Goal: Information Seeking & Learning: Learn about a topic

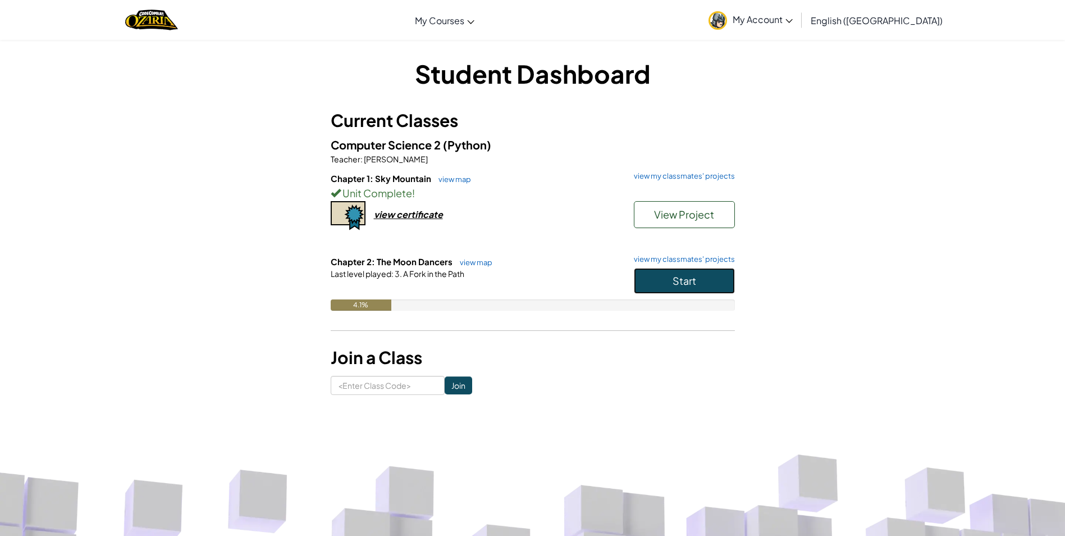
click at [679, 280] on span "Start" at bounding box center [685, 280] width 24 height 13
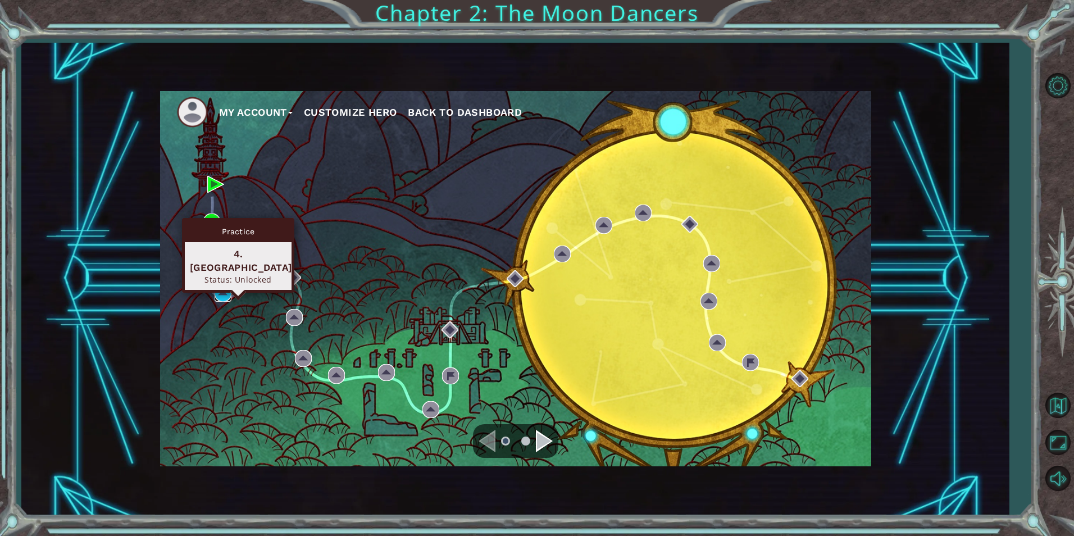
click at [214, 288] on img at bounding box center [222, 293] width 17 height 17
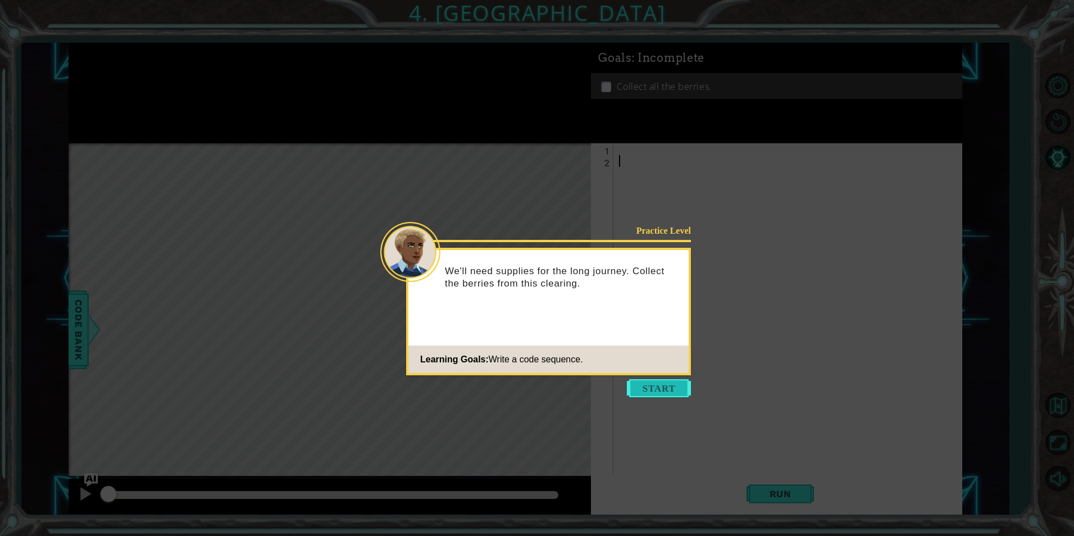
click at [663, 386] on button "Start" at bounding box center [659, 388] width 64 height 18
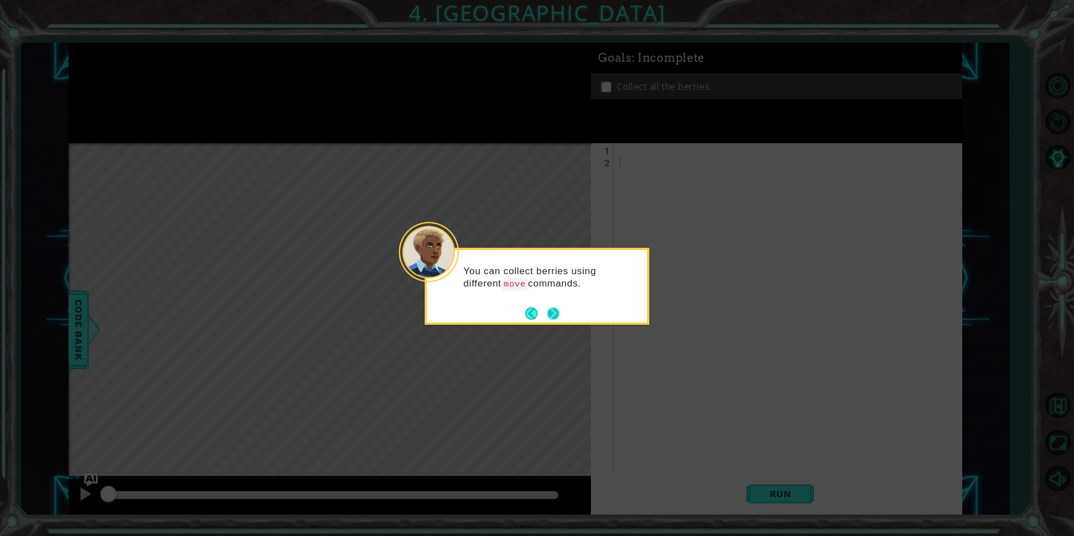
click at [550, 316] on button "Next" at bounding box center [553, 313] width 13 height 13
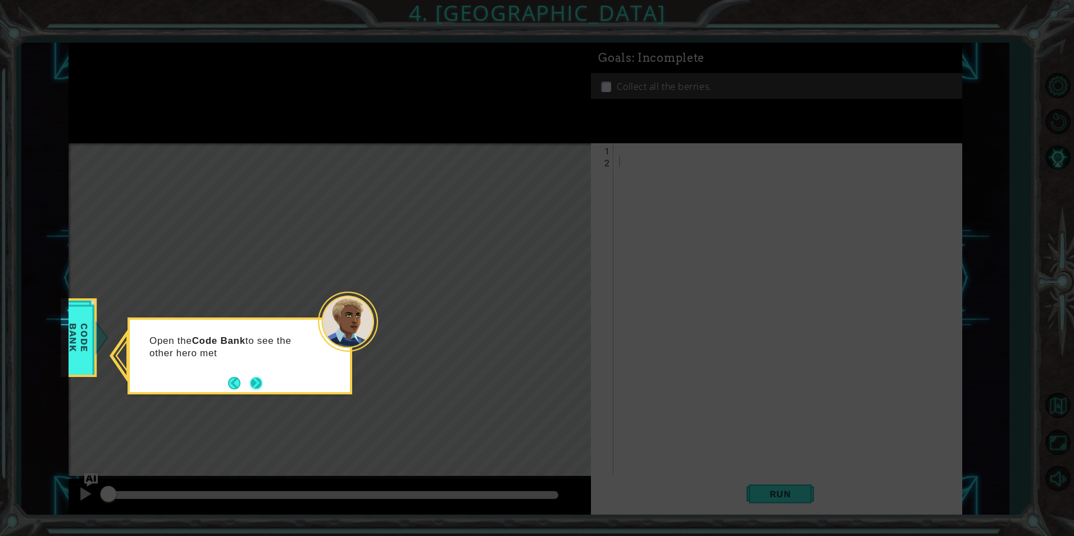
click at [253, 382] on button "Next" at bounding box center [256, 382] width 13 height 13
click at [257, 379] on button "Next" at bounding box center [256, 382] width 13 height 13
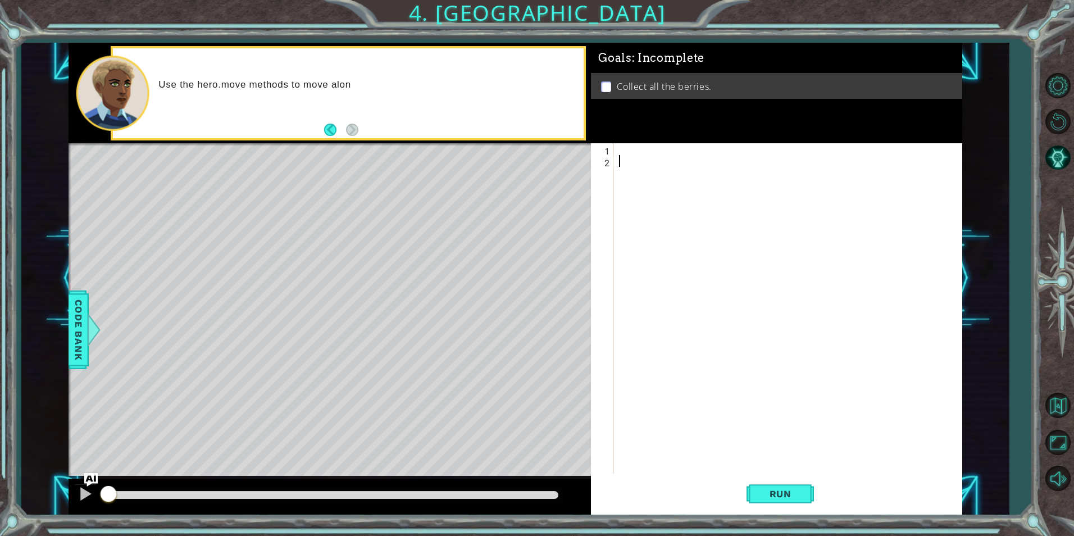
click at [628, 149] on div at bounding box center [790, 320] width 347 height 354
click at [78, 329] on span "Code Bank" at bounding box center [79, 329] width 18 height 69
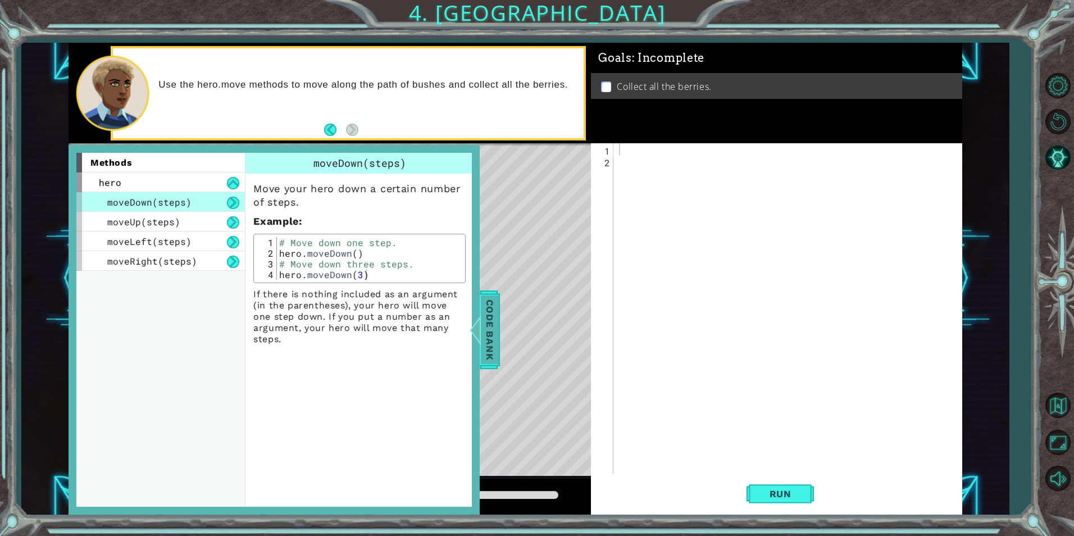
click at [492, 334] on span "Code Bank" at bounding box center [490, 329] width 18 height 69
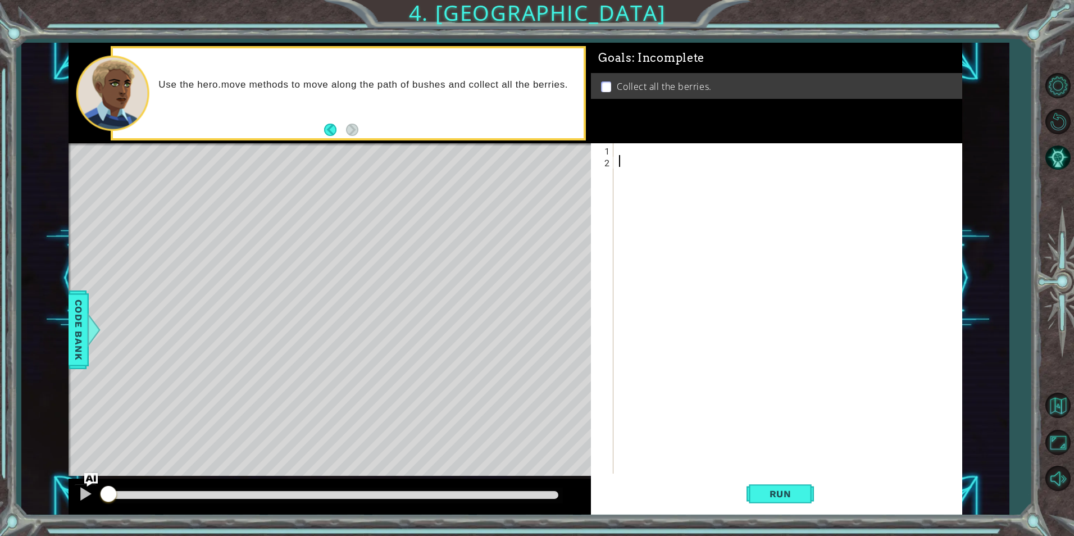
click at [746, 169] on div at bounding box center [790, 320] width 347 height 354
click at [722, 161] on div at bounding box center [790, 320] width 347 height 354
click at [706, 153] on div at bounding box center [790, 320] width 347 height 354
type textarea "hero.moveLeft(1)"
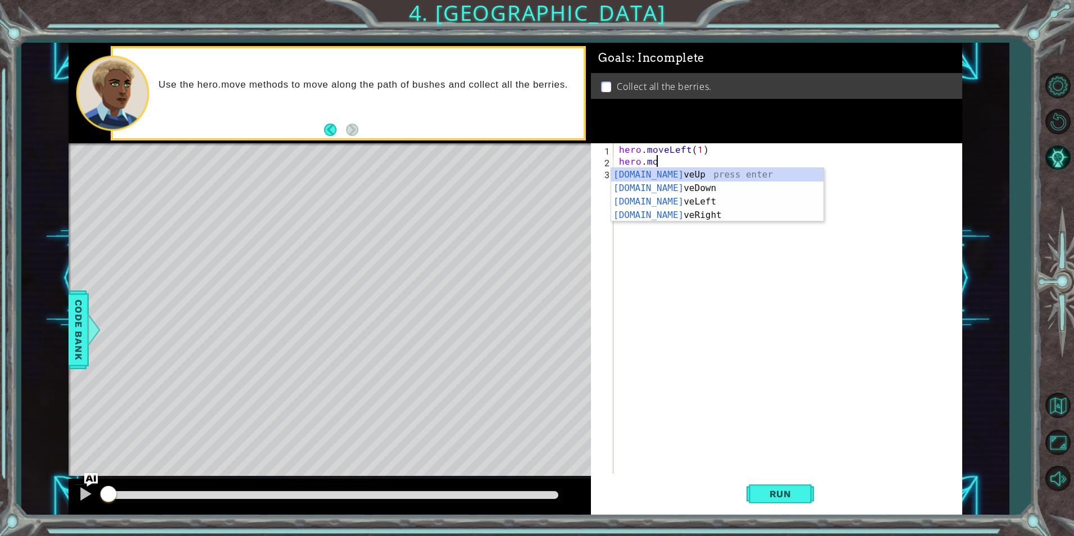
scroll to position [0, 2]
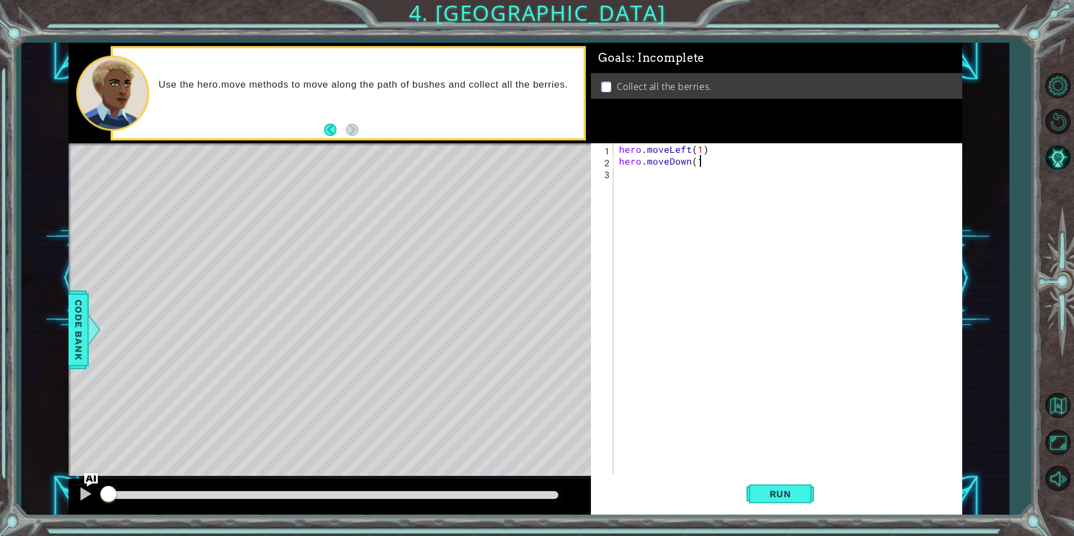
type textarea "hero.moveDown(1)"
click at [698, 150] on div "hero . moveLeft ( 1 ) hero . moveDown ( 1 ) hero . move" at bounding box center [790, 320] width 347 height 354
click at [700, 157] on div "hero . moveLeft ( 2 ) hero . moveDown ( 1 ) hero . move" at bounding box center [790, 320] width 347 height 354
click at [686, 174] on div "hero . moveLeft ( 2 ) hero . moveDown ( 2 ) hero . move" at bounding box center [790, 320] width 347 height 354
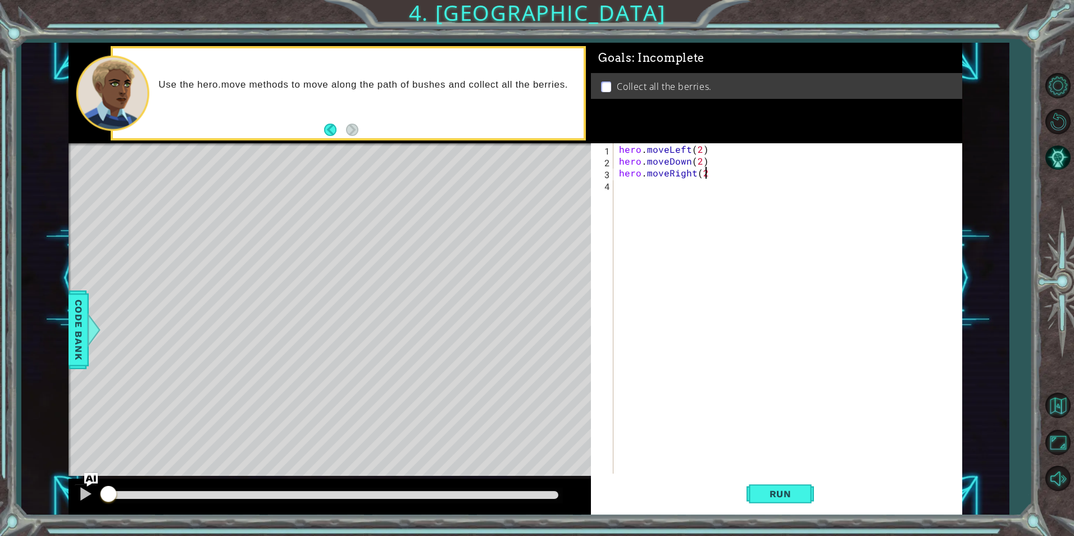
type textarea "hero.moveRight(2)"
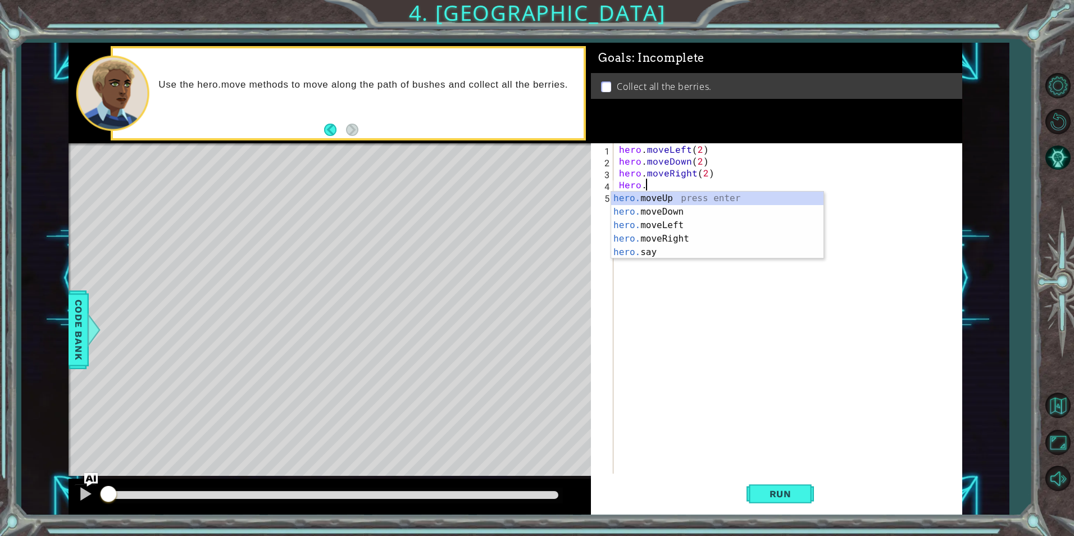
scroll to position [0, 1]
type textarea "H"
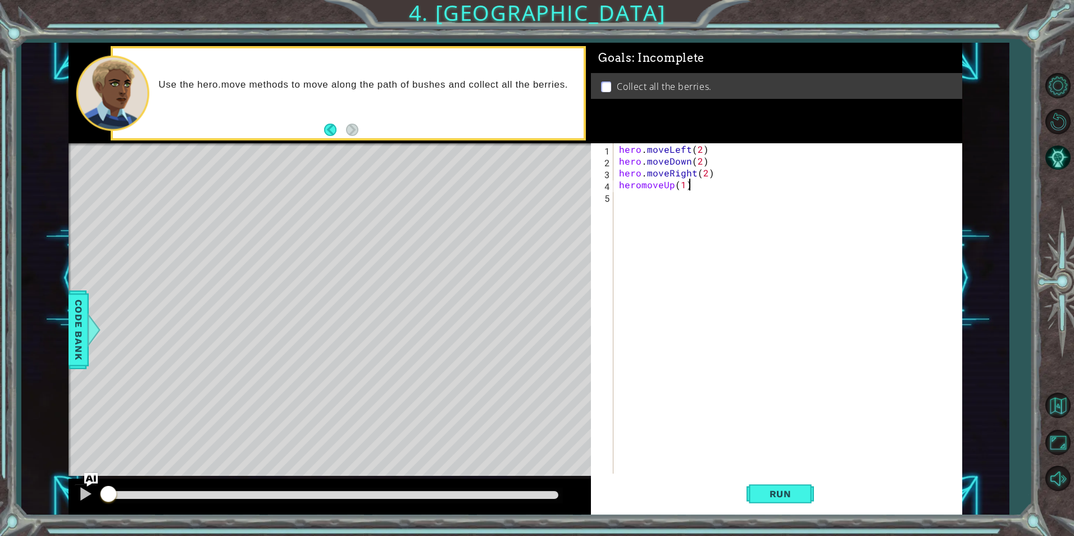
scroll to position [0, 4]
click at [754, 493] on button "Run" at bounding box center [779, 493] width 67 height 37
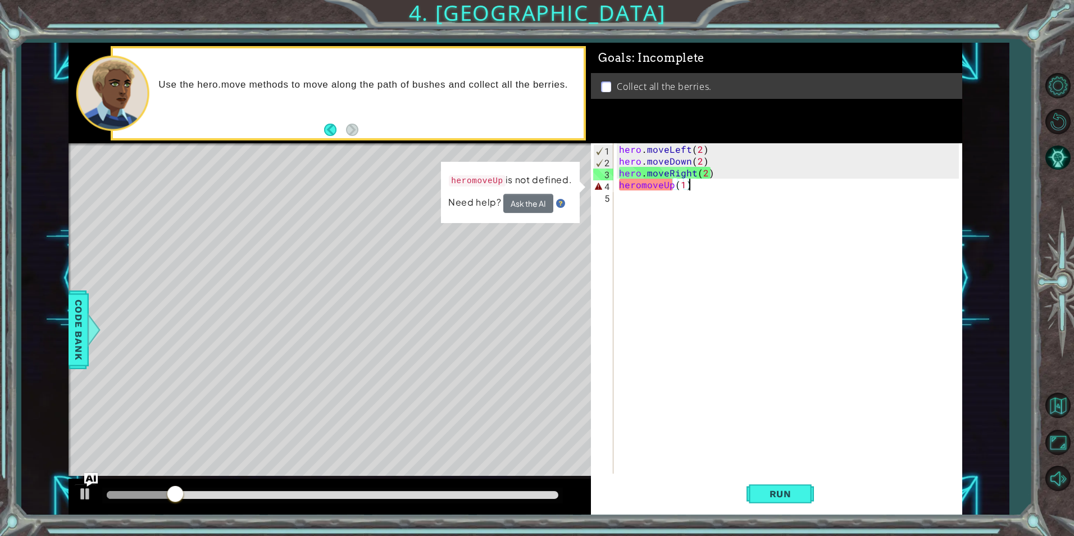
click at [638, 187] on div "hero . moveLeft ( 2 ) hero . moveDown ( 2 ) hero . moveRight ( 2 ) heromoveUp (…" at bounding box center [790, 320] width 347 height 354
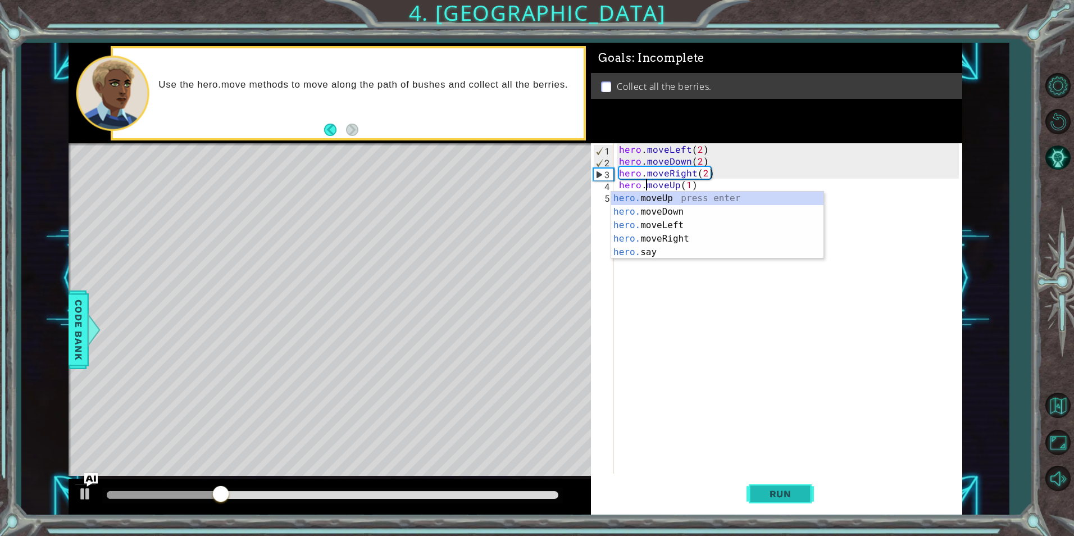
type textarea "hero.moveUp(1)"
click at [761, 482] on button "Run" at bounding box center [779, 493] width 67 height 37
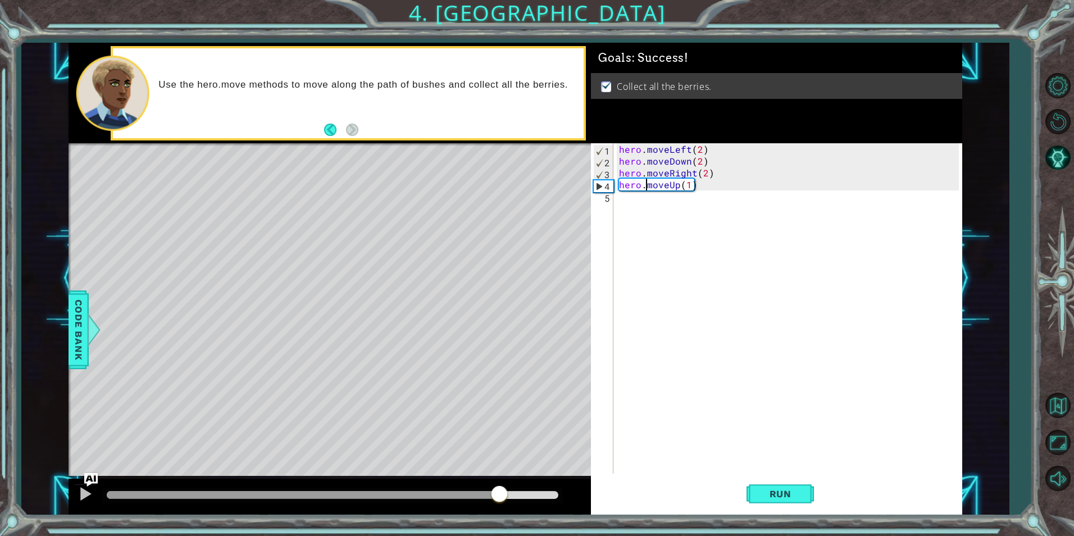
drag, startPoint x: 194, startPoint y: 493, endPoint x: 501, endPoint y: 503, distance: 307.3
click at [501, 503] on div at bounding box center [499, 495] width 20 height 20
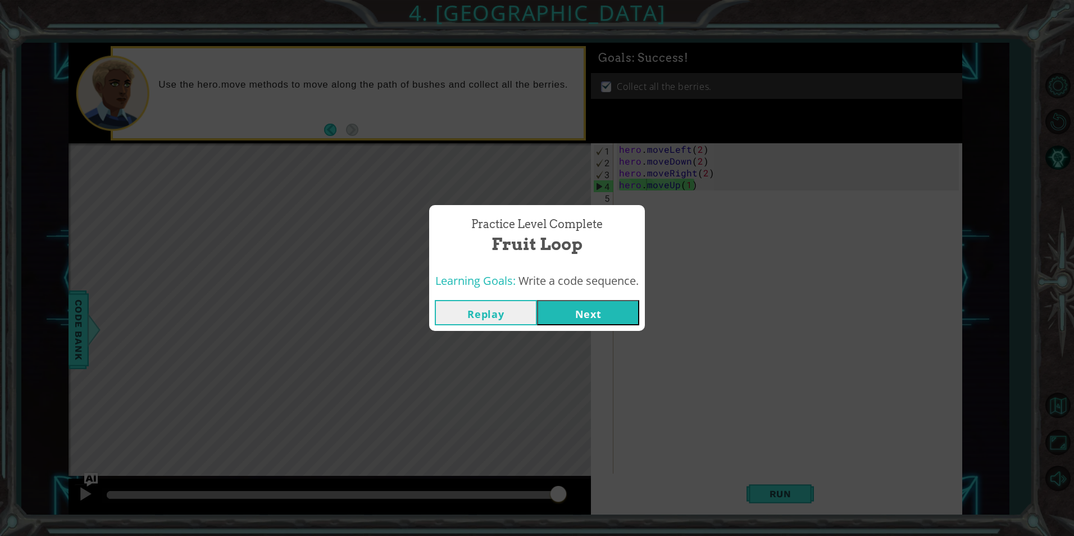
click at [584, 305] on button "Next" at bounding box center [588, 312] width 102 height 25
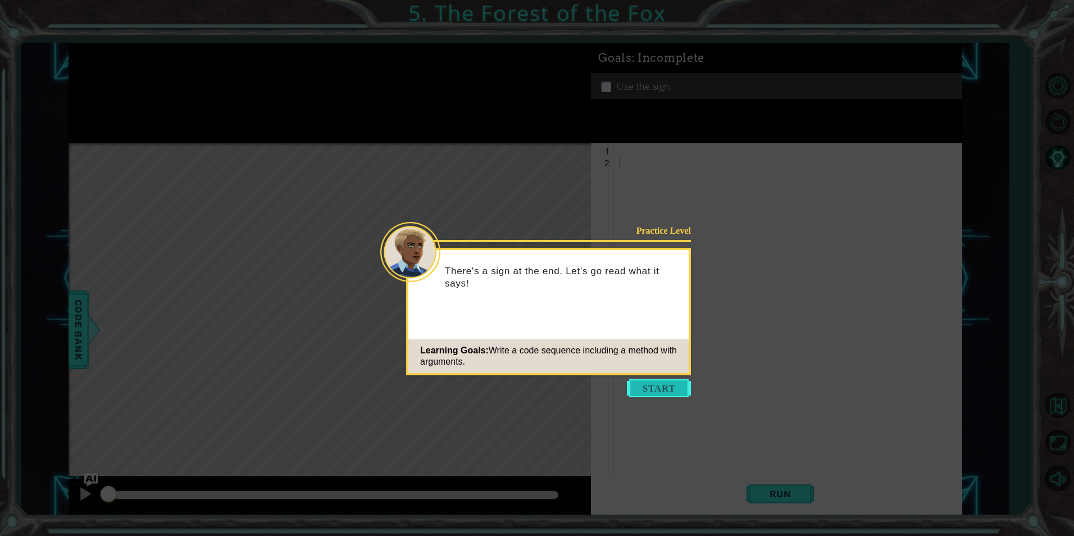
click at [646, 389] on button "Start" at bounding box center [659, 388] width 64 height 18
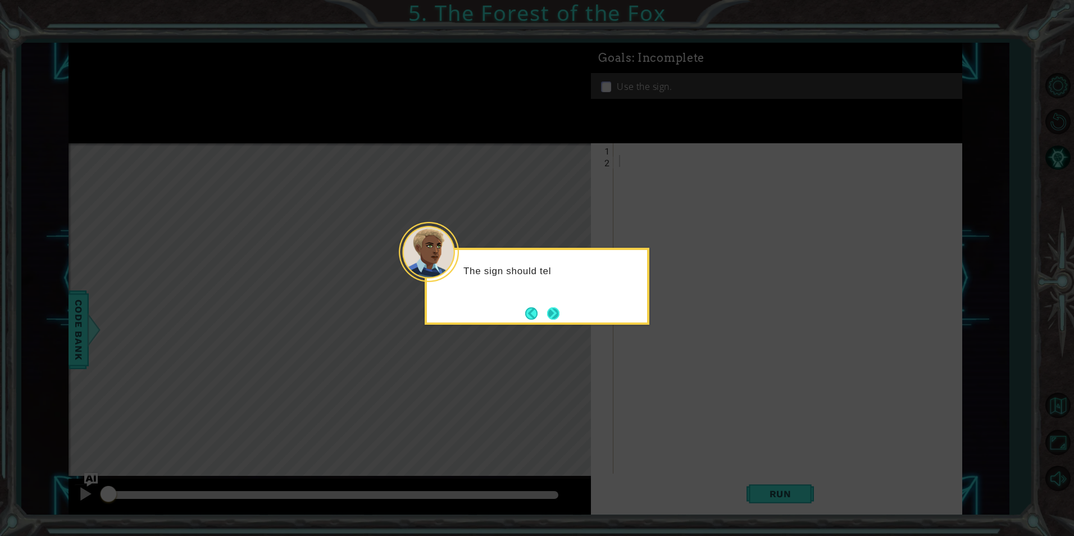
click at [550, 318] on button "Next" at bounding box center [553, 313] width 13 height 13
click at [550, 315] on button "Next" at bounding box center [553, 313] width 13 height 13
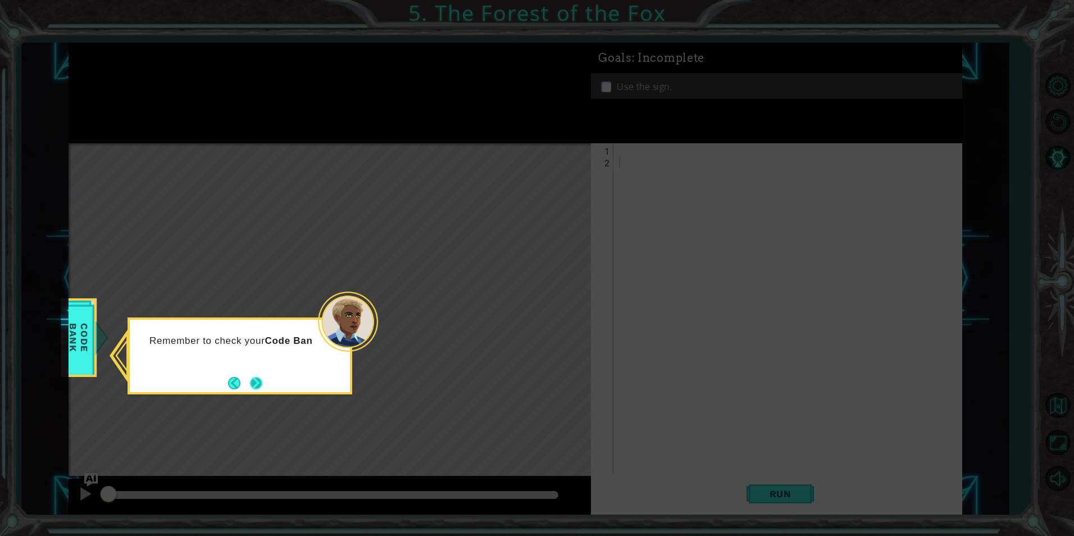
click at [259, 380] on button "Next" at bounding box center [256, 382] width 13 height 13
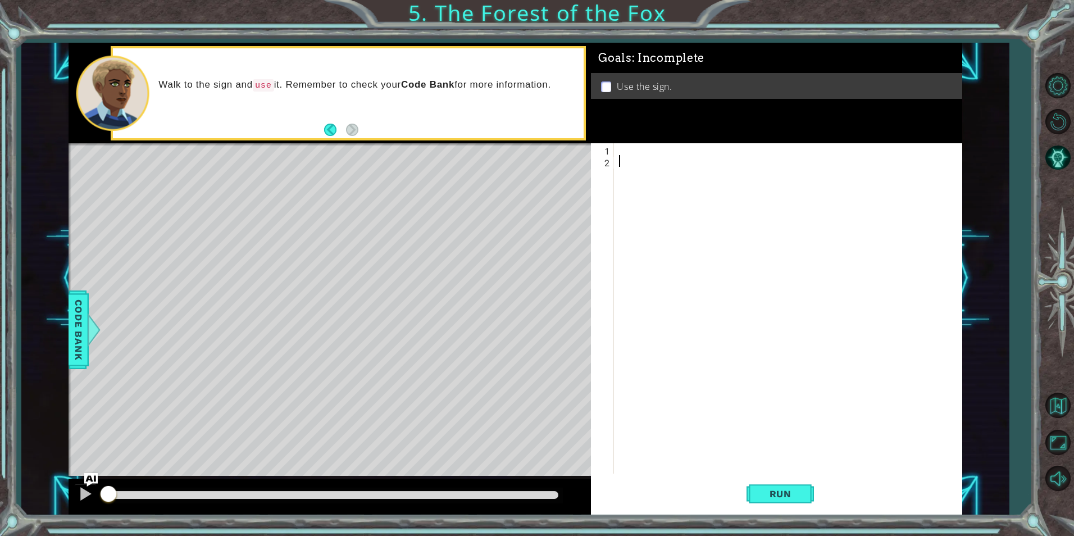
click at [617, 162] on div at bounding box center [790, 320] width 347 height 354
click at [623, 153] on div at bounding box center [790, 320] width 347 height 354
type textarea "hero.moveRight(1)"
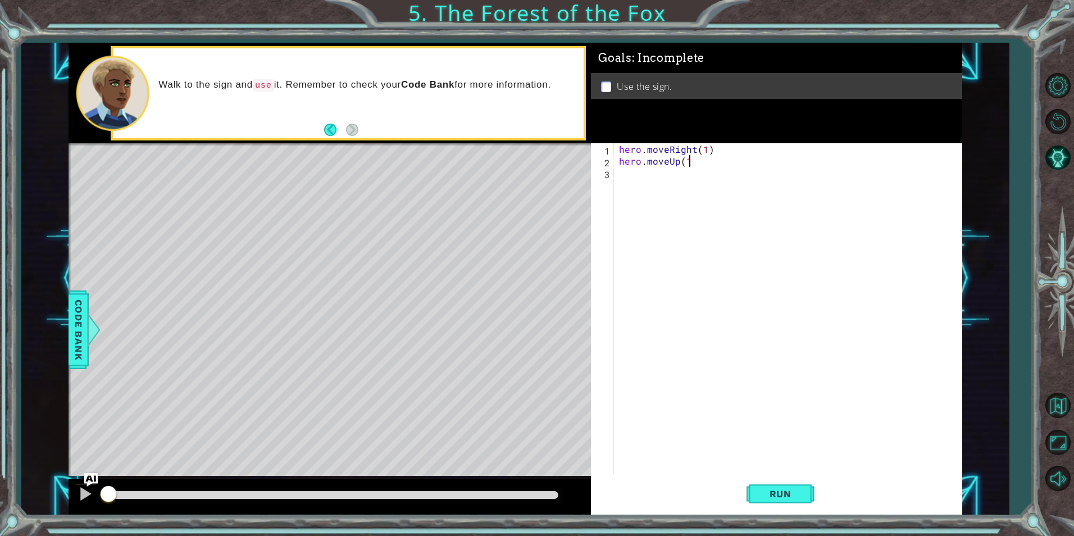
type textarea "hero.moveUp(1)"
type textarea "hero.moveLeft(1)"
type textarea "hero.moveUp(1)"
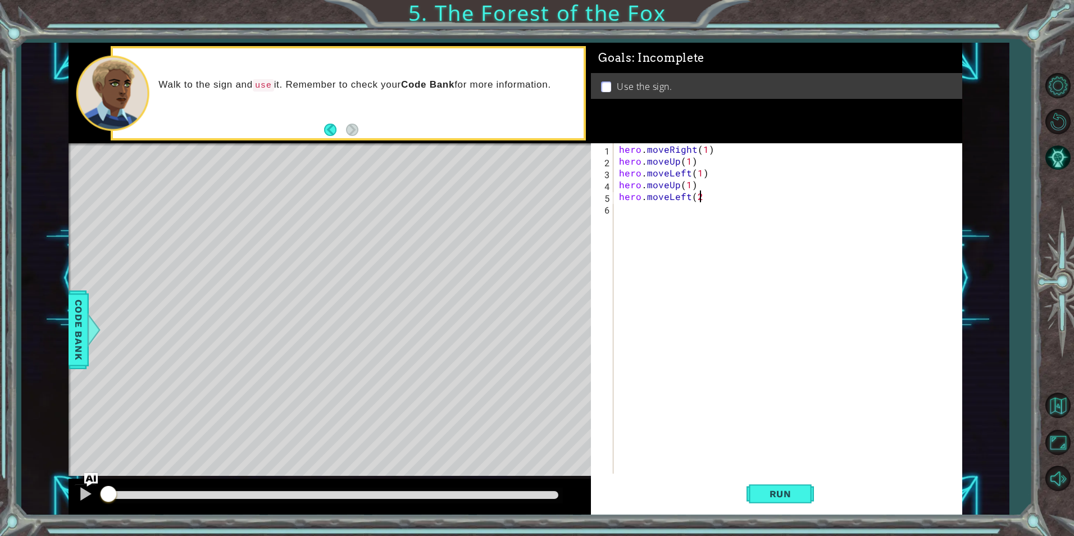
type textarea "hero.moveLeft(2)"
type textarea "hero.moveDown(1)"
click at [761, 491] on span "Run" at bounding box center [780, 493] width 44 height 11
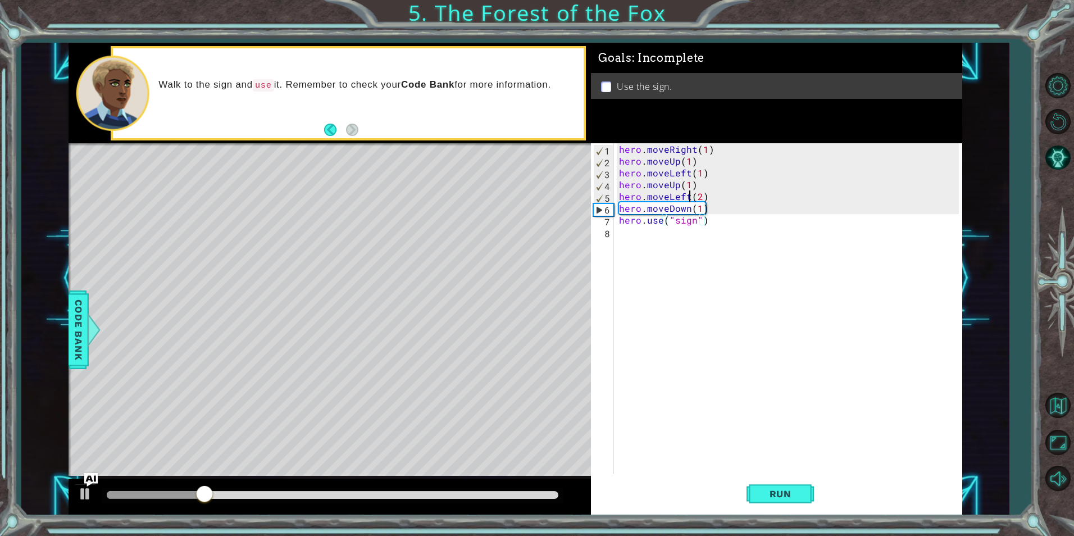
click at [690, 202] on div "hero . moveRight ( 1 ) hero . moveUp ( 1 ) hero . moveLeft ( 1 ) hero . moveUp …" at bounding box center [790, 320] width 347 height 354
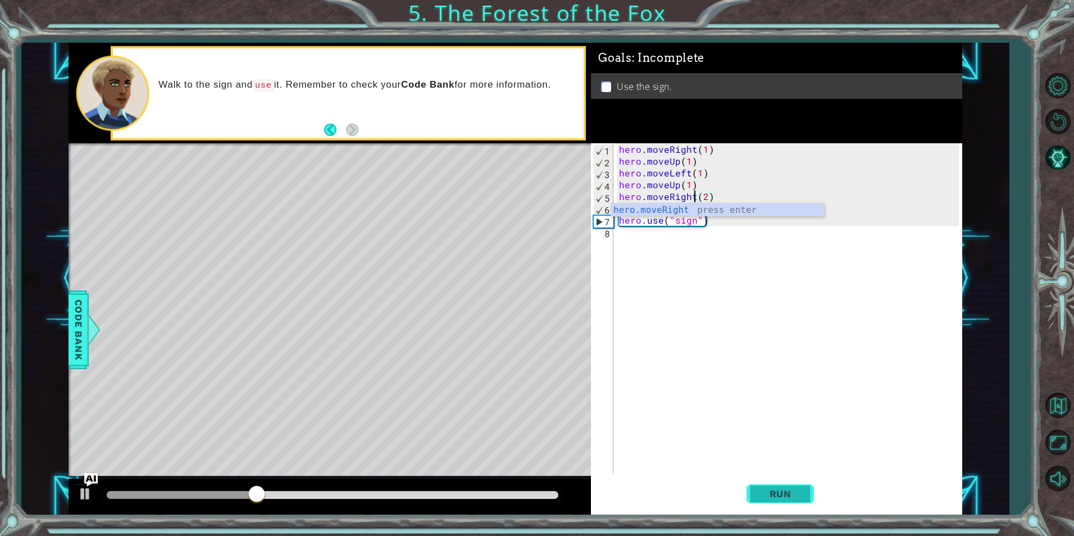
type textarea "hero.moveRight(2)"
click at [775, 487] on button "Run" at bounding box center [779, 493] width 67 height 37
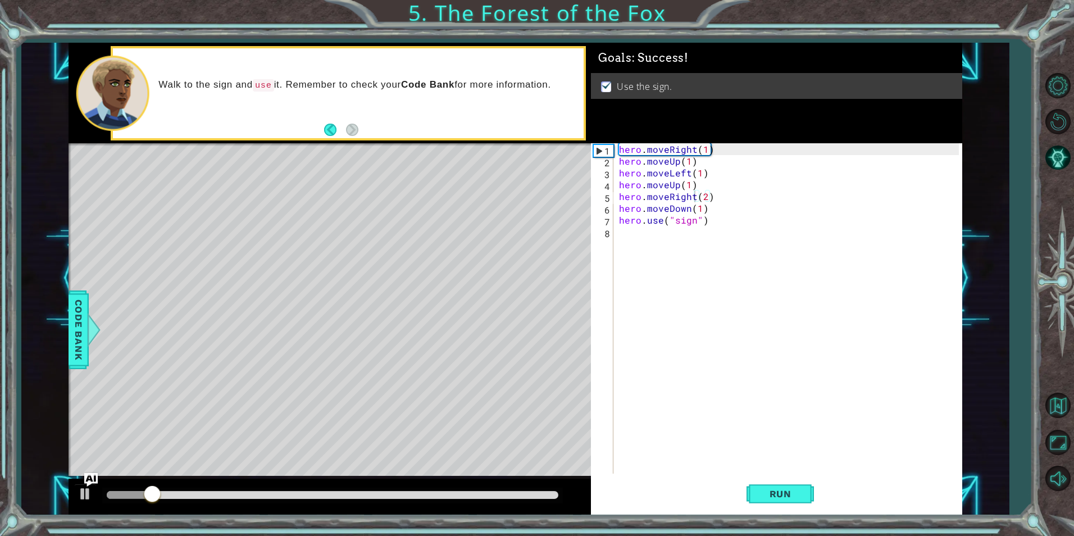
click at [260, 494] on div at bounding box center [330, 496] width 522 height 36
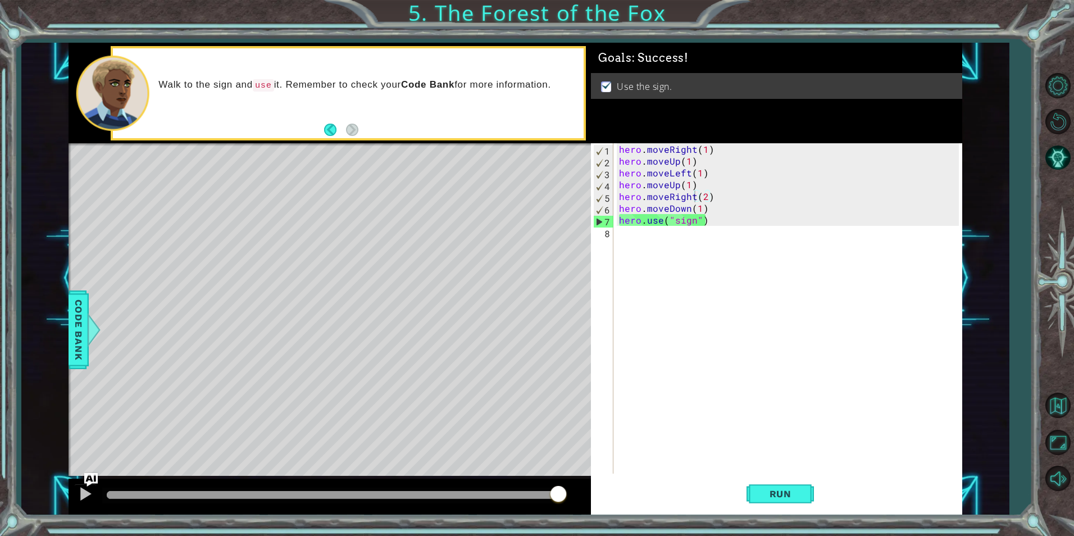
drag, startPoint x: 260, startPoint y: 494, endPoint x: 595, endPoint y: 482, distance: 335.4
click at [594, 482] on div "1 ההההההההההההההההההההההההההההההההההההההההההההההההההההההההההההההההההההההההההההה…" at bounding box center [515, 279] width 893 height 472
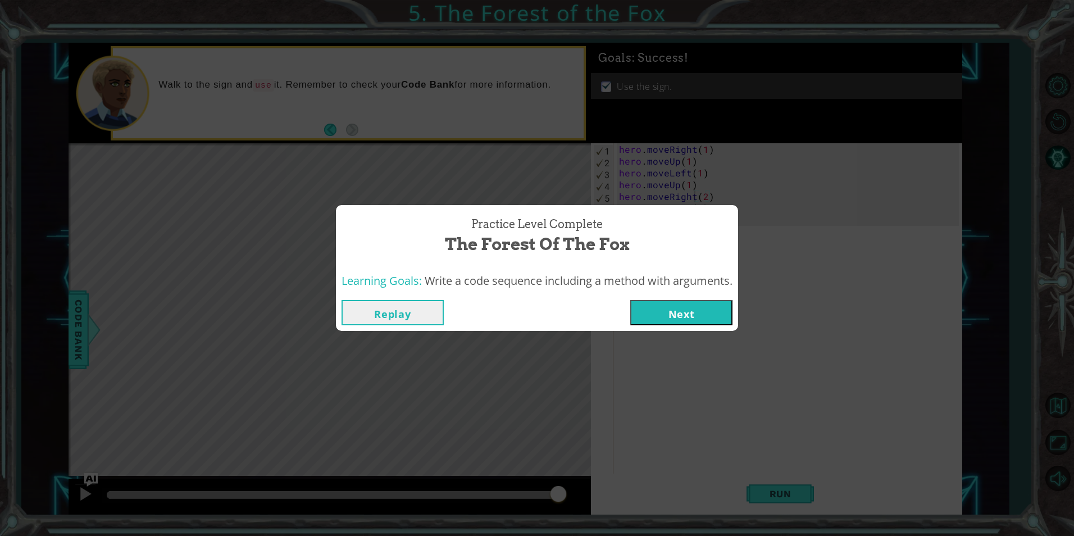
click at [665, 305] on button "Next" at bounding box center [681, 312] width 102 height 25
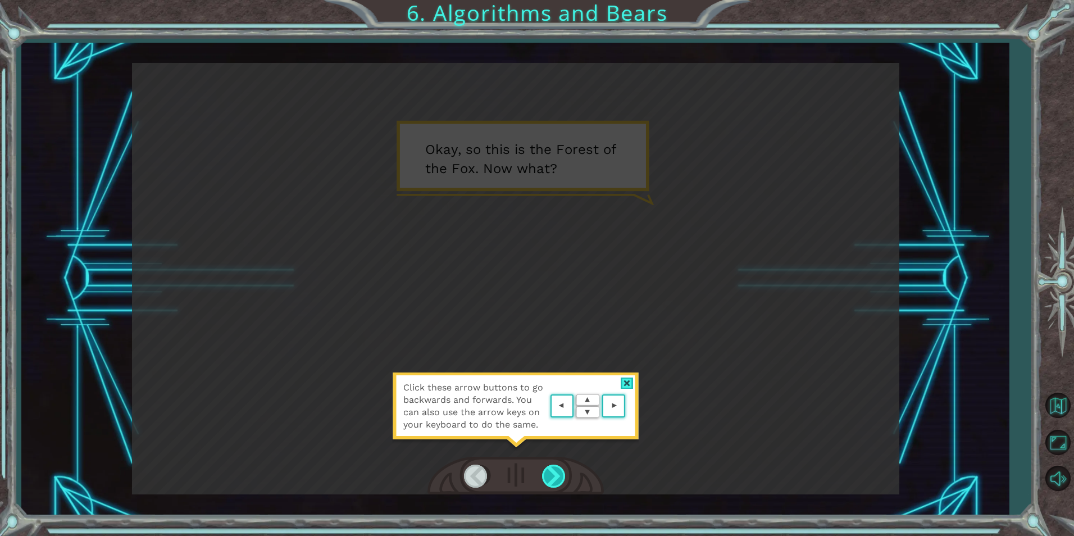
click at [555, 469] on div at bounding box center [554, 475] width 25 height 23
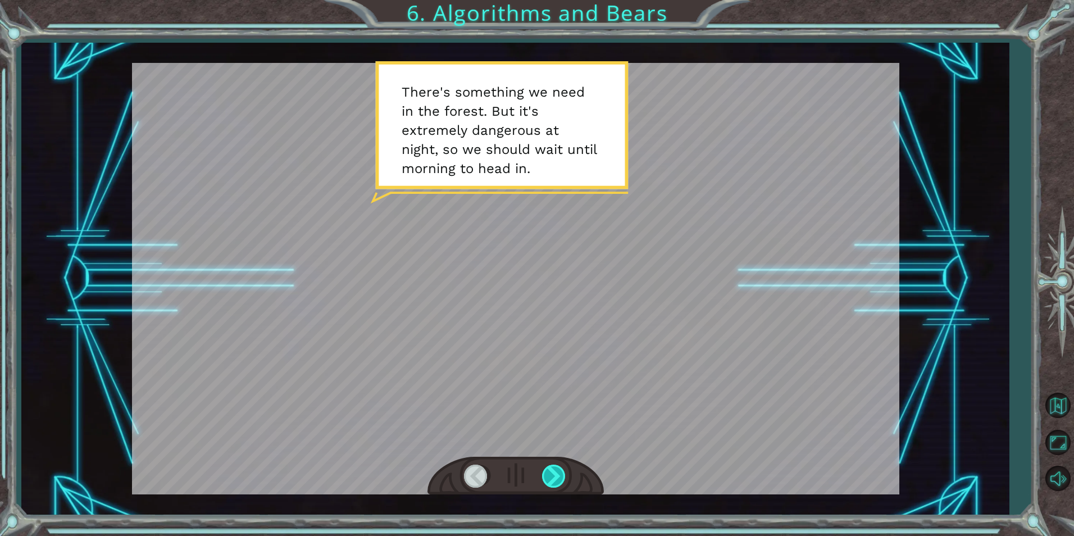
click at [548, 473] on div at bounding box center [554, 475] width 25 height 23
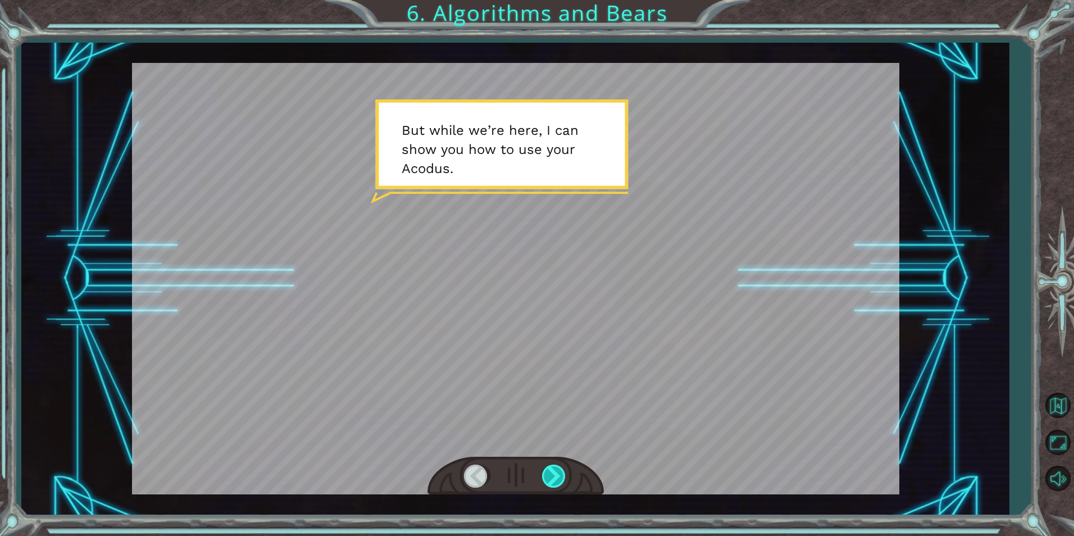
click at [548, 473] on div at bounding box center [554, 475] width 25 height 23
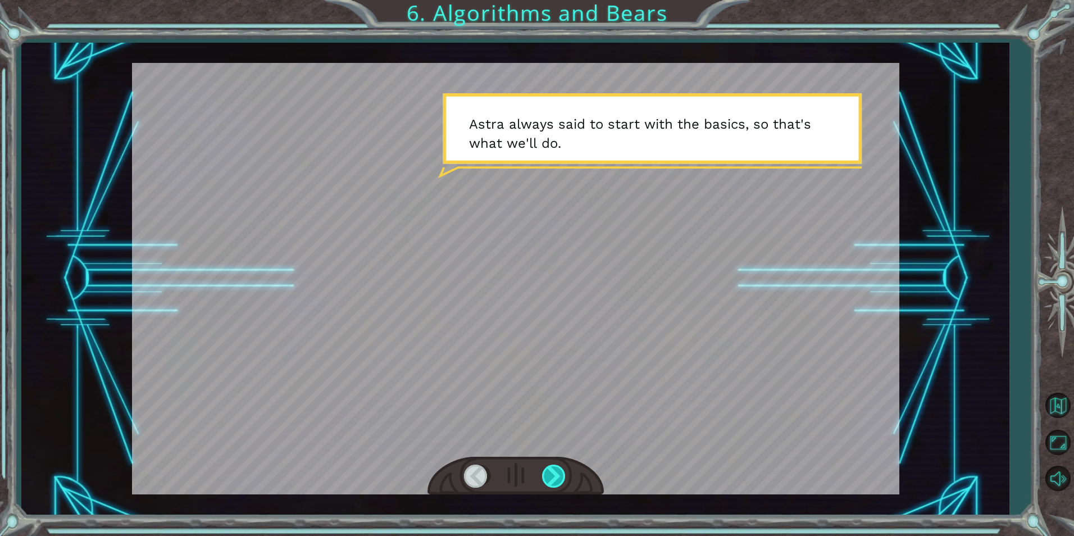
click at [548, 473] on div at bounding box center [554, 475] width 25 height 23
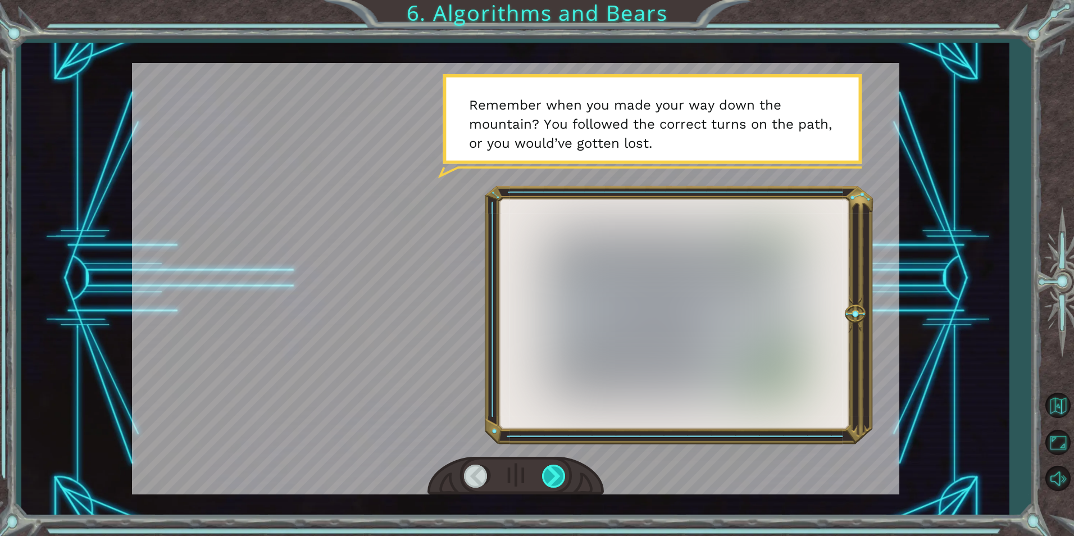
click at [548, 473] on div at bounding box center [554, 475] width 25 height 23
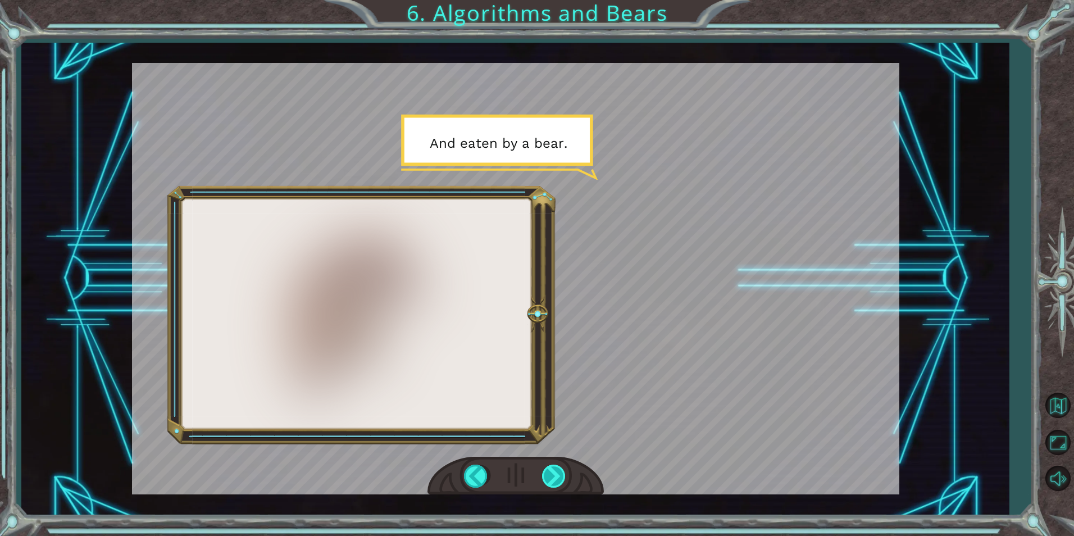
click at [548, 473] on div at bounding box center [554, 475] width 25 height 23
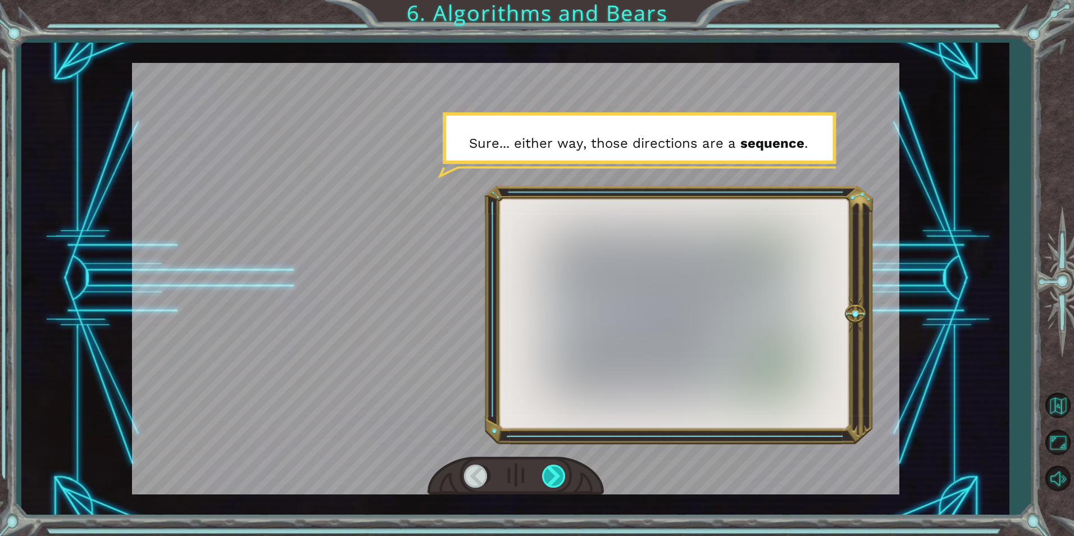
click at [548, 473] on div at bounding box center [554, 475] width 25 height 23
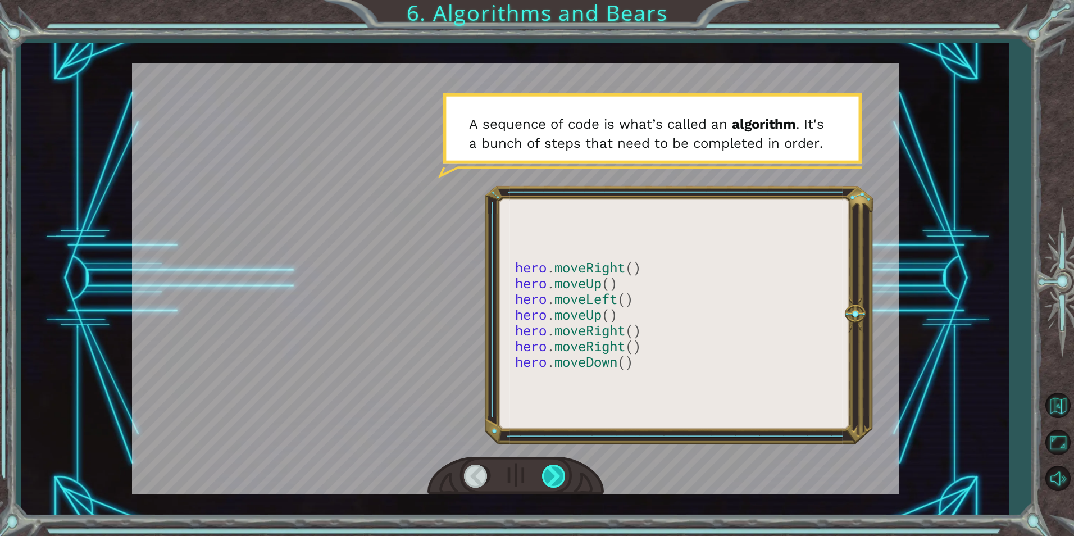
click at [548, 473] on div at bounding box center [554, 475] width 25 height 23
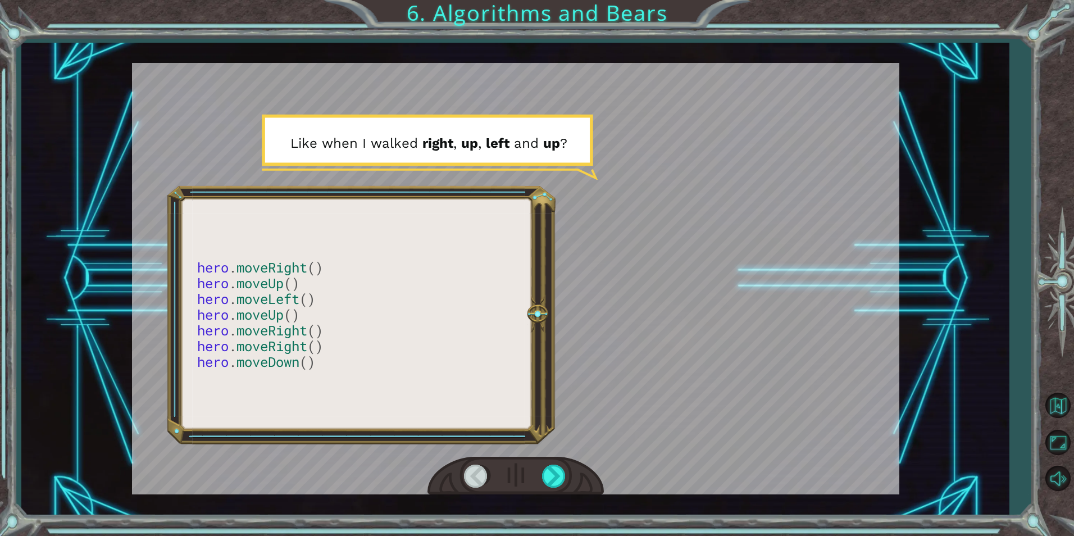
click at [541, 472] on div at bounding box center [515, 476] width 176 height 39
click at [549, 472] on div at bounding box center [554, 475] width 25 height 23
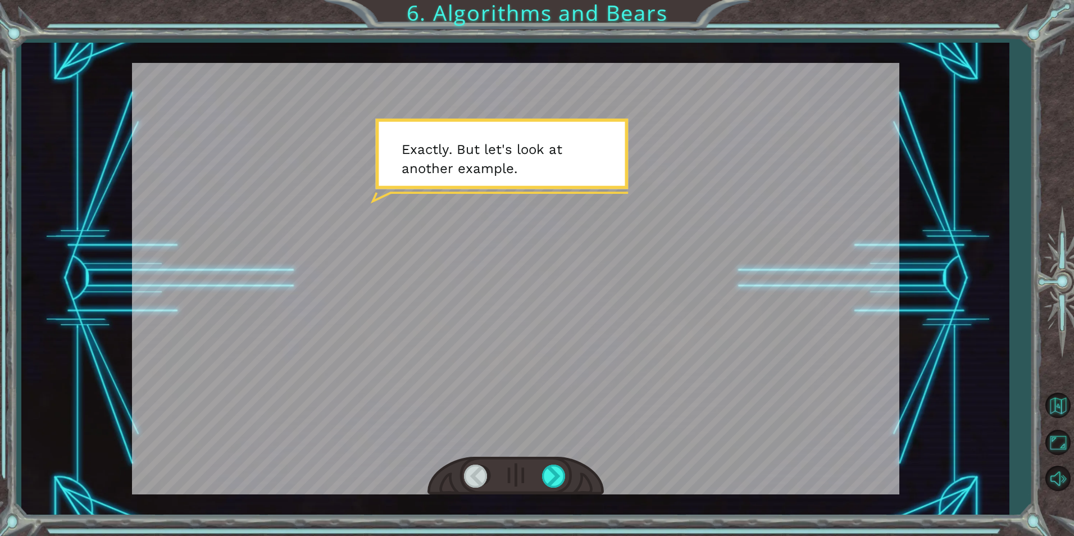
click at [547, 463] on div at bounding box center [515, 476] width 176 height 39
click at [549, 467] on div at bounding box center [554, 475] width 25 height 23
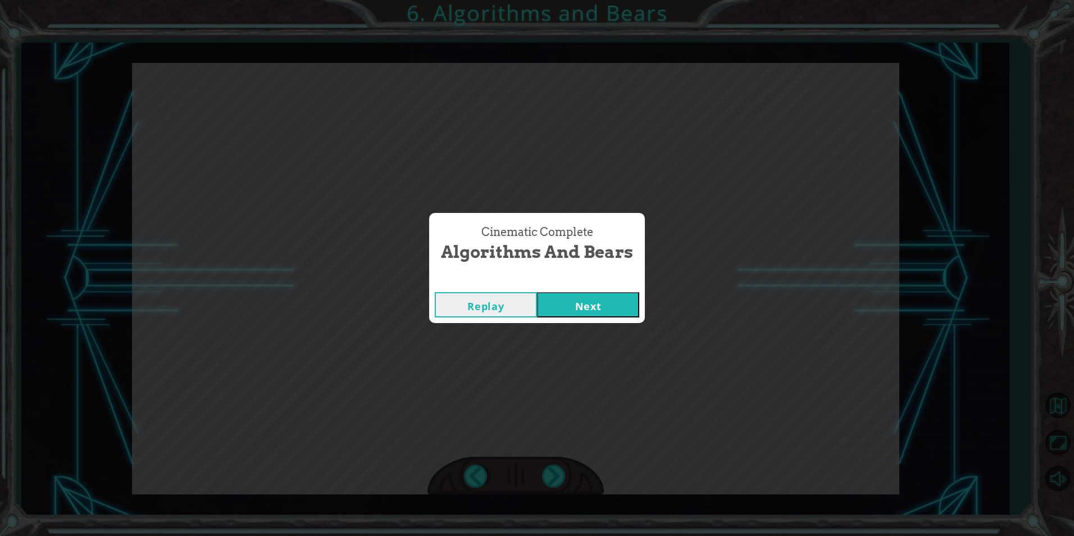
click at [569, 307] on button "Next" at bounding box center [588, 304] width 102 height 25
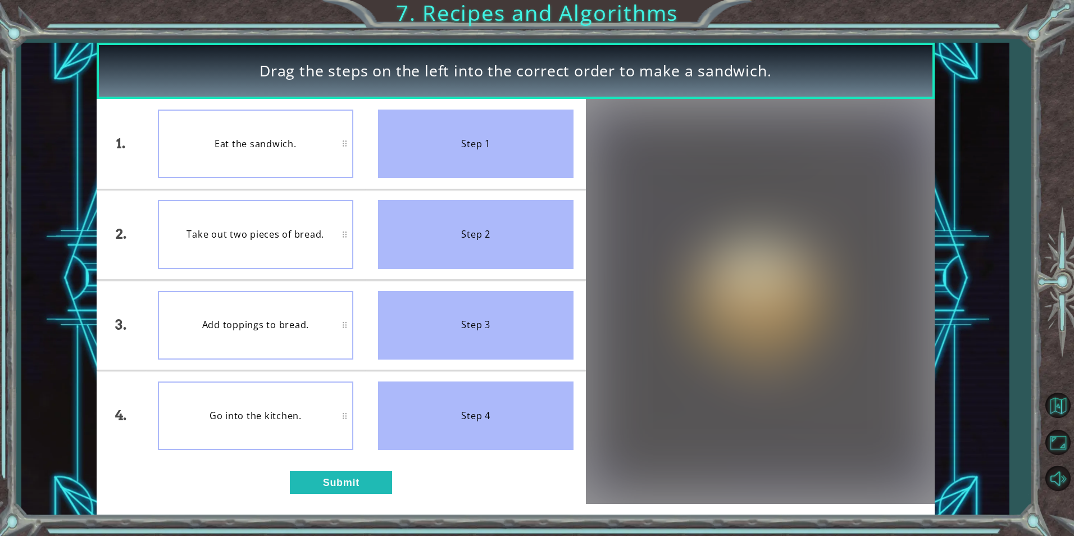
click at [417, 166] on div "Step 1" at bounding box center [475, 143] width 195 height 69
click at [243, 395] on div "Go into the kitchen." at bounding box center [255, 415] width 195 height 69
click at [365, 484] on button "Submit" at bounding box center [341, 482] width 102 height 22
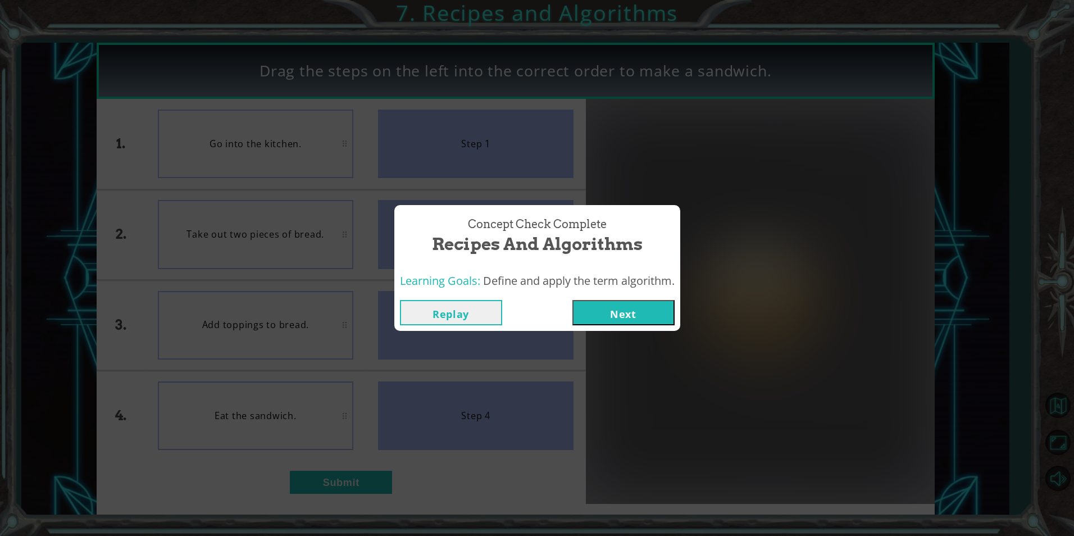
click at [637, 312] on button "Next" at bounding box center [623, 312] width 102 height 25
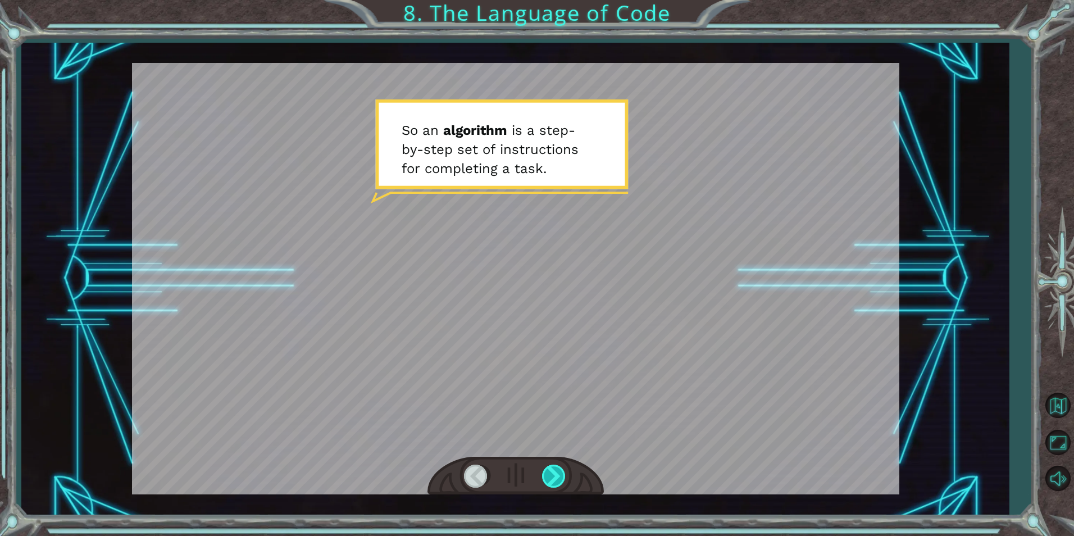
click at [560, 473] on div at bounding box center [554, 475] width 25 height 23
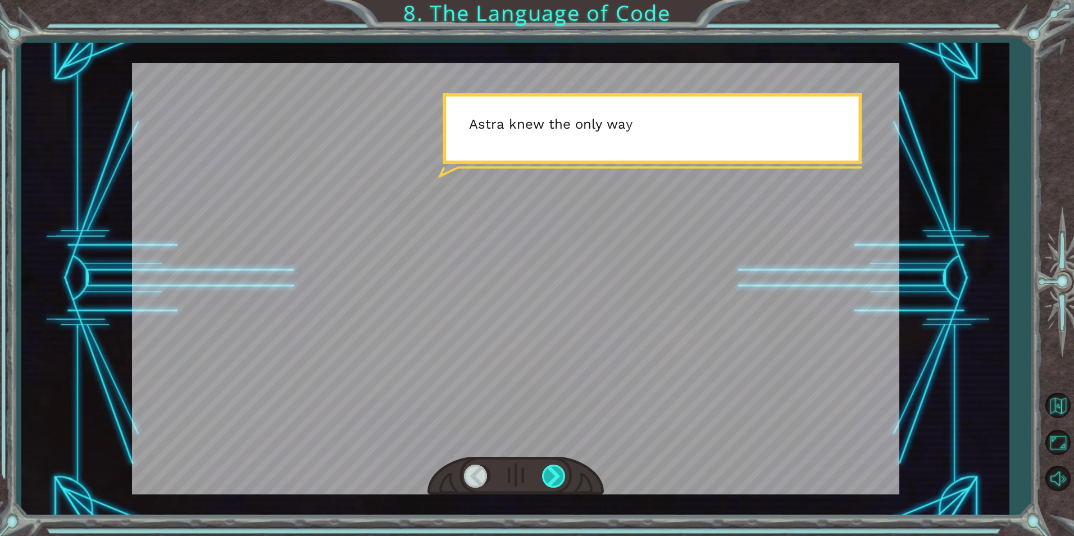
click at [560, 473] on div at bounding box center [554, 475] width 25 height 23
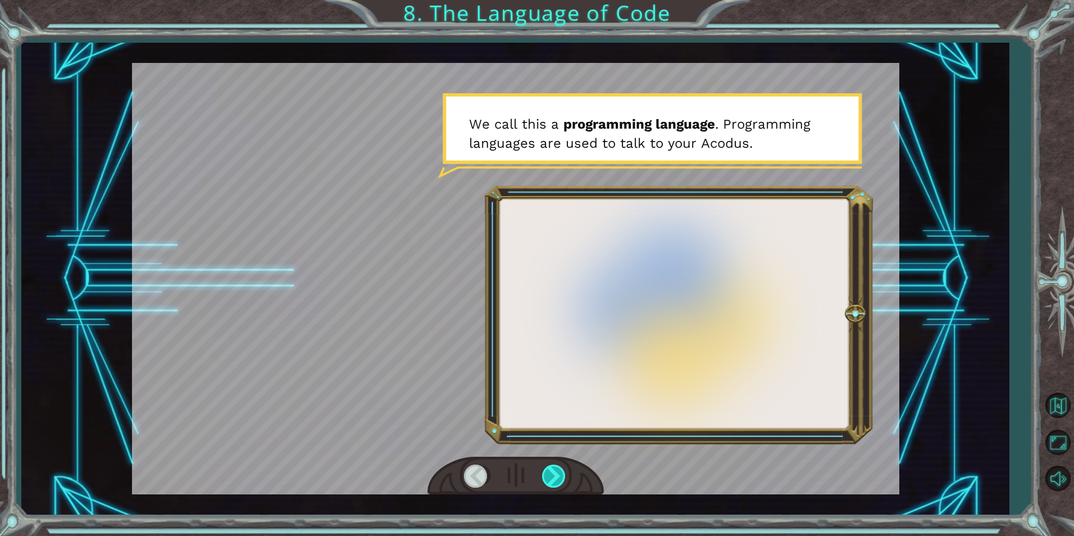
click at [560, 473] on div at bounding box center [554, 475] width 25 height 23
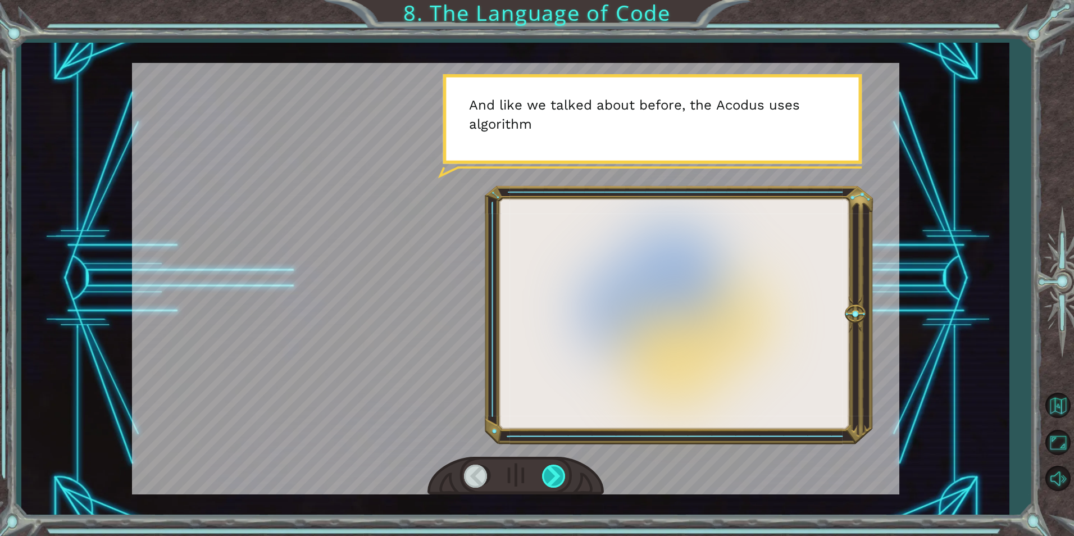
click at [560, 473] on div at bounding box center [554, 475] width 25 height 23
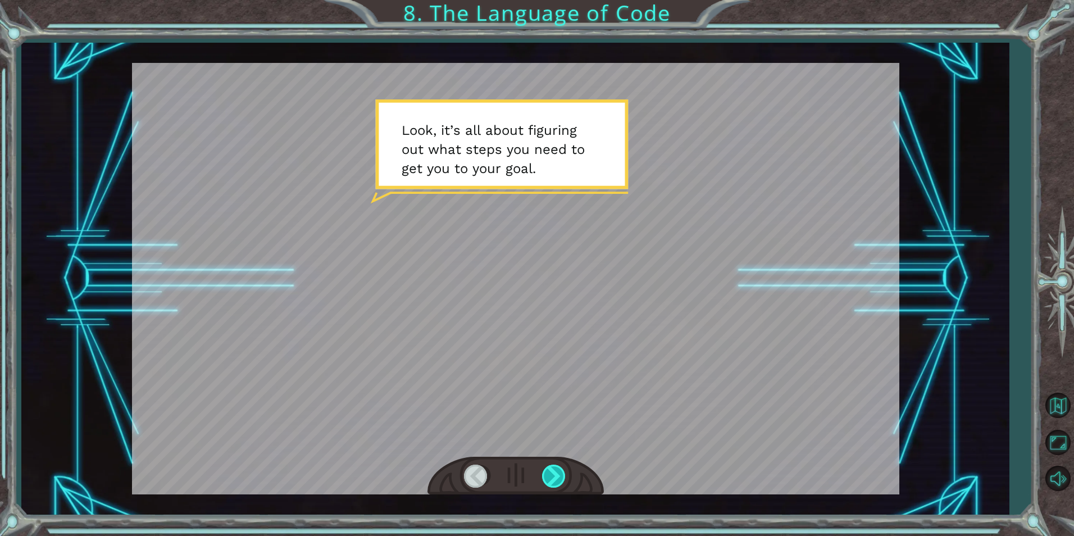
click at [560, 473] on div at bounding box center [554, 475] width 25 height 23
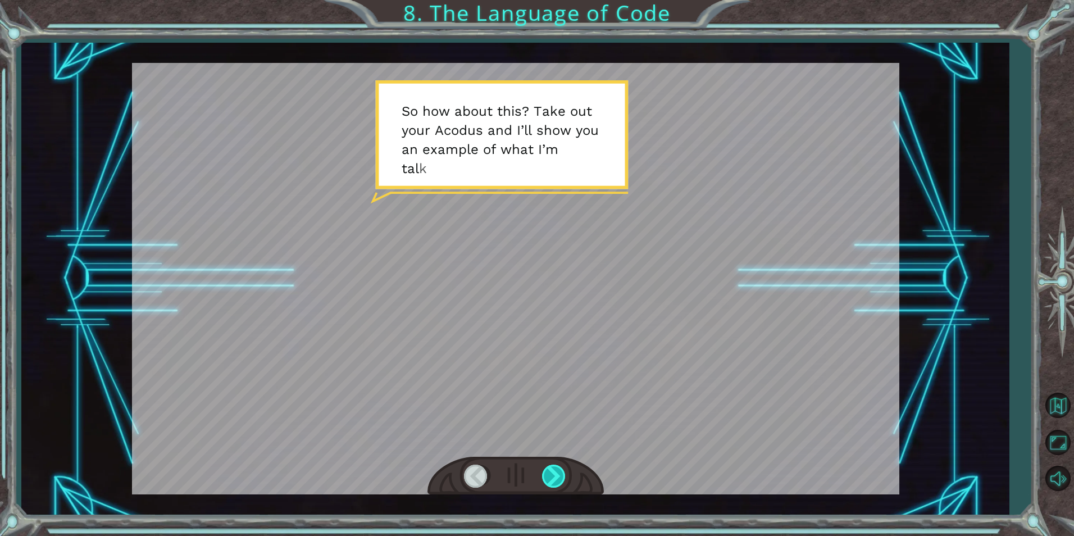
click at [560, 473] on div at bounding box center [554, 475] width 25 height 23
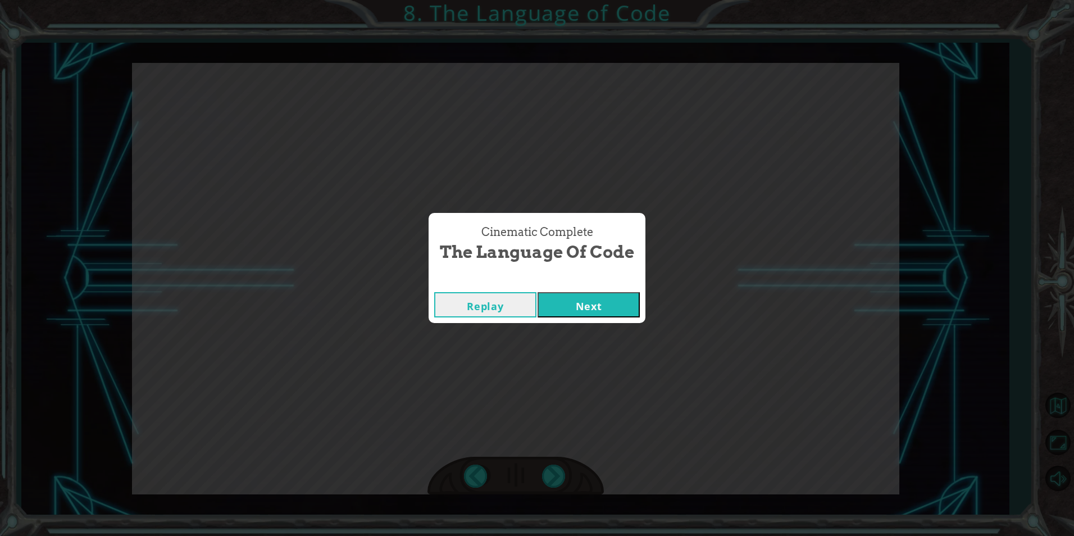
click at [624, 312] on button "Next" at bounding box center [588, 304] width 102 height 25
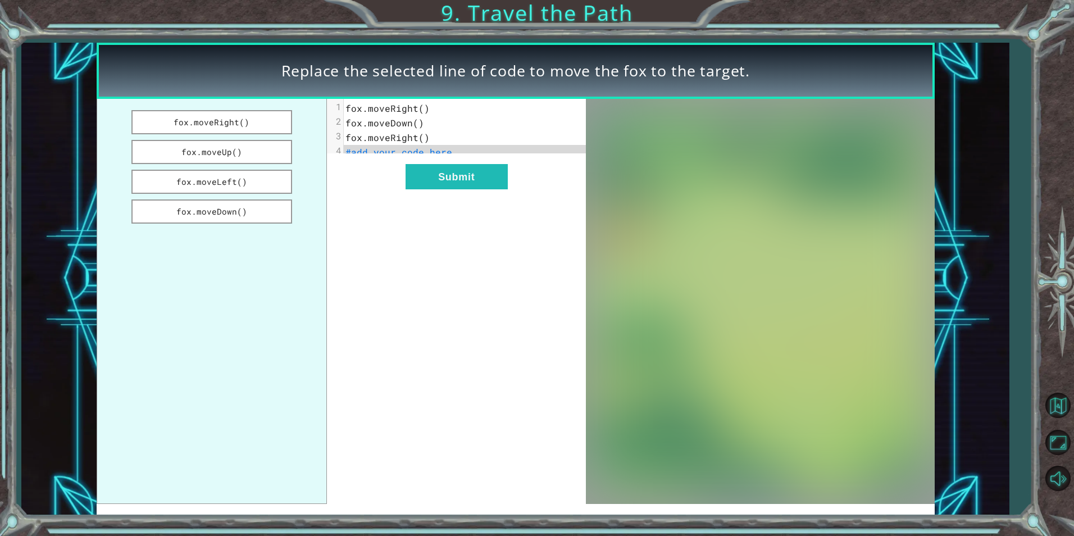
click at [458, 136] on pre "fox.moveRight()" at bounding box center [469, 137] width 250 height 15
click at [449, 134] on pre "fox.moveRight()" at bounding box center [469, 137] width 250 height 15
click at [441, 151] on span "#add your code here" at bounding box center [398, 152] width 107 height 12
click at [451, 149] on pre "#add your code here" at bounding box center [469, 152] width 250 height 15
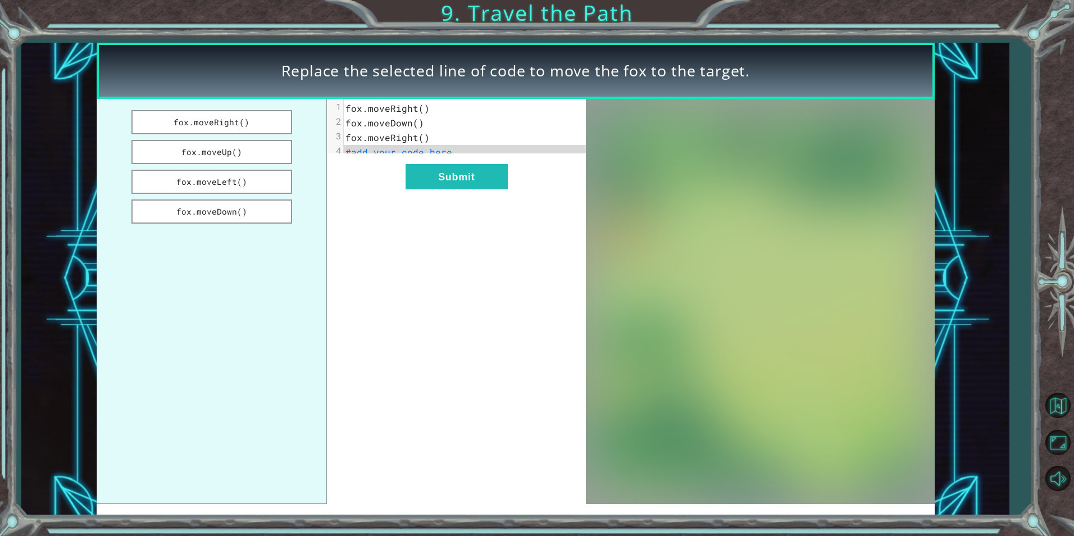
drag, startPoint x: 259, startPoint y: 127, endPoint x: 309, endPoint y: 127, distance: 50.0
click at [309, 127] on ul "fox.moveRight() fox.moveUp() fox.moveLeft() fox.moveDown()" at bounding box center [212, 301] width 231 height 405
click at [252, 213] on button "fox.moveDown()" at bounding box center [211, 211] width 161 height 24
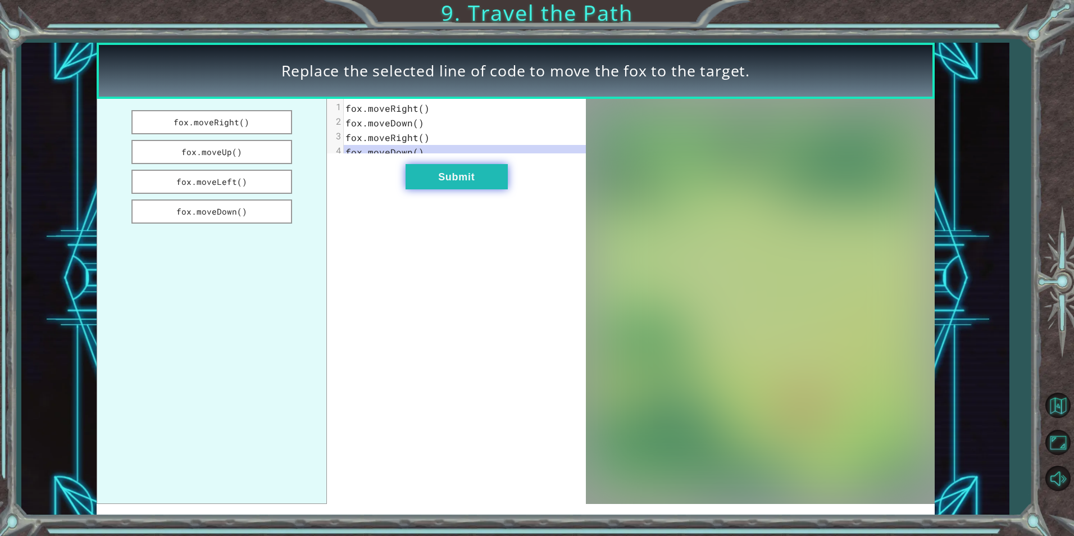
click at [429, 189] on button "Submit" at bounding box center [456, 176] width 102 height 25
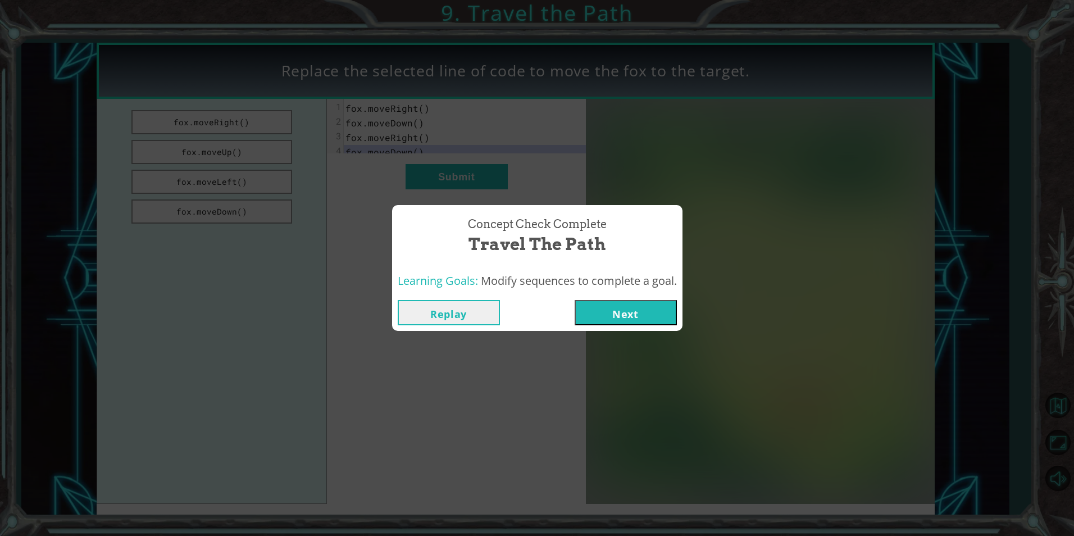
click at [631, 308] on button "Next" at bounding box center [625, 312] width 102 height 25
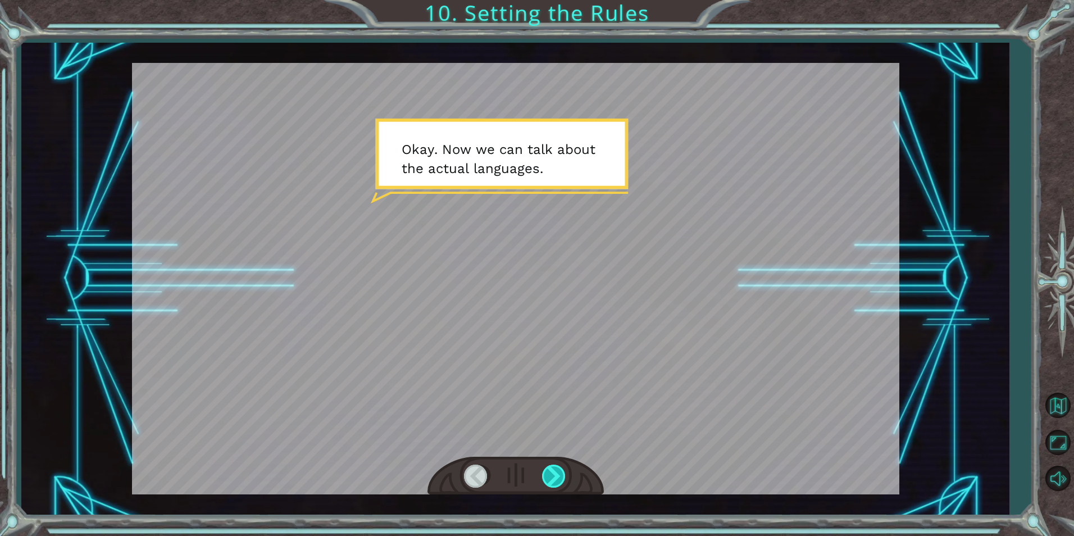
click at [558, 475] on div at bounding box center [554, 475] width 25 height 23
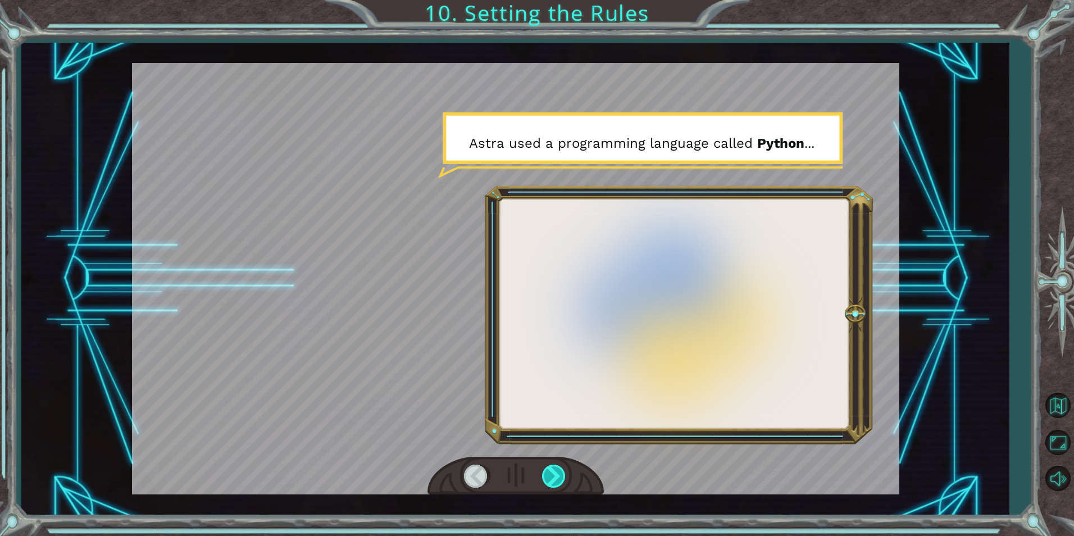
click at [558, 475] on div at bounding box center [554, 475] width 25 height 23
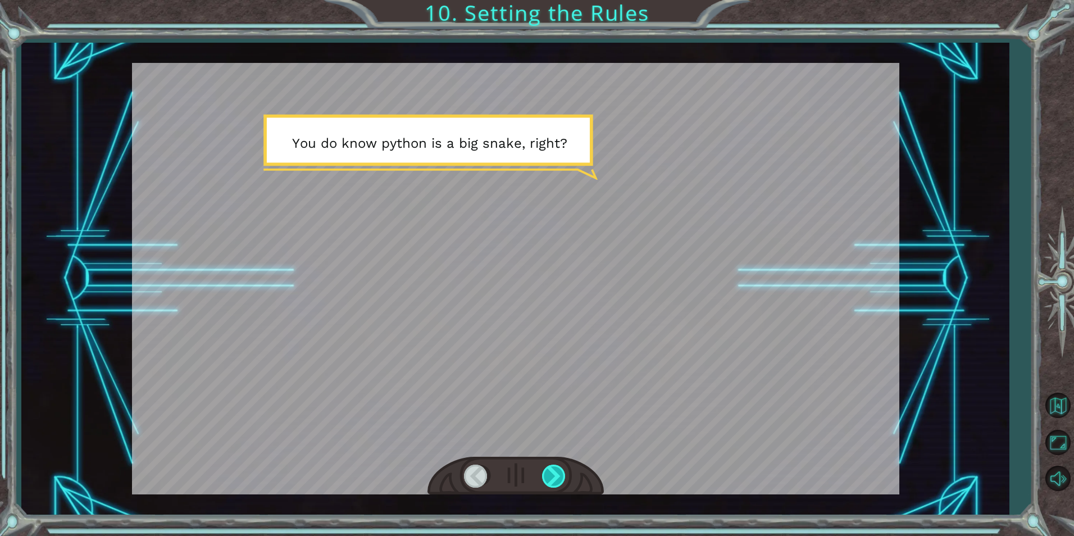
click at [558, 475] on div at bounding box center [554, 475] width 25 height 23
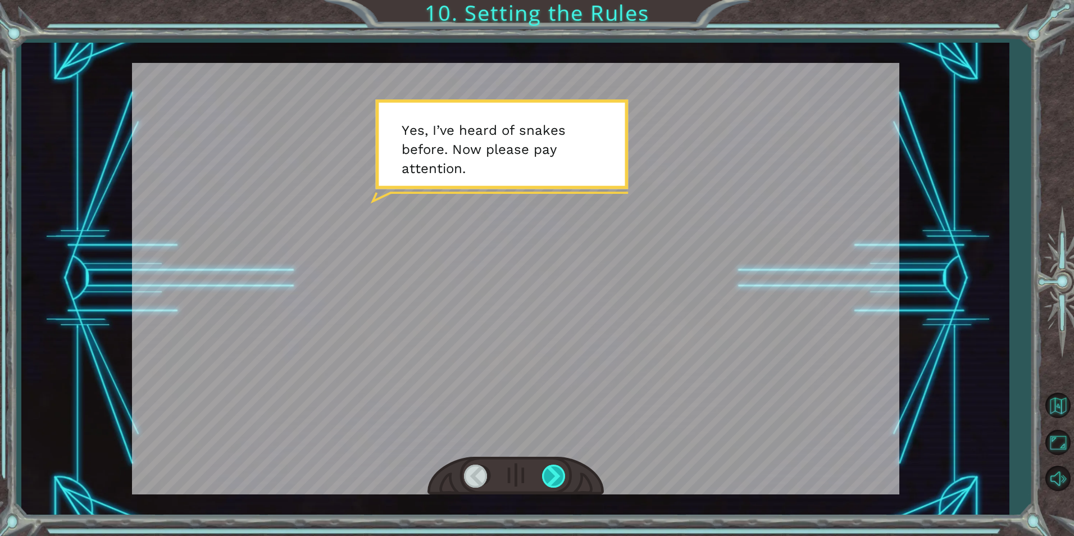
drag, startPoint x: 558, startPoint y: 475, endPoint x: 564, endPoint y: 472, distance: 7.0
click at [564, 472] on div at bounding box center [554, 475] width 25 height 23
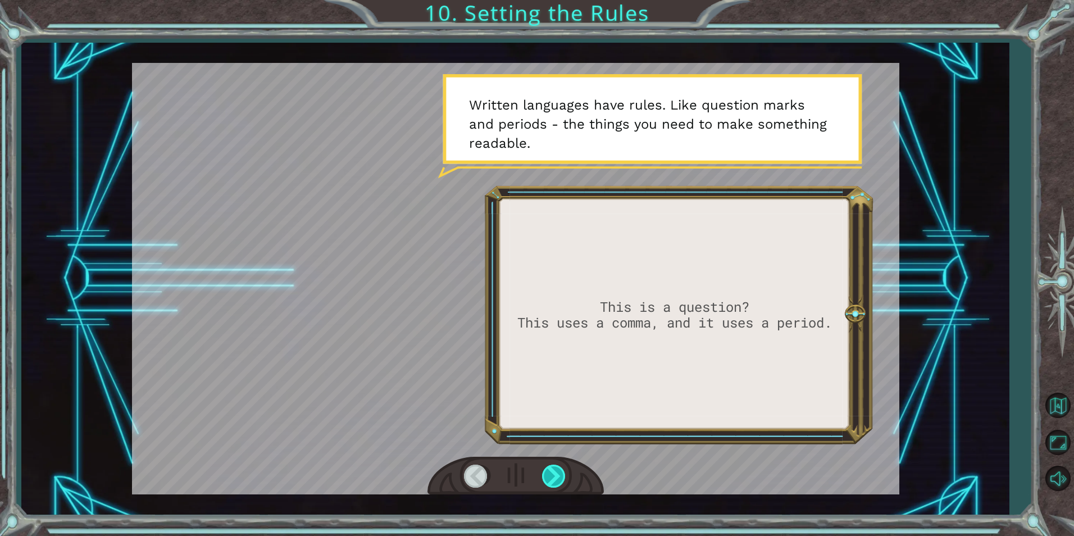
click at [558, 473] on div at bounding box center [554, 475] width 25 height 23
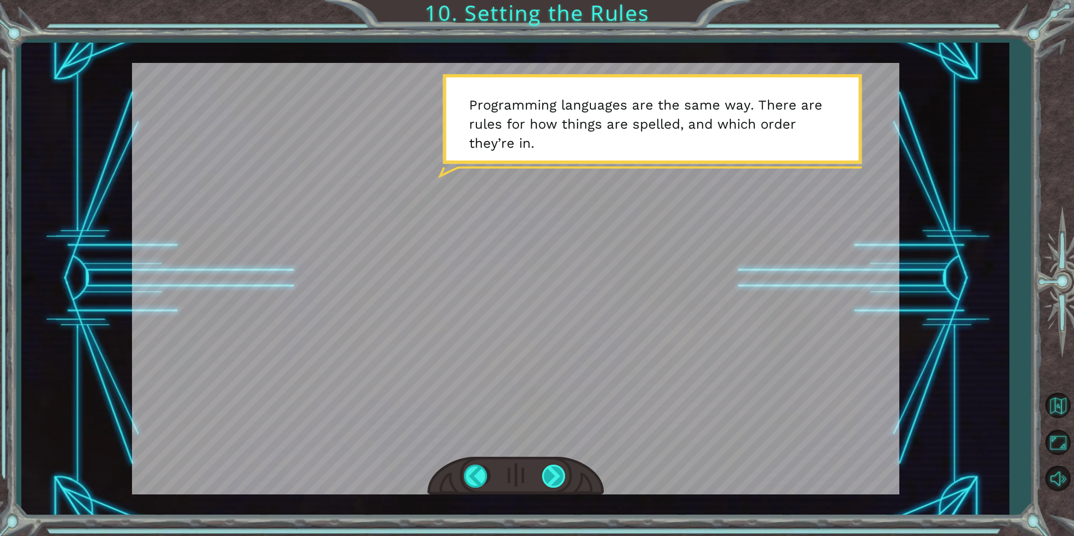
click at [558, 473] on div at bounding box center [554, 475] width 25 height 23
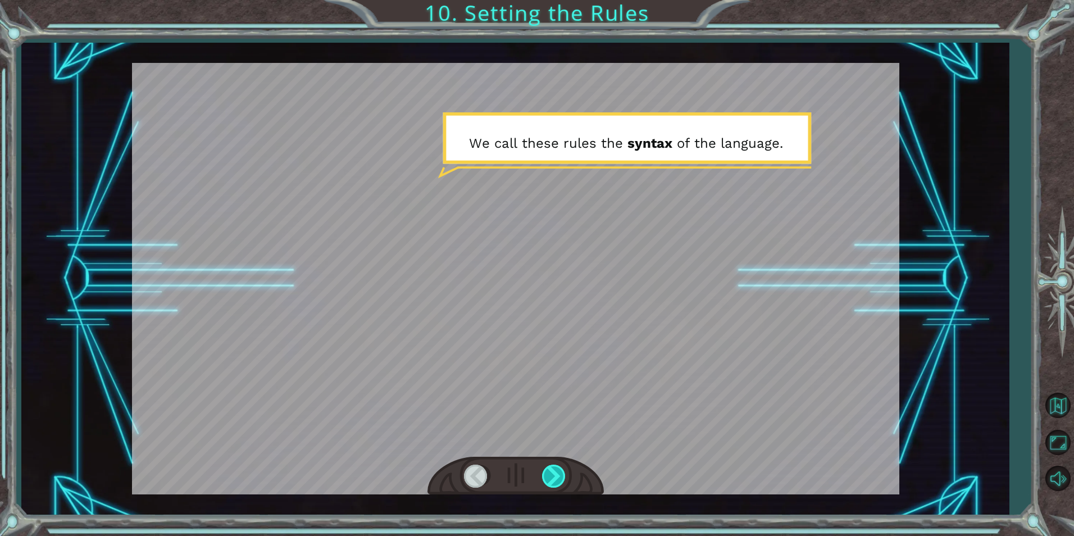
click at [558, 473] on div at bounding box center [554, 475] width 25 height 23
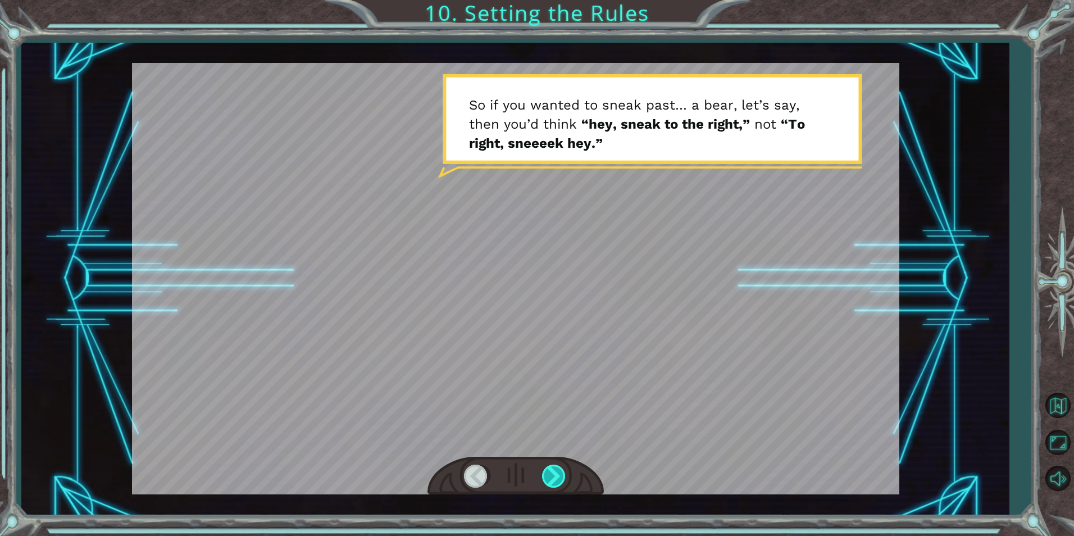
click at [554, 473] on div at bounding box center [554, 475] width 25 height 23
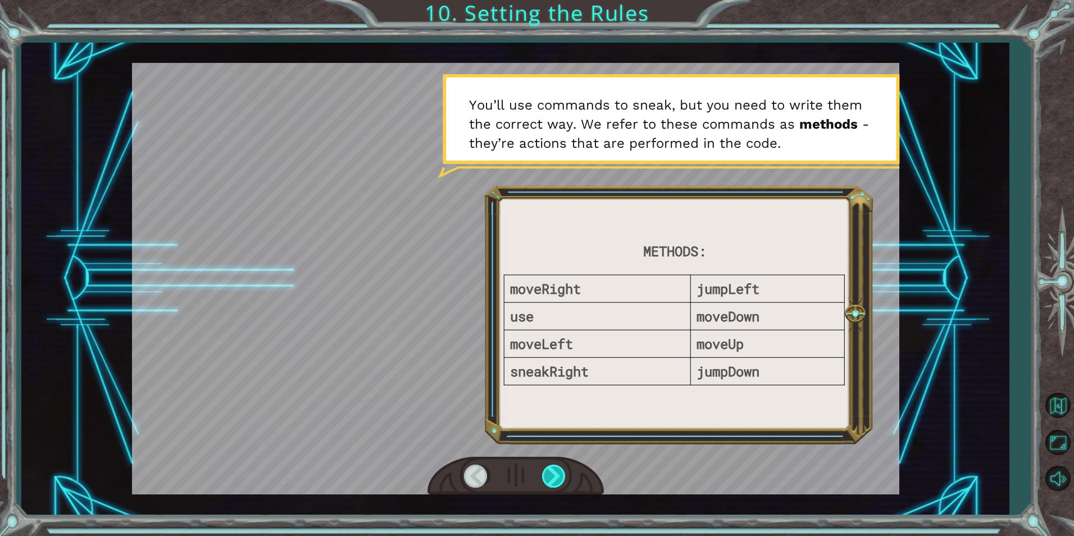
click at [554, 473] on div at bounding box center [554, 475] width 25 height 23
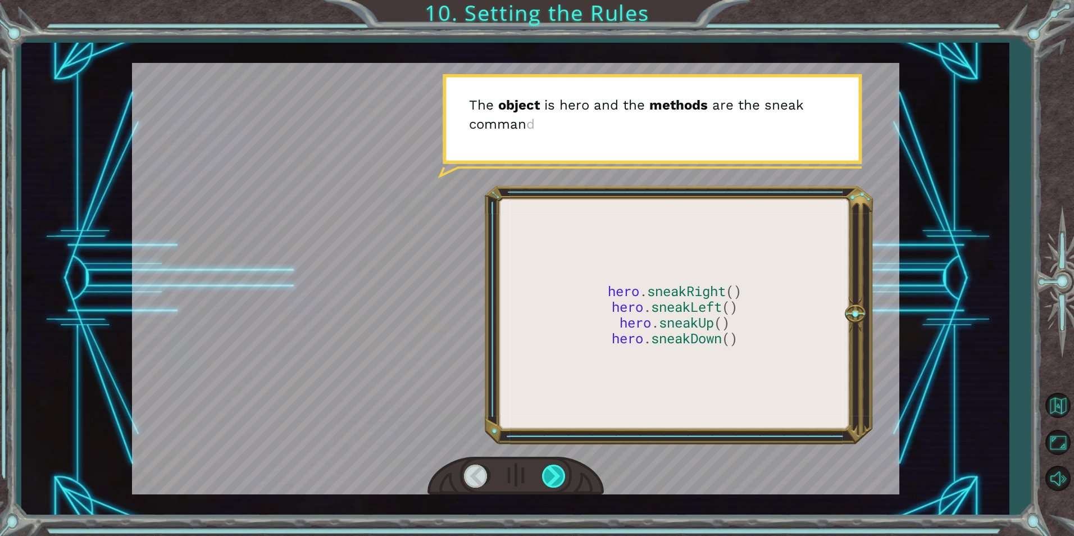
click at [554, 473] on div at bounding box center [554, 475] width 25 height 23
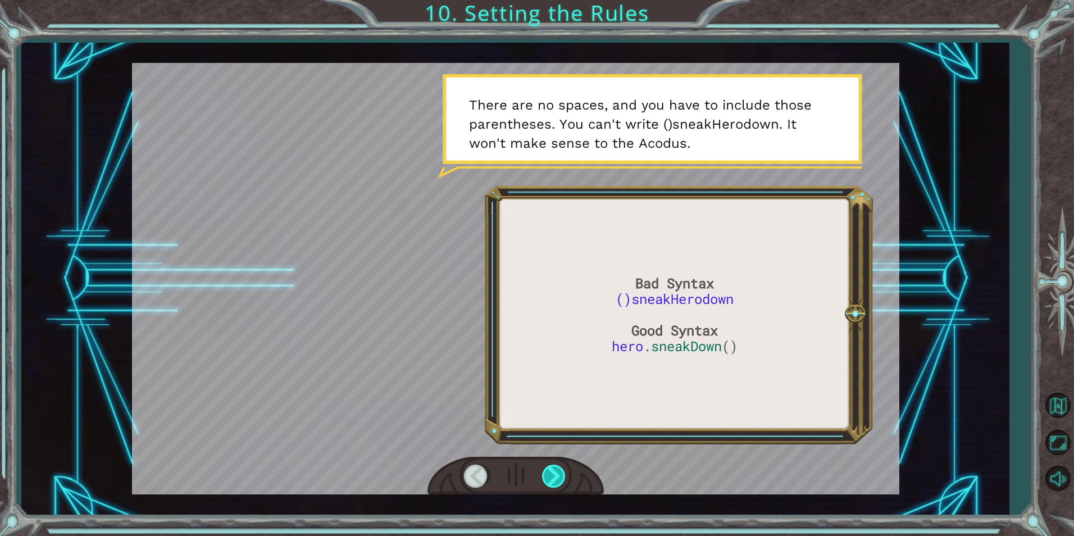
click at [554, 473] on div at bounding box center [554, 475] width 25 height 23
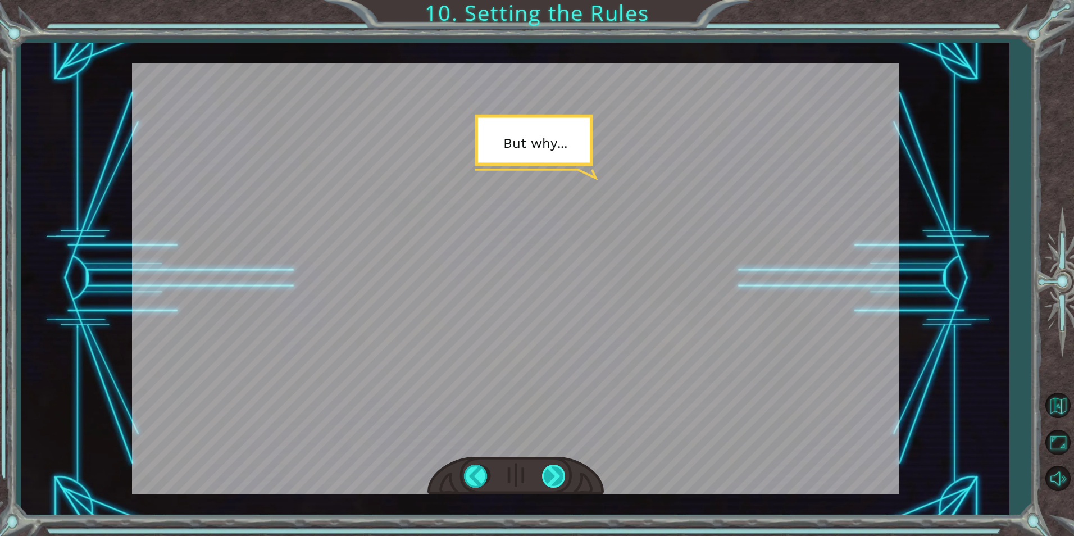
click at [554, 473] on div at bounding box center [554, 475] width 25 height 23
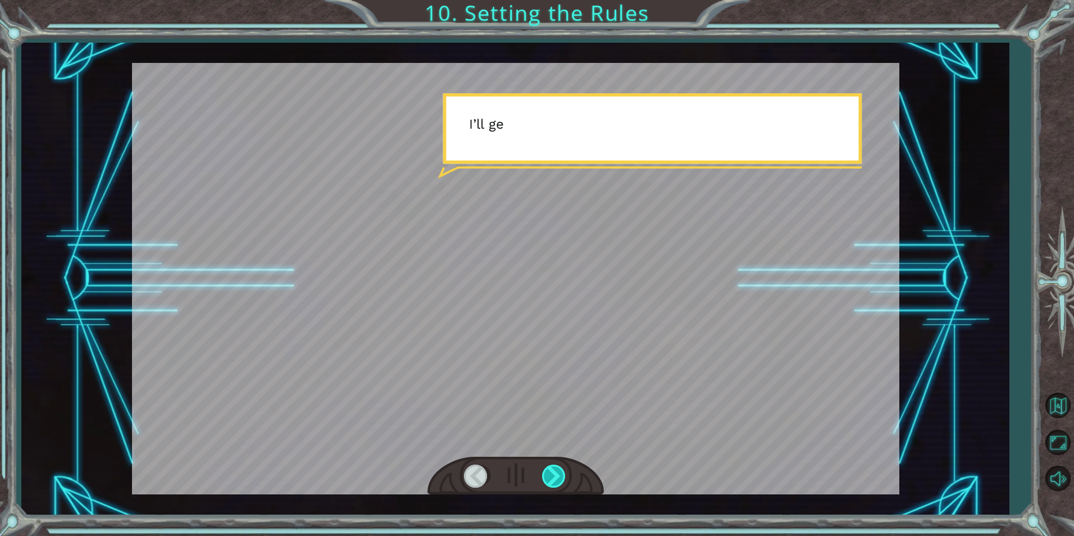
click at [554, 473] on div at bounding box center [554, 475] width 25 height 23
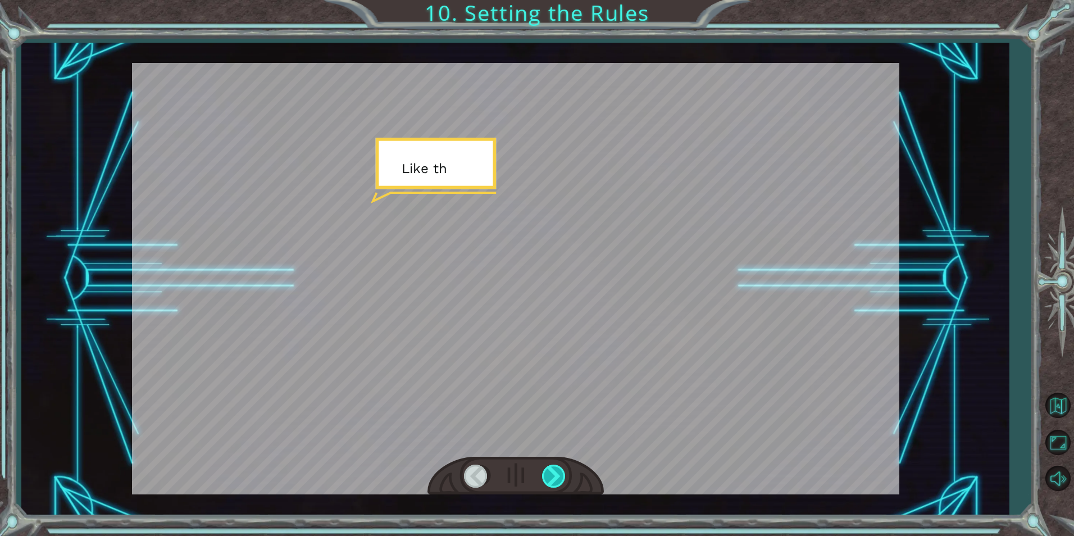
click at [554, 473] on div at bounding box center [554, 475] width 25 height 23
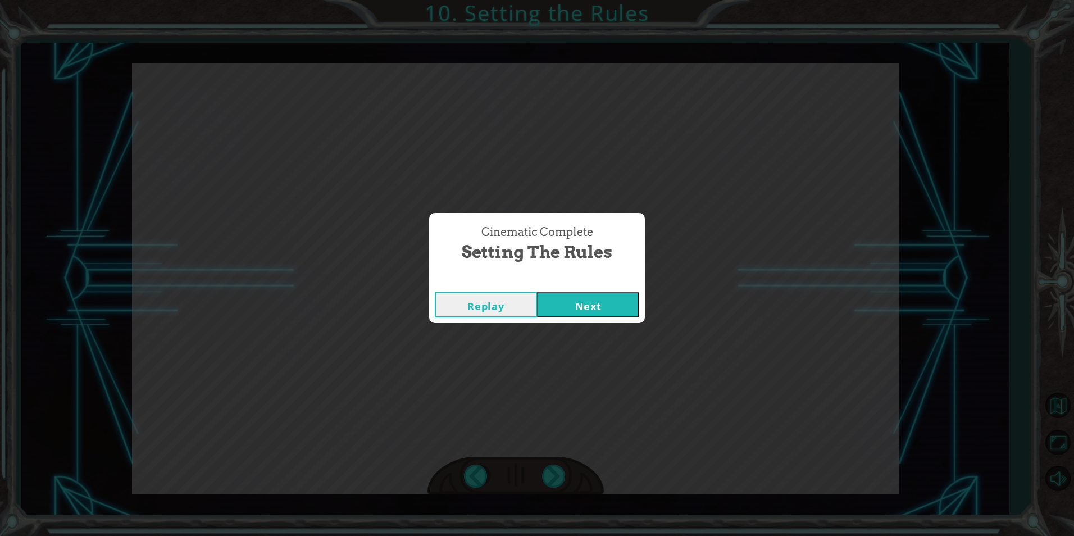
click at [554, 473] on div "Cinematic Complete Setting the Rules Replay Next" at bounding box center [537, 268] width 1074 height 536
drag, startPoint x: 554, startPoint y: 473, endPoint x: 495, endPoint y: 318, distance: 165.8
click at [495, 318] on div "Replay Next" at bounding box center [537, 304] width 216 height 36
drag, startPoint x: 495, startPoint y: 318, endPoint x: 562, endPoint y: 303, distance: 68.5
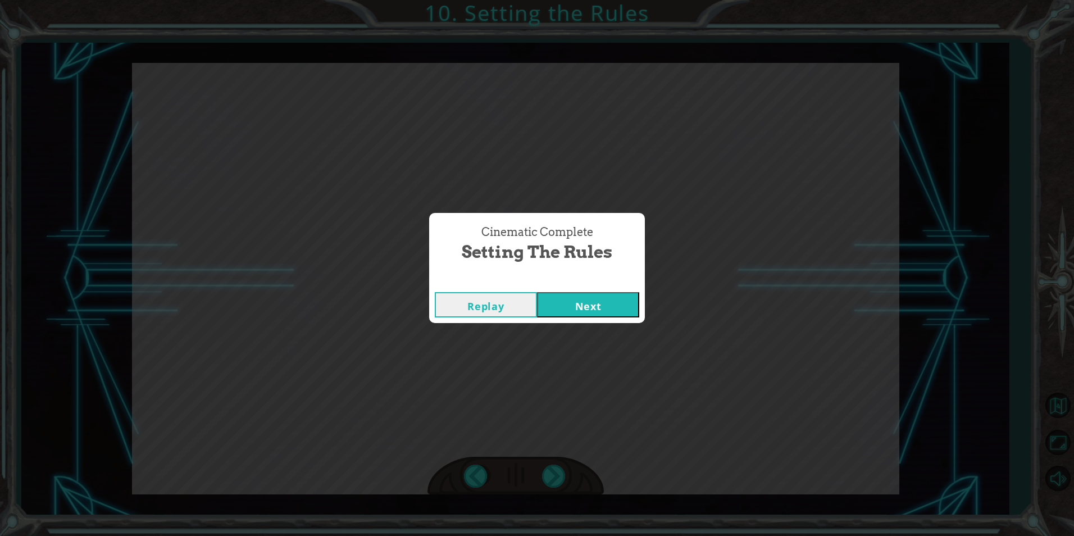
click at [562, 303] on button "Next" at bounding box center [588, 304] width 102 height 25
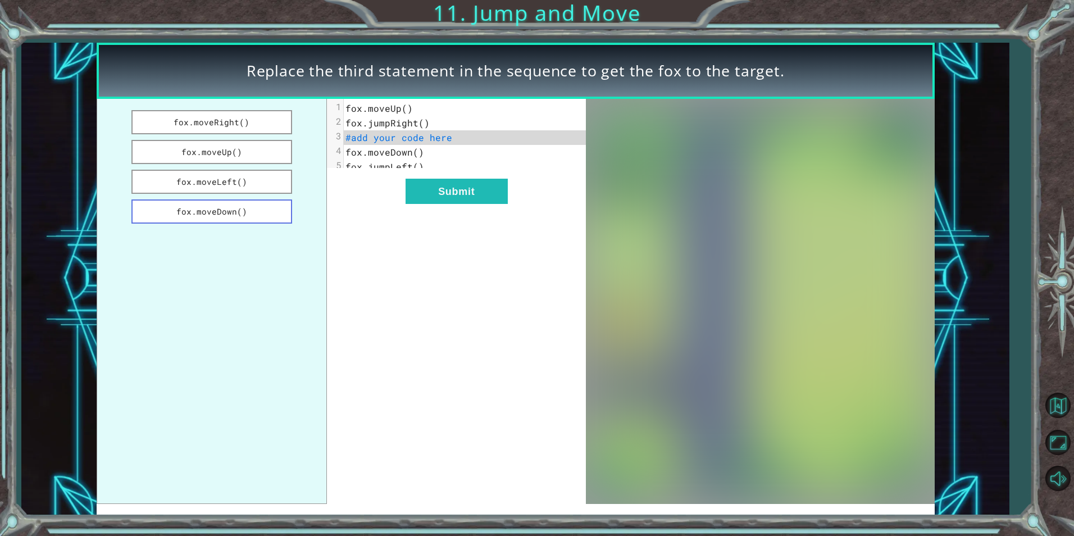
click at [203, 207] on button "fox.moveDown()" at bounding box center [211, 211] width 161 height 24
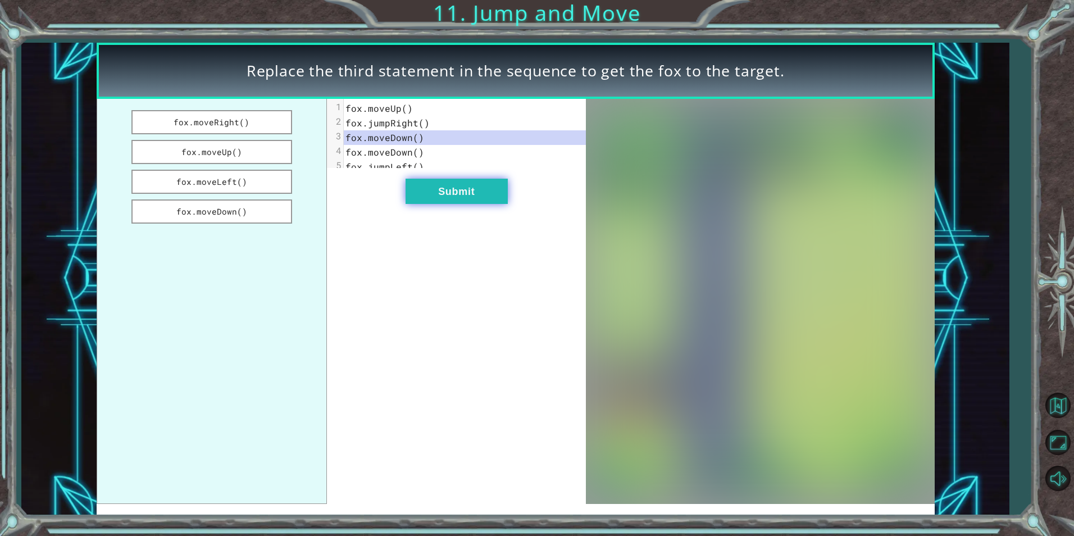
click at [421, 193] on button "Submit" at bounding box center [456, 191] width 102 height 25
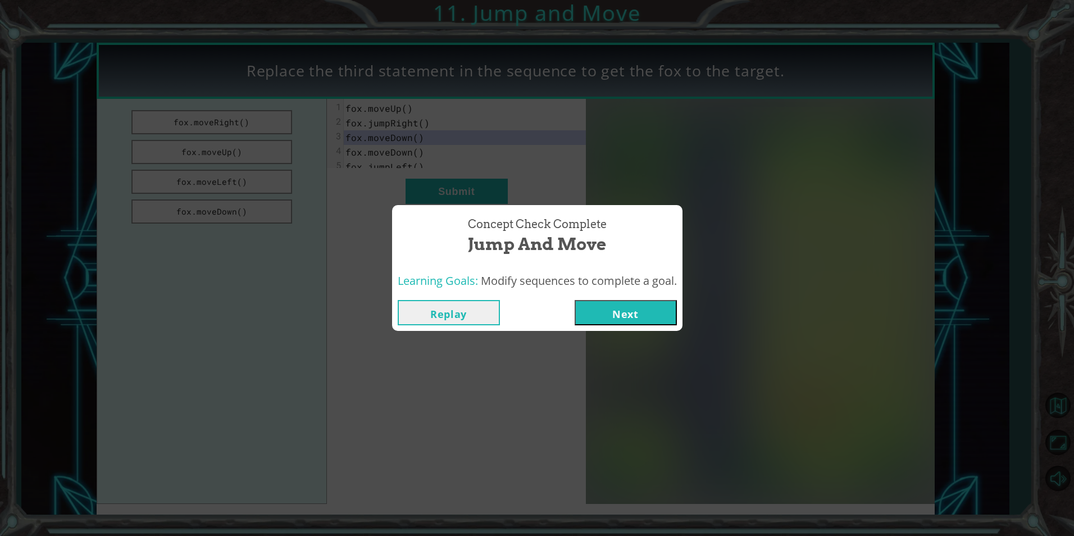
click at [615, 308] on button "Next" at bounding box center [625, 312] width 102 height 25
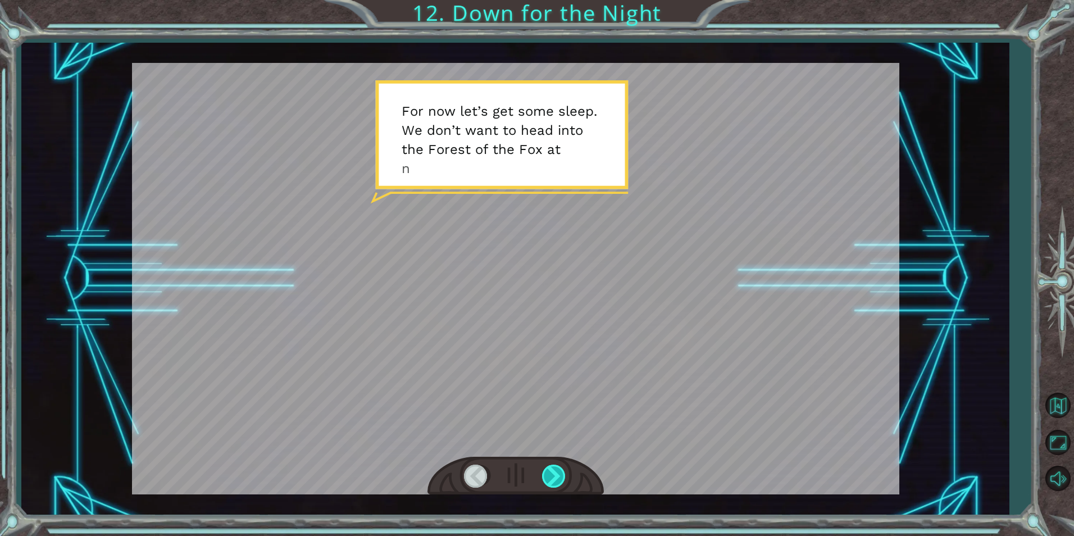
click at [560, 476] on div at bounding box center [554, 475] width 25 height 23
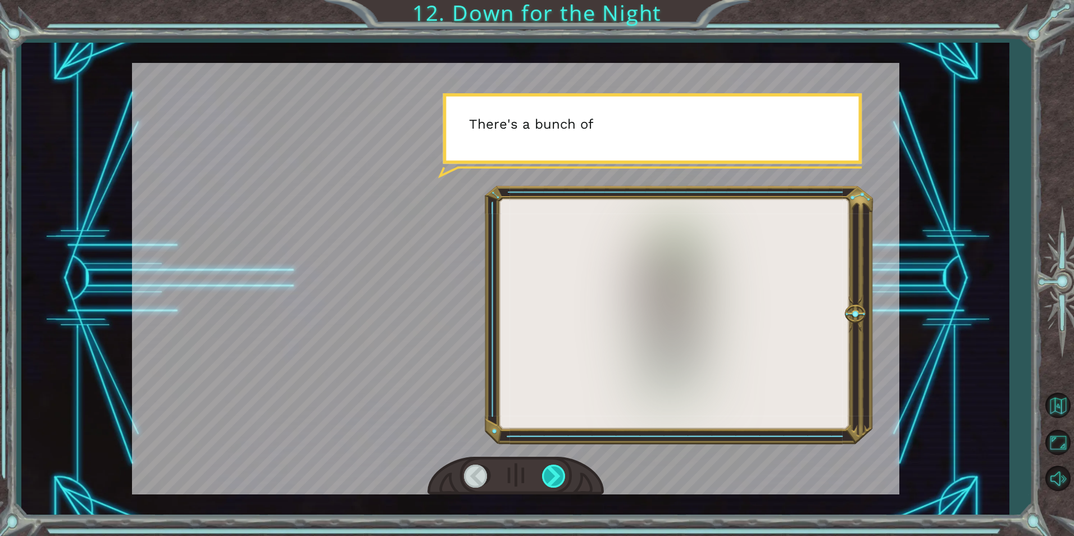
click at [559, 476] on div at bounding box center [554, 475] width 25 height 23
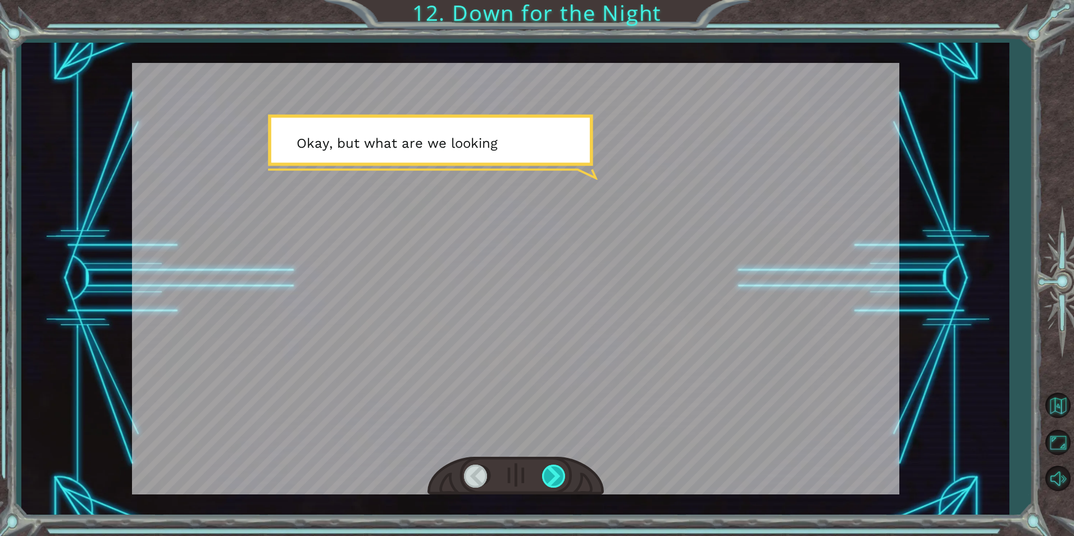
click at [559, 476] on div at bounding box center [554, 475] width 25 height 23
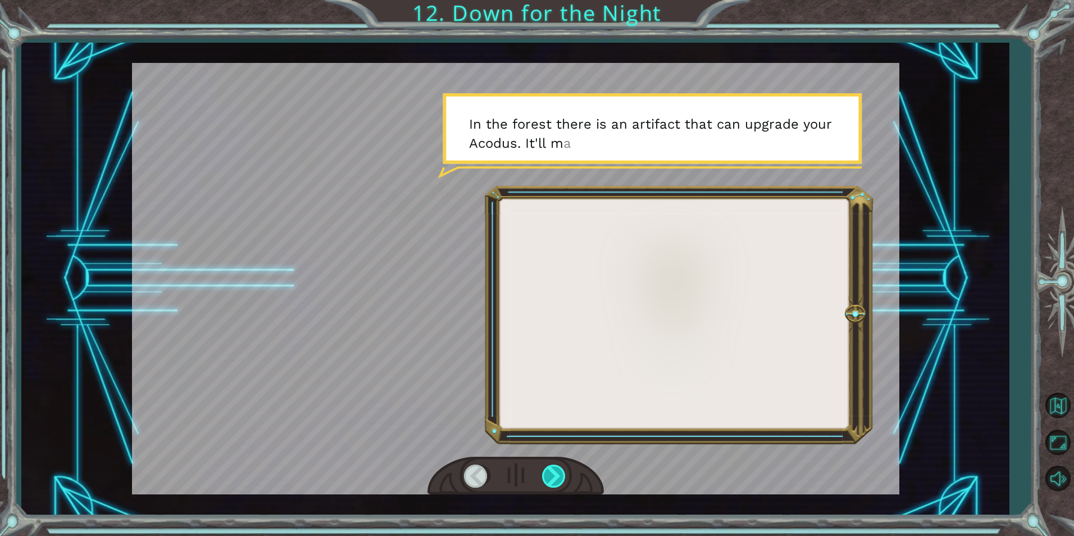
click at [559, 476] on div at bounding box center [554, 475] width 25 height 23
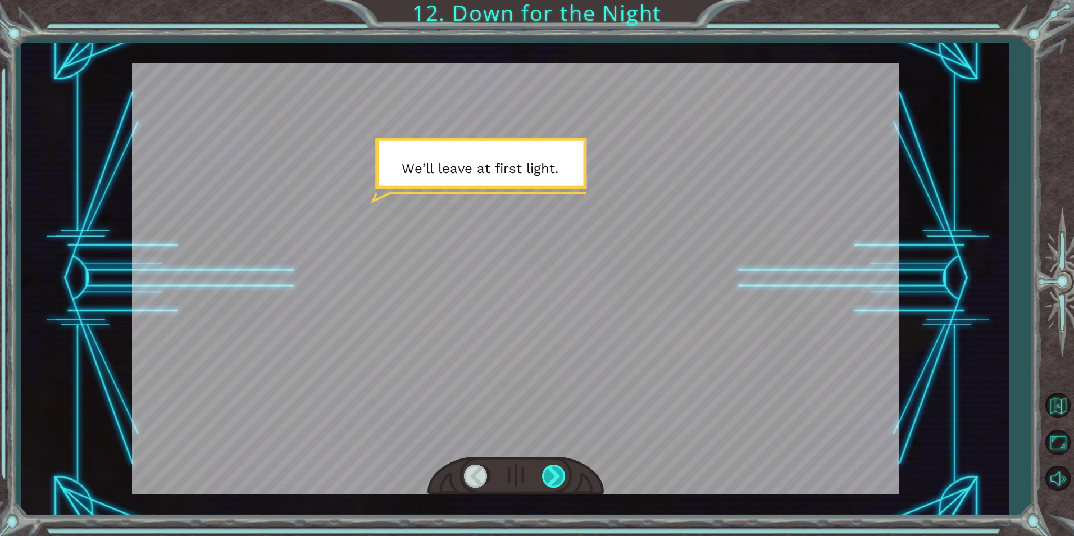
click at [559, 476] on div at bounding box center [554, 475] width 25 height 23
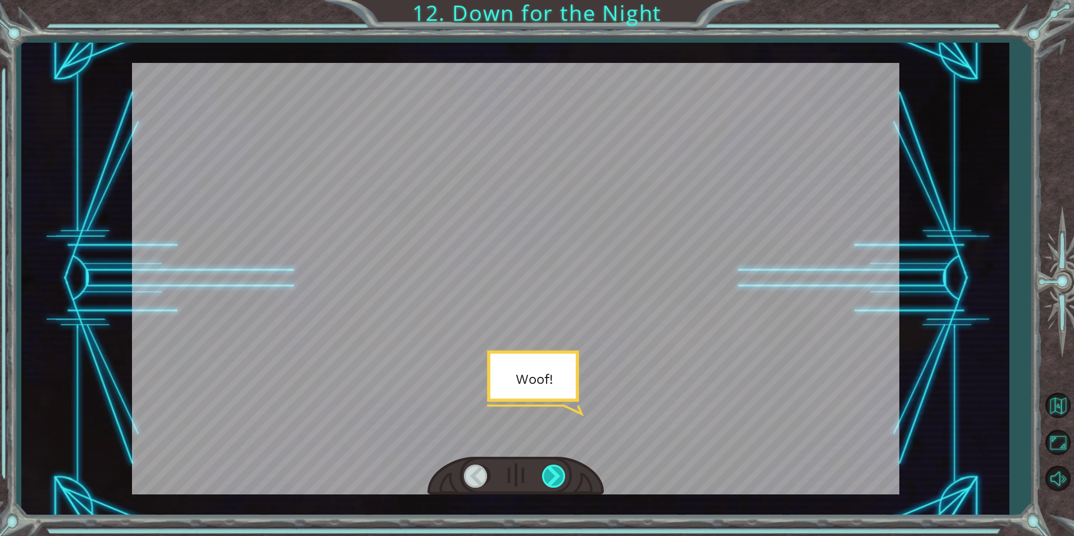
click at [559, 476] on div at bounding box center [554, 475] width 25 height 23
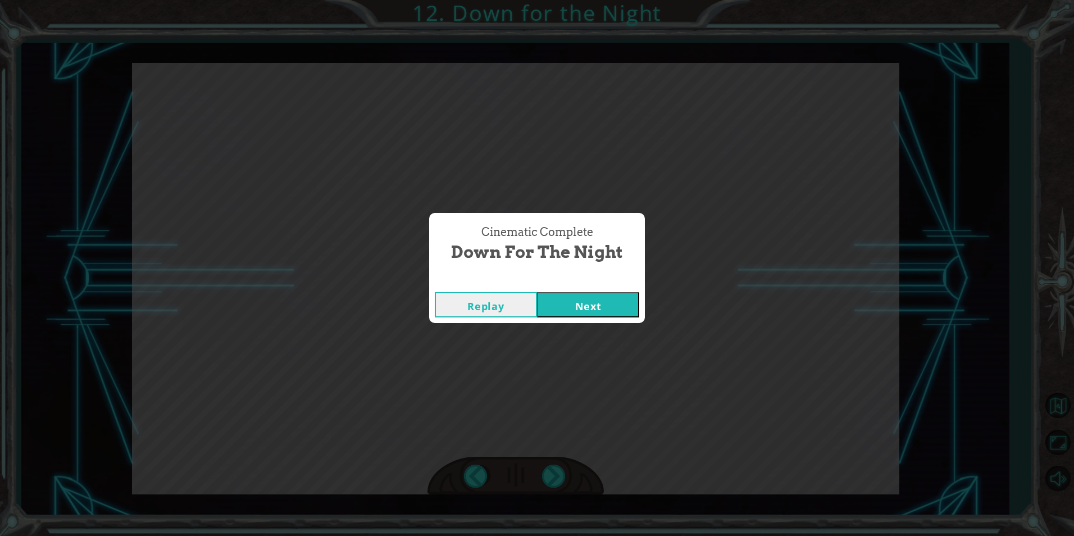
click at [573, 299] on button "Next" at bounding box center [588, 304] width 102 height 25
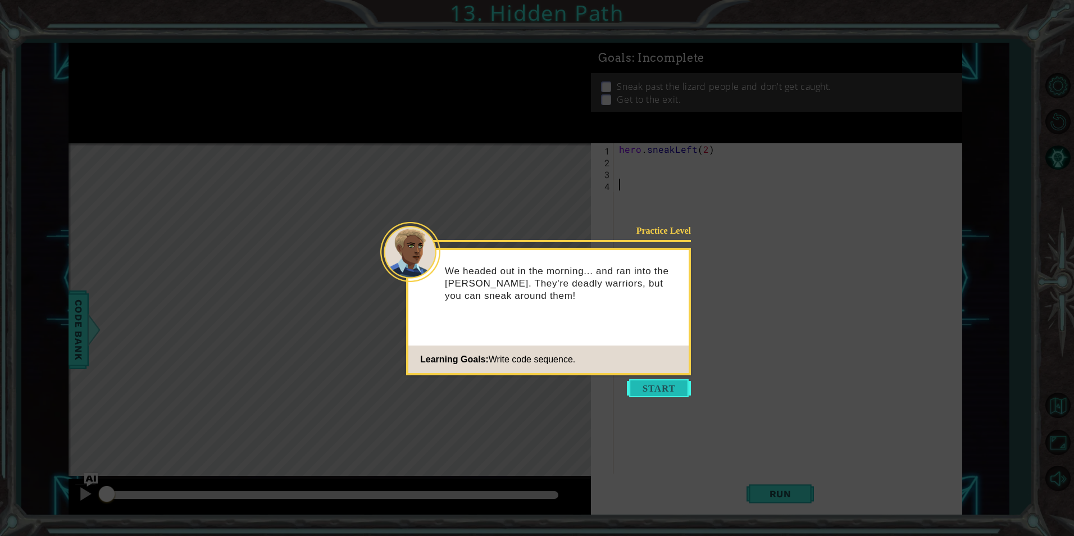
click at [650, 391] on button "Start" at bounding box center [659, 388] width 64 height 18
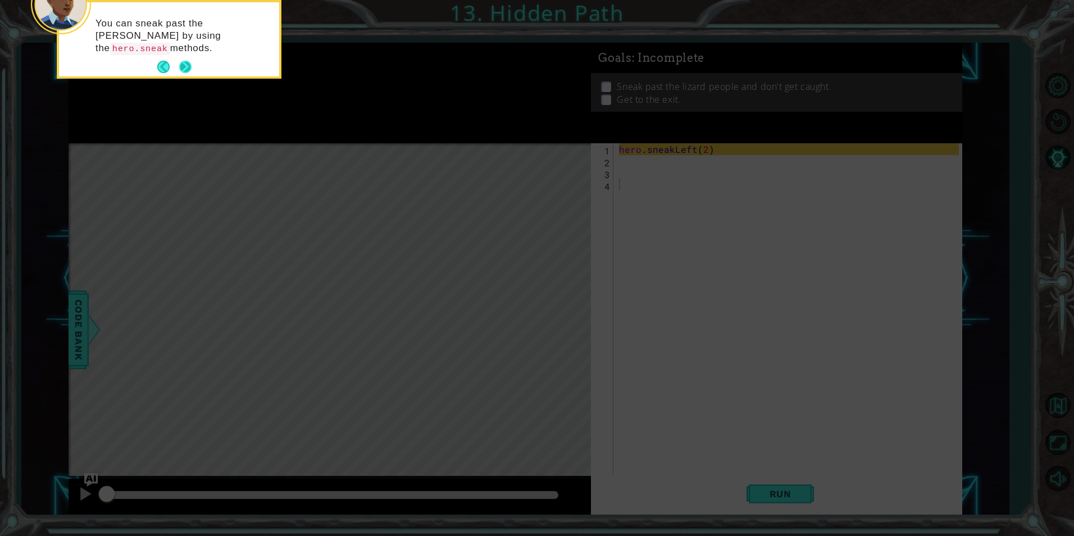
click at [184, 63] on button "Next" at bounding box center [185, 67] width 13 height 13
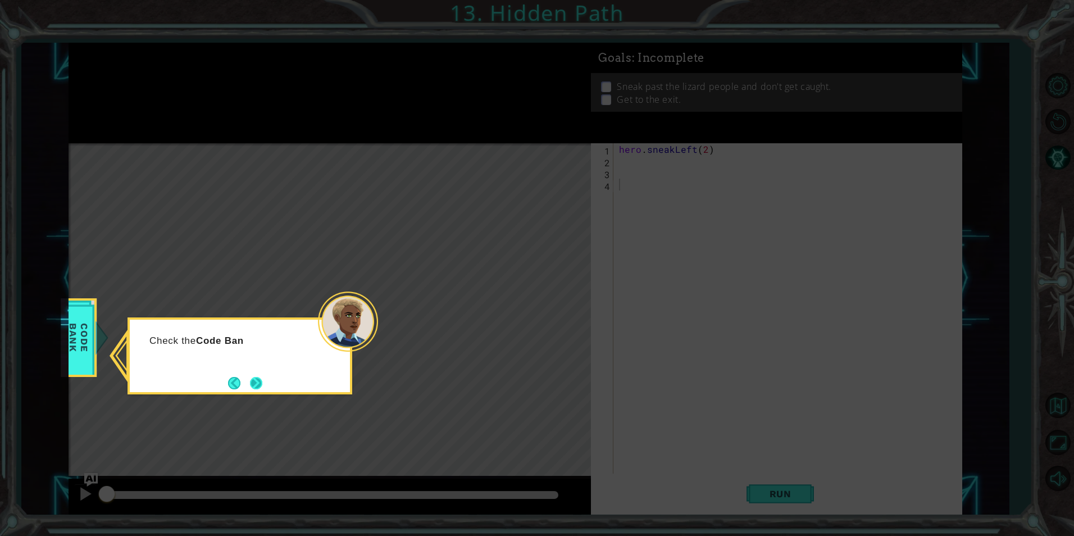
click at [258, 379] on button "Next" at bounding box center [256, 382] width 13 height 13
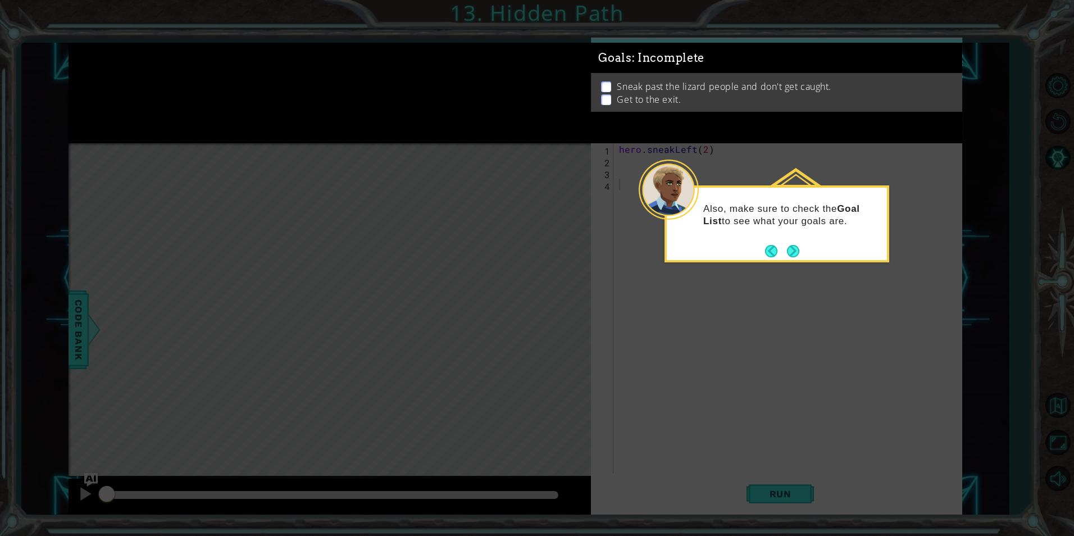
click at [806, 249] on div "Also, make sure to check the Goal List to see what your goals are." at bounding box center [776, 223] width 225 height 77
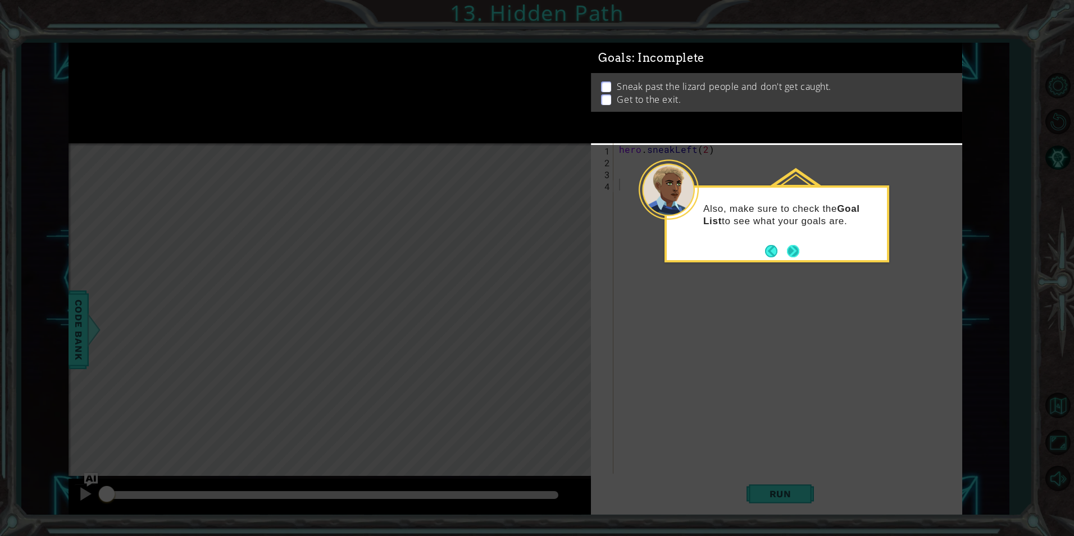
click at [795, 248] on button "Next" at bounding box center [792, 250] width 13 height 13
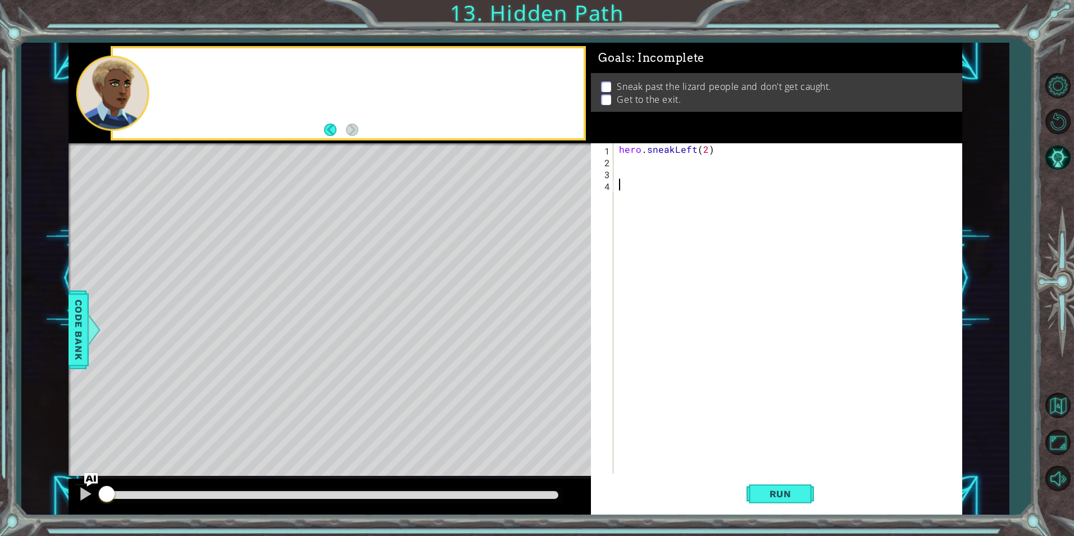
click at [793, 249] on div "hero . sneakLeft ( 2 )" at bounding box center [790, 320] width 347 height 354
click at [672, 165] on div "hero . sneakLeft ( 2 )" at bounding box center [790, 320] width 347 height 354
click at [661, 163] on div "hero . sneakLeft ( 2 )" at bounding box center [790, 320] width 347 height 354
type textarea "hero.sneakUp(2)"
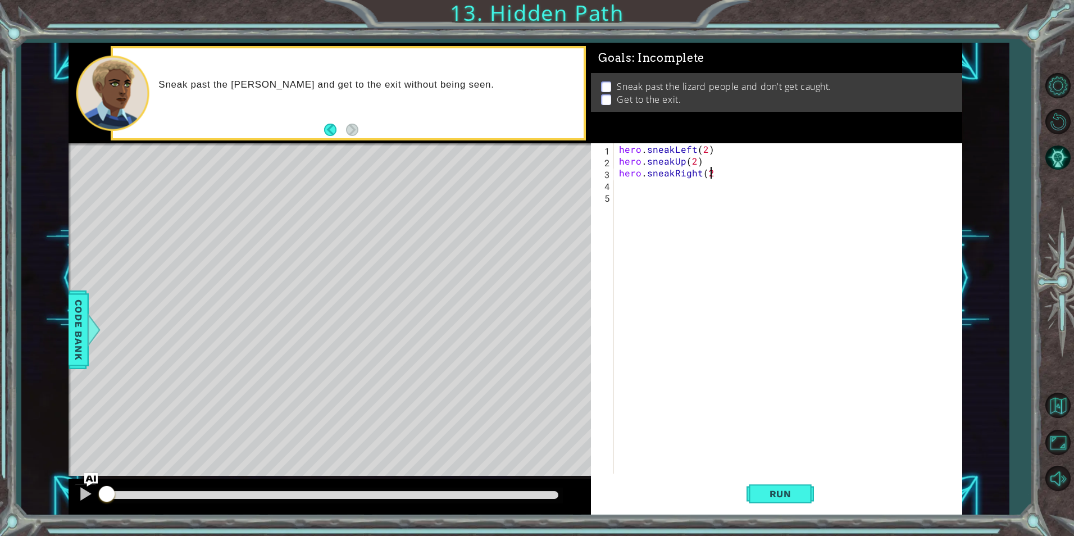
scroll to position [0, 6]
type textarea "hero.sneakRight(2)"
click at [803, 503] on button "Run" at bounding box center [779, 493] width 67 height 37
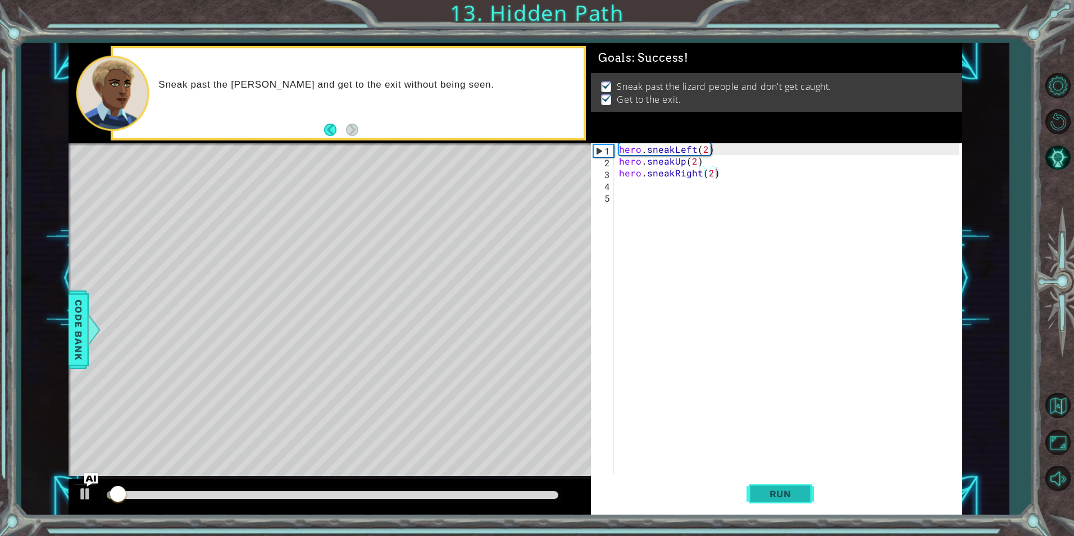
click at [791, 490] on span "Run" at bounding box center [780, 493] width 44 height 11
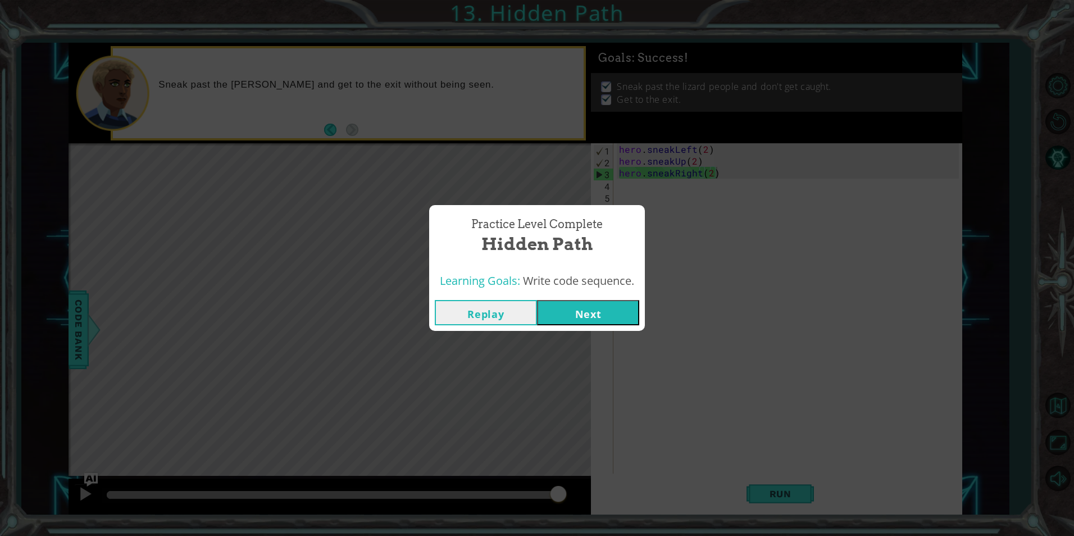
drag, startPoint x: 154, startPoint y: 491, endPoint x: 573, endPoint y: 485, distance: 418.4
click at [573, 485] on body "1 ההההההההההההההההההההההההההההההההההההההההההההההההההההההההההההההההההההההההההההה…" at bounding box center [537, 268] width 1074 height 536
click at [601, 314] on button "Next" at bounding box center [588, 312] width 102 height 25
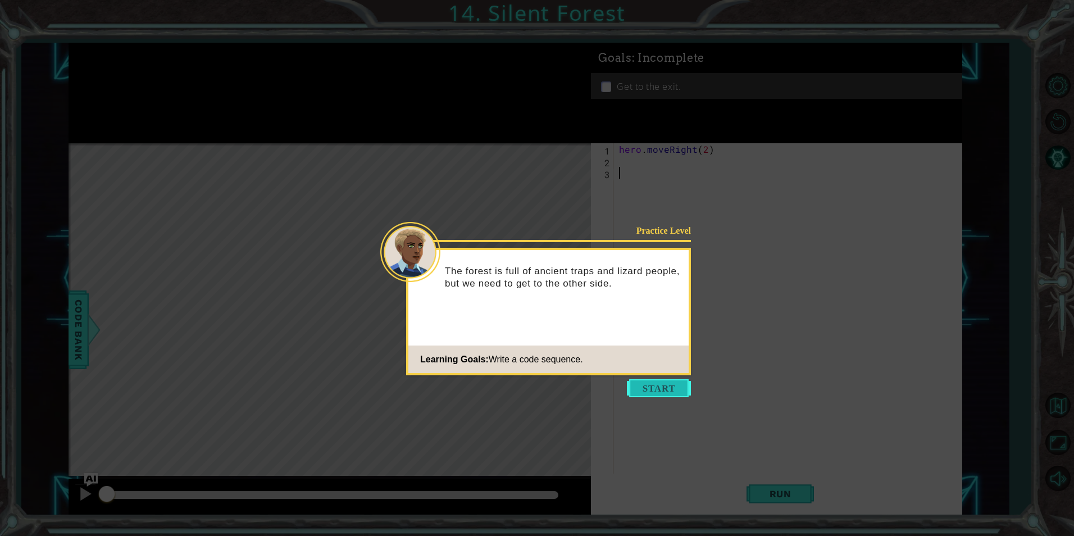
click at [648, 387] on button "Start" at bounding box center [659, 388] width 64 height 18
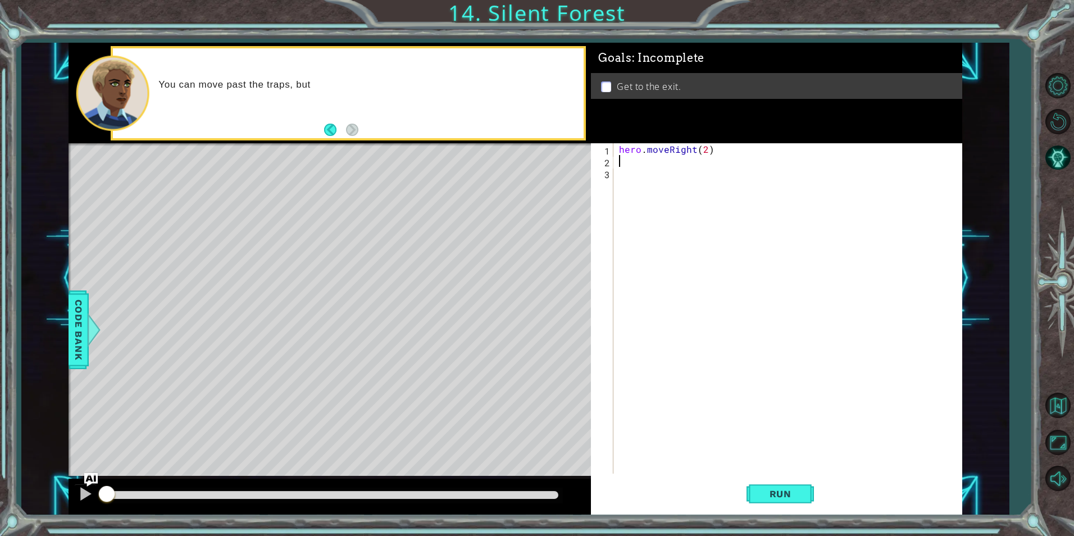
click at [646, 166] on div "hero . moveRight ( 2 )" at bounding box center [790, 320] width 347 height 354
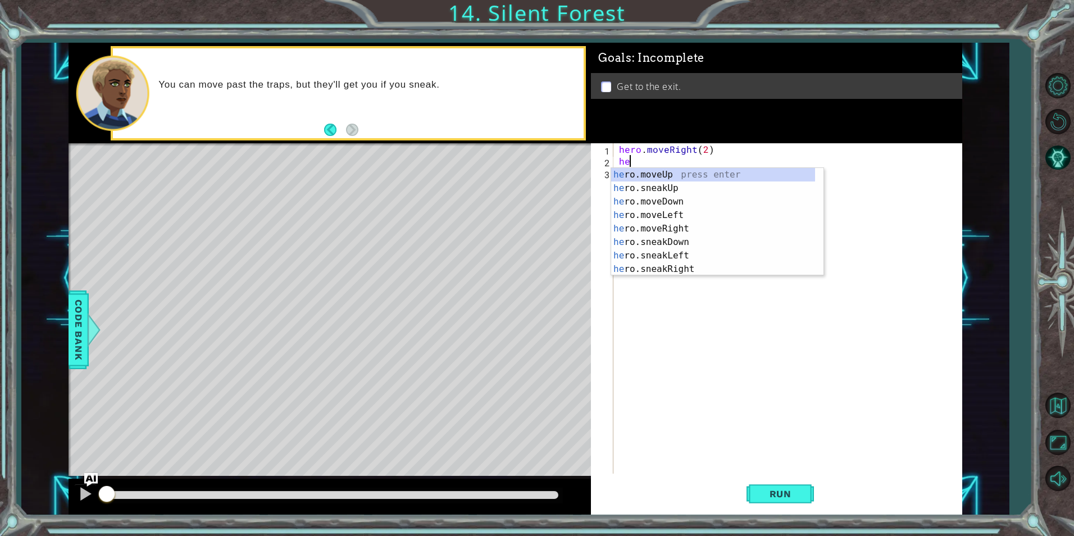
type textarea "h"
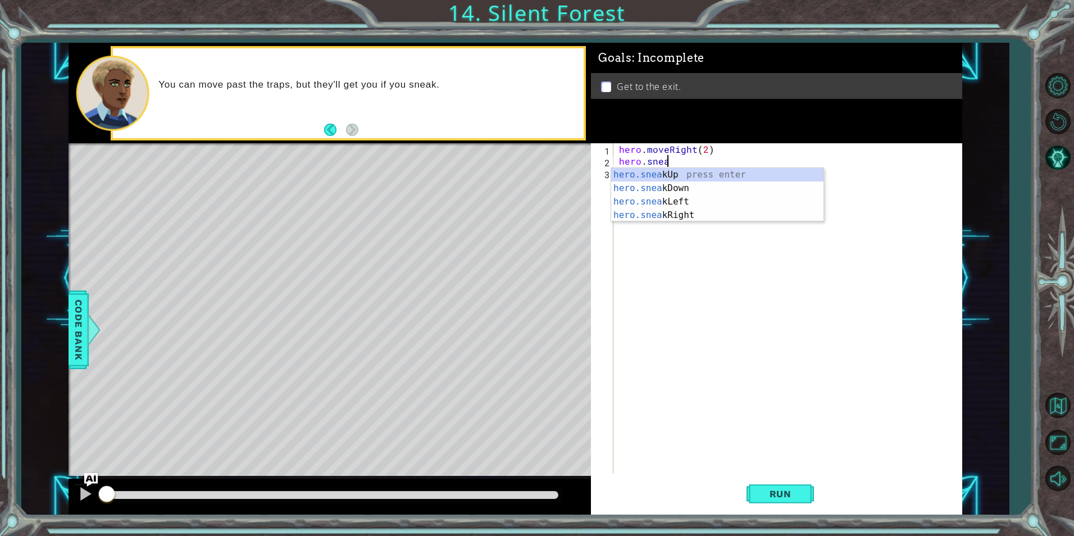
scroll to position [0, 3]
click at [656, 194] on div "hero.sneak Up press enter hero.sneak Down press enter hero.sneak Left press ent…" at bounding box center [717, 208] width 212 height 81
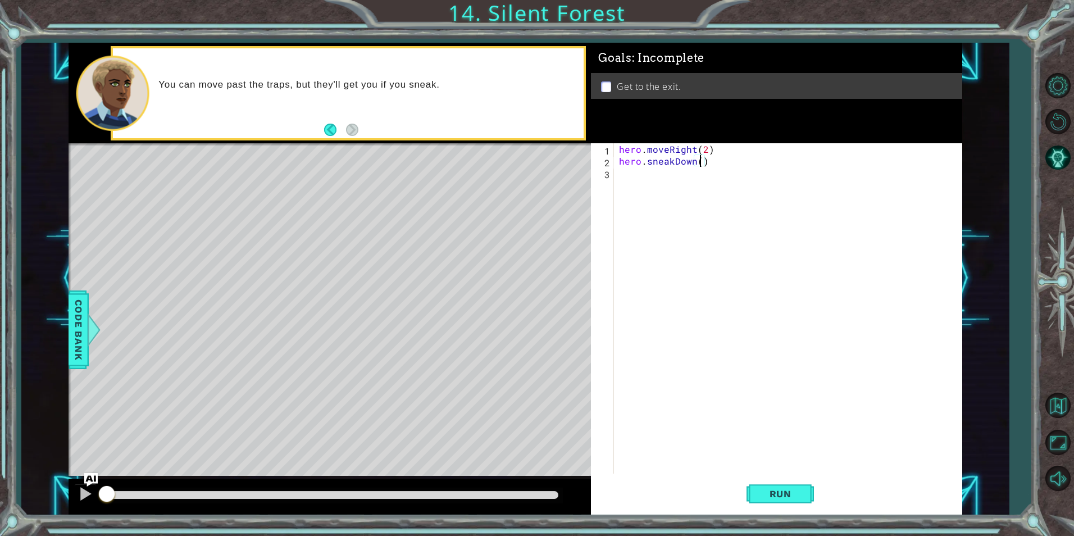
type textarea "hero.sneakDown(1)"
click at [699, 185] on div "hero . moveRight ( 2 ) hero . sneakDown ( 1 )" at bounding box center [790, 320] width 347 height 354
type textarea "hero.sneakRight(2)"
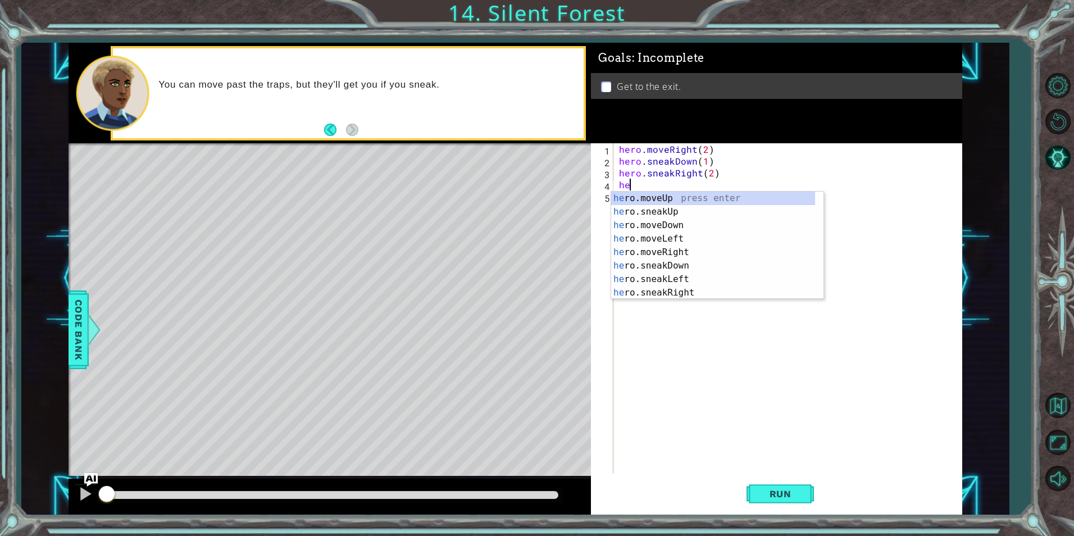
scroll to position [0, 1]
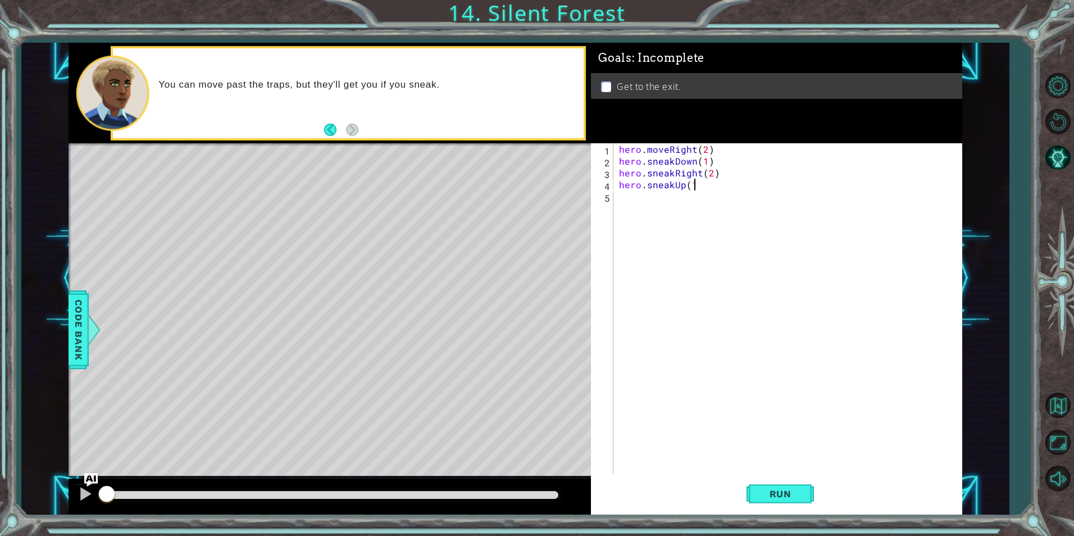
type textarea "hero.sneakUp(1)"
type textarea "hero.moveRight(1)"
click at [788, 494] on span "Run" at bounding box center [780, 493] width 44 height 11
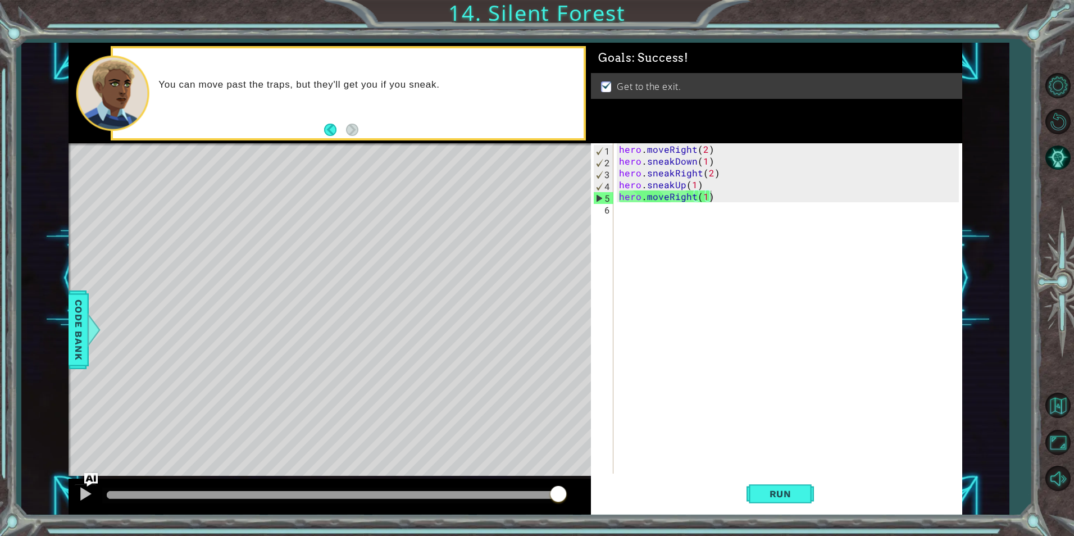
click at [569, 466] on div "methods hero moveDown(steps) moveUp(steps) moveLeft(steps) moveRight(steps) sne…" at bounding box center [515, 279] width 893 height 472
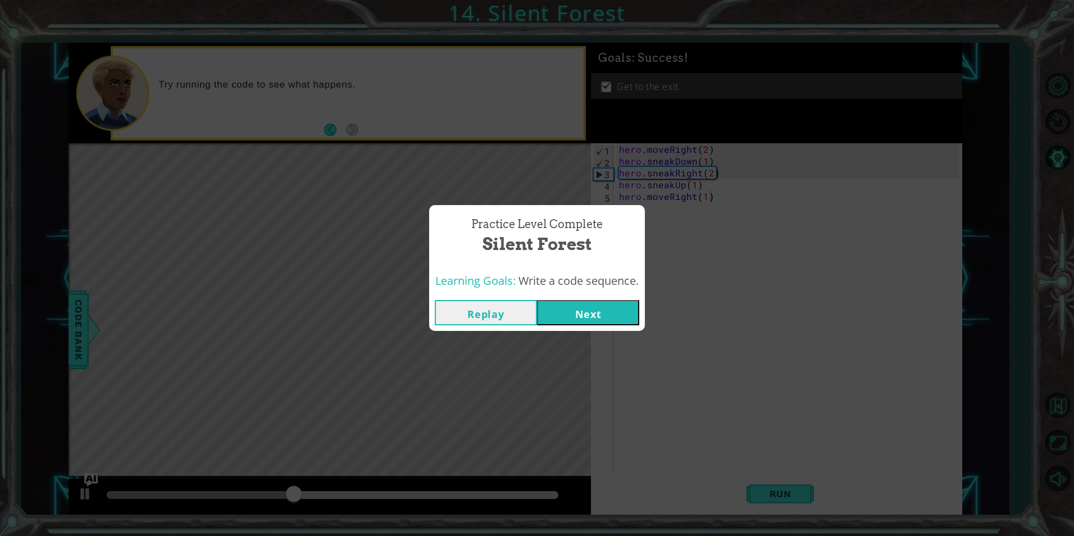
click at [576, 306] on button "Next" at bounding box center [588, 312] width 102 height 25
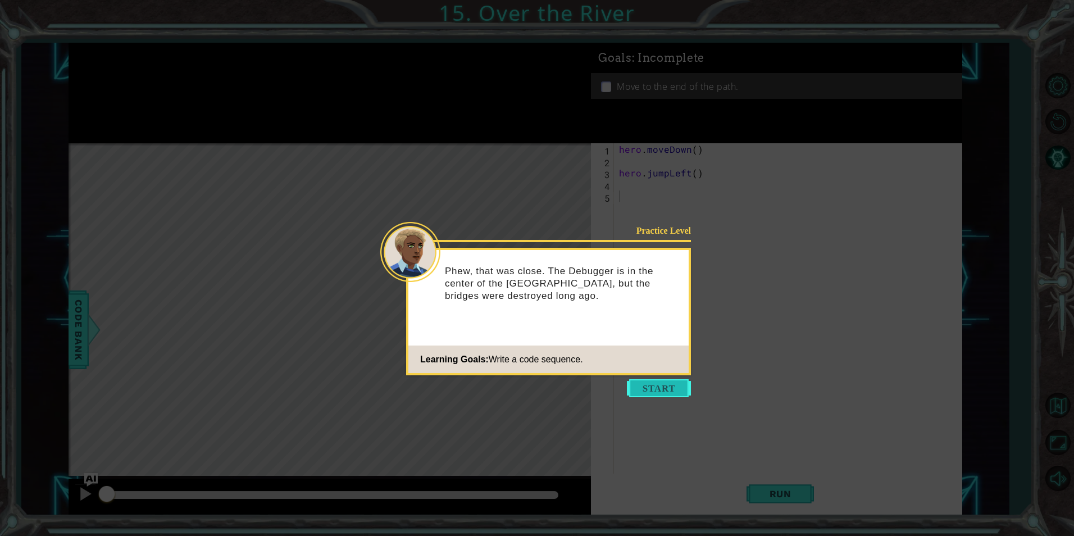
click at [649, 385] on button "Start" at bounding box center [659, 388] width 64 height 18
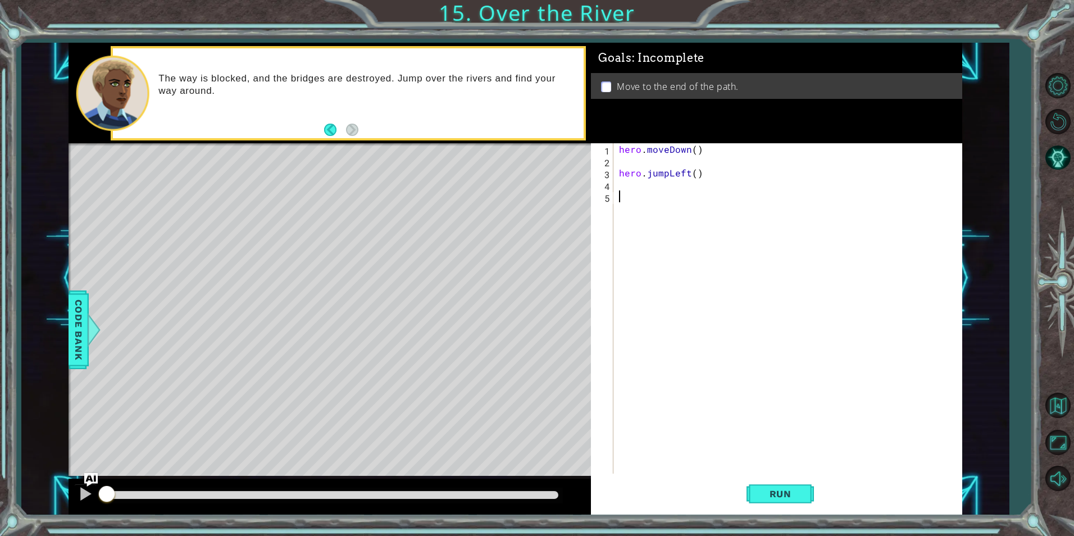
click at [610, 158] on div "2" at bounding box center [603, 163] width 20 height 12
type textarea "hero.jumpLeft()"
click at [617, 158] on div "hero . moveDown ( ) hero . jumpLeft ( )" at bounding box center [790, 320] width 347 height 354
click at [626, 188] on div "hero . moveDown ( ) hero . jumpLeft ( )" at bounding box center [790, 320] width 347 height 354
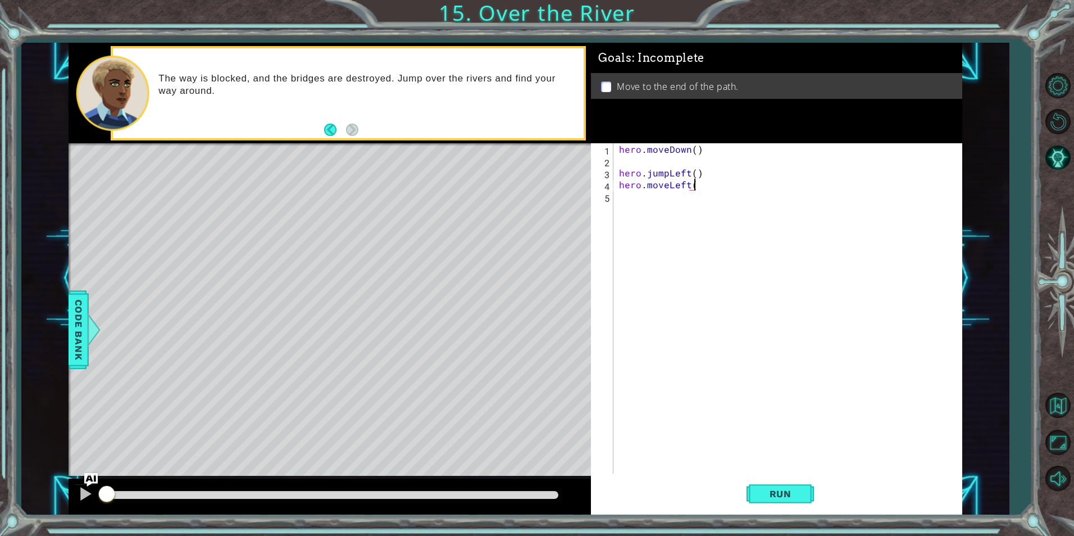
type textarea "hero.moveLeft()"
type textarea "hero.jumpDown()"
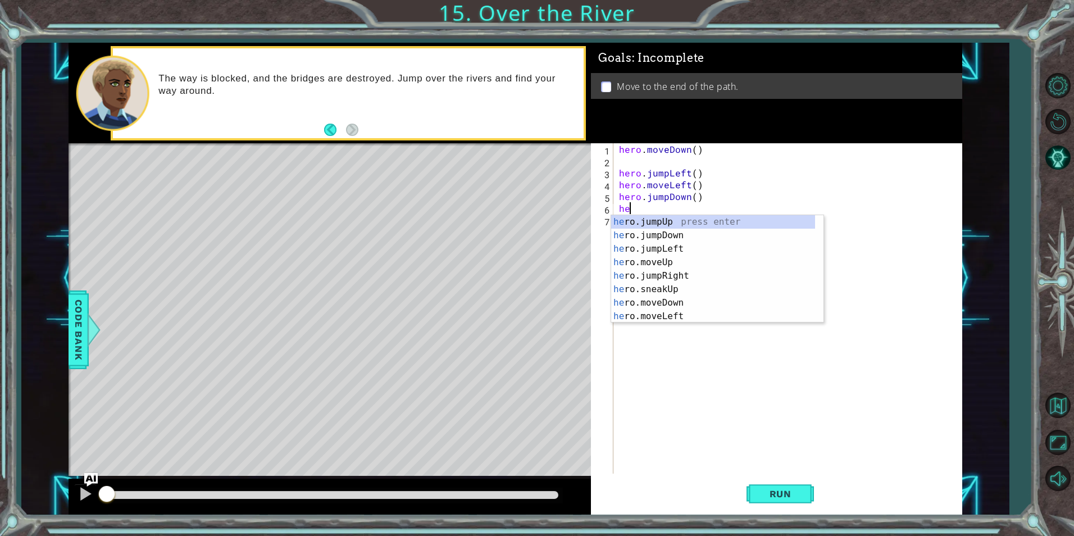
scroll to position [0, 1]
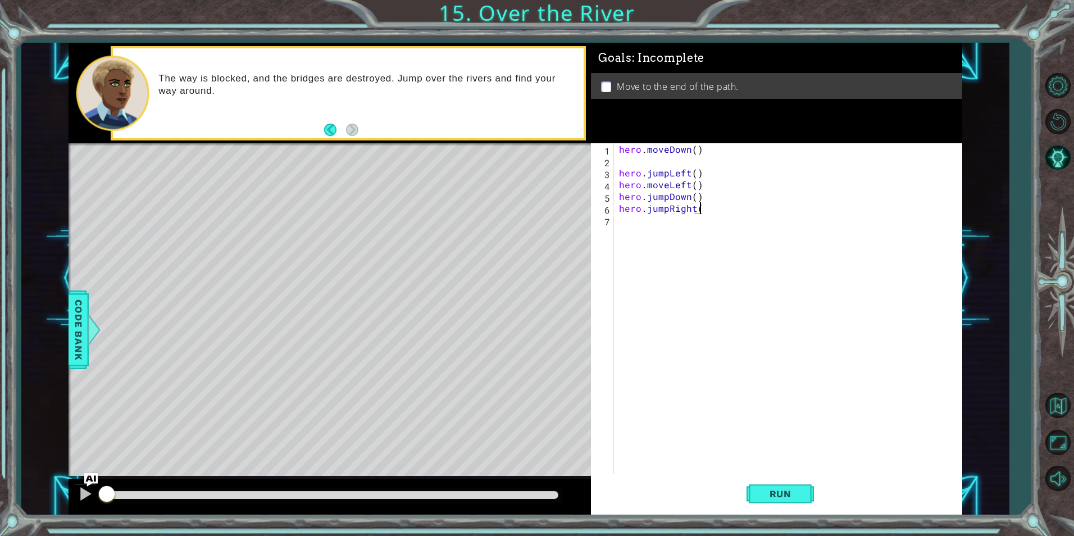
type textarea "hero.jumpRight()"
type textarea "hero.moveRight()"
click at [766, 482] on button "Run" at bounding box center [779, 493] width 67 height 37
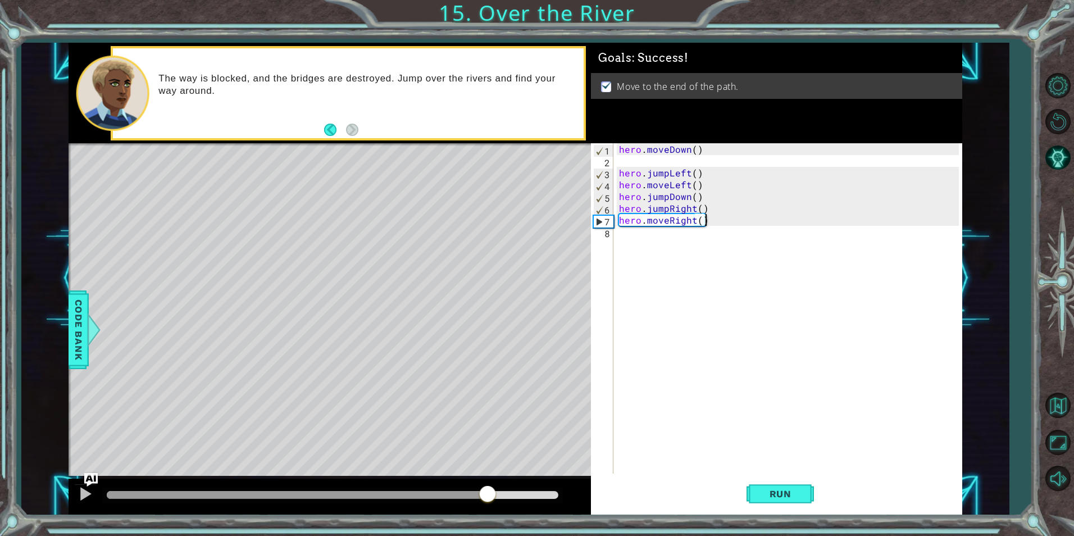
drag, startPoint x: 462, startPoint y: 496, endPoint x: 504, endPoint y: 495, distance: 41.6
click at [487, 496] on div at bounding box center [332, 495] width 451 height 8
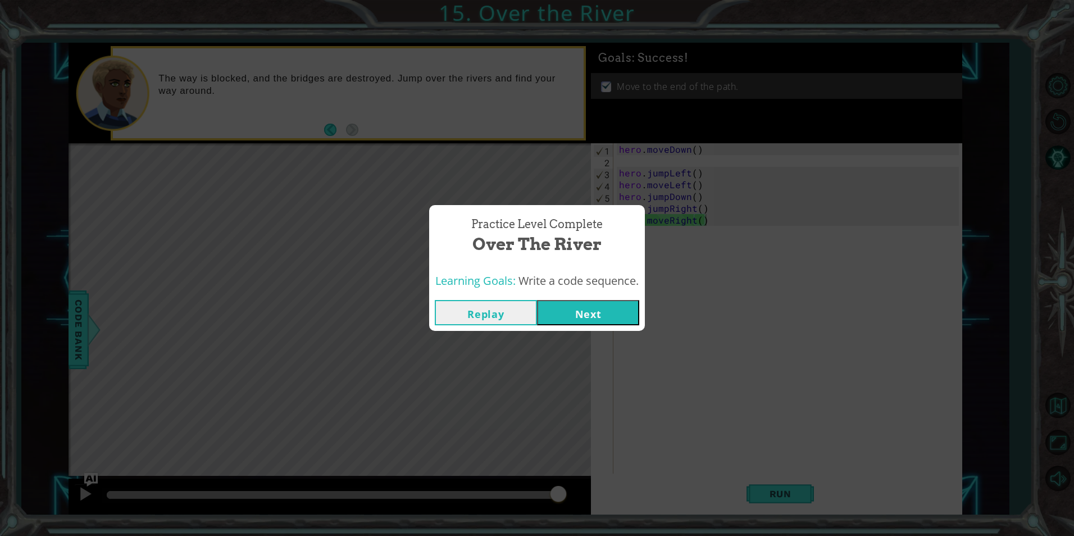
click at [578, 308] on button "Next" at bounding box center [588, 312] width 102 height 25
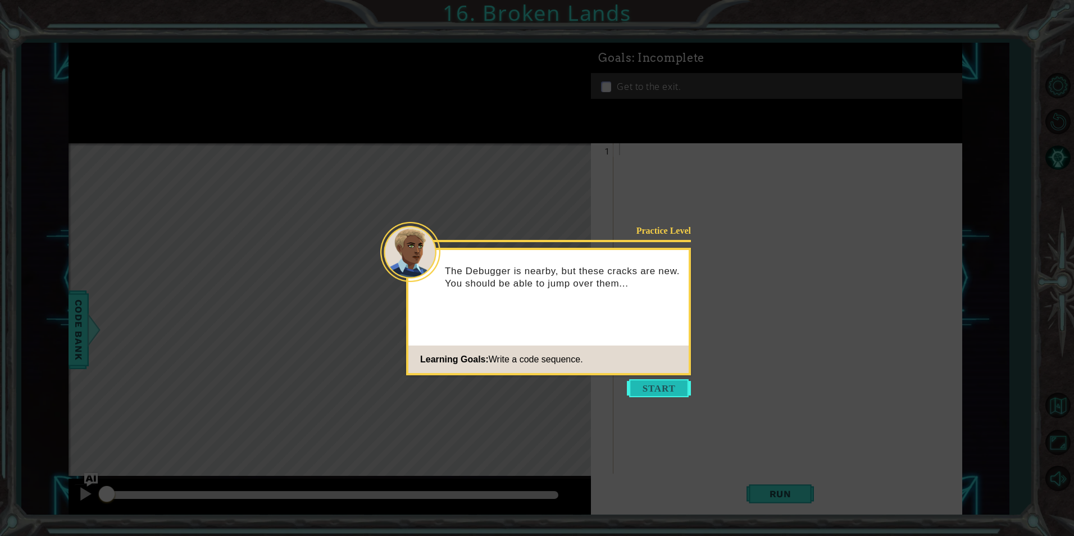
click at [662, 390] on button "Start" at bounding box center [659, 388] width 64 height 18
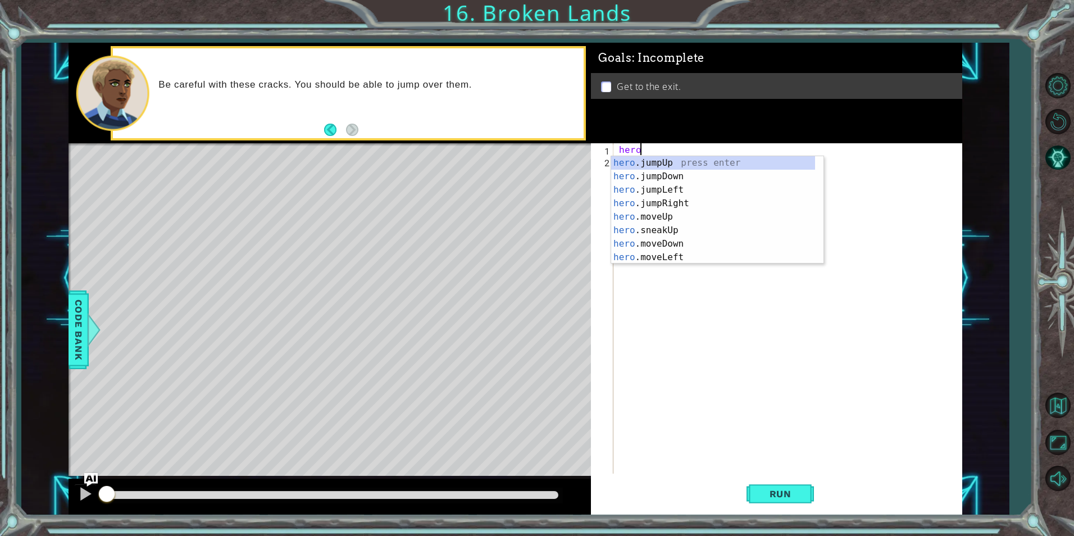
scroll to position [0, 1]
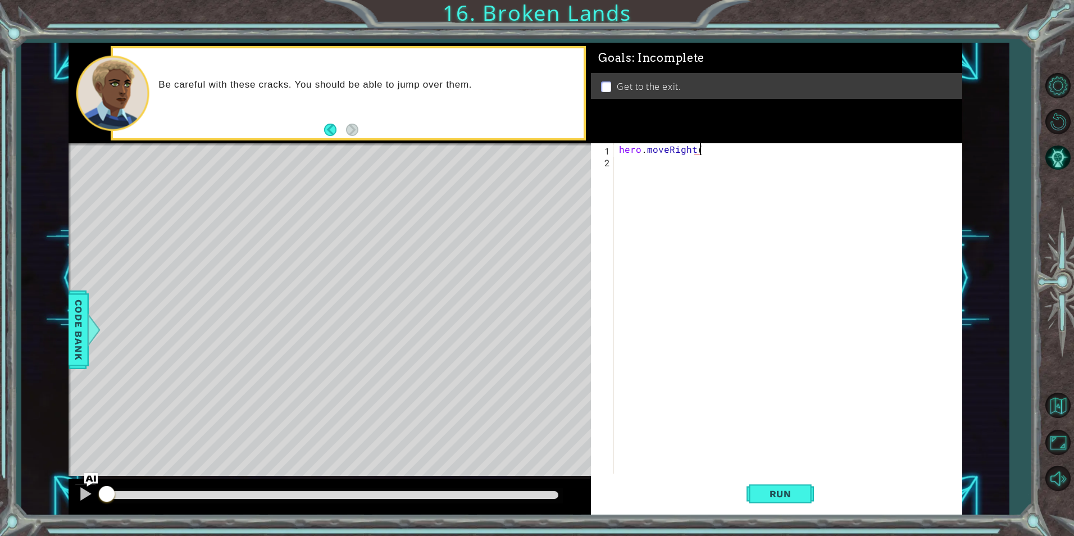
type textarea "hero.moveRight()"
type textarea "hero.jumpRight()"
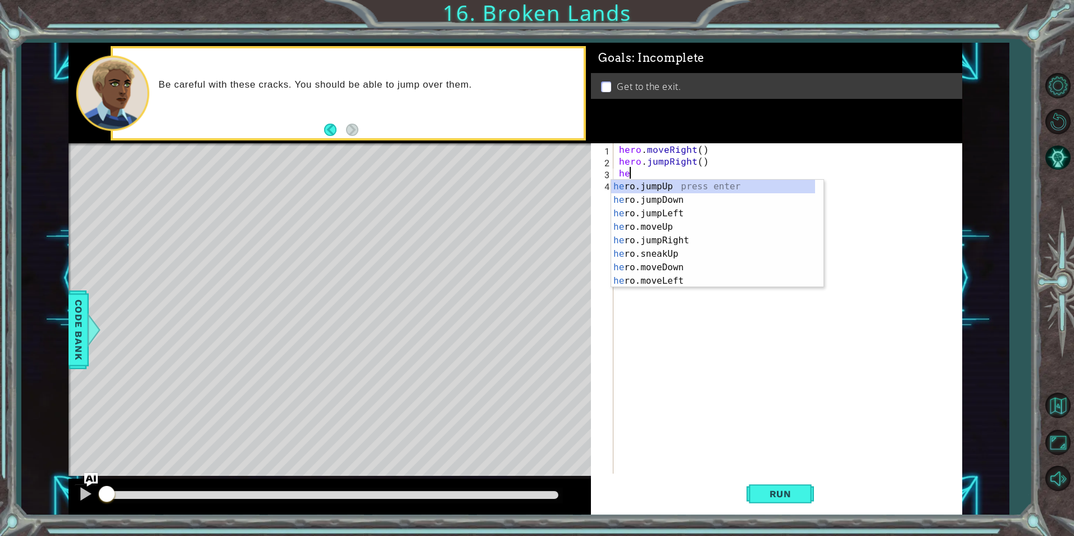
scroll to position [0, 1]
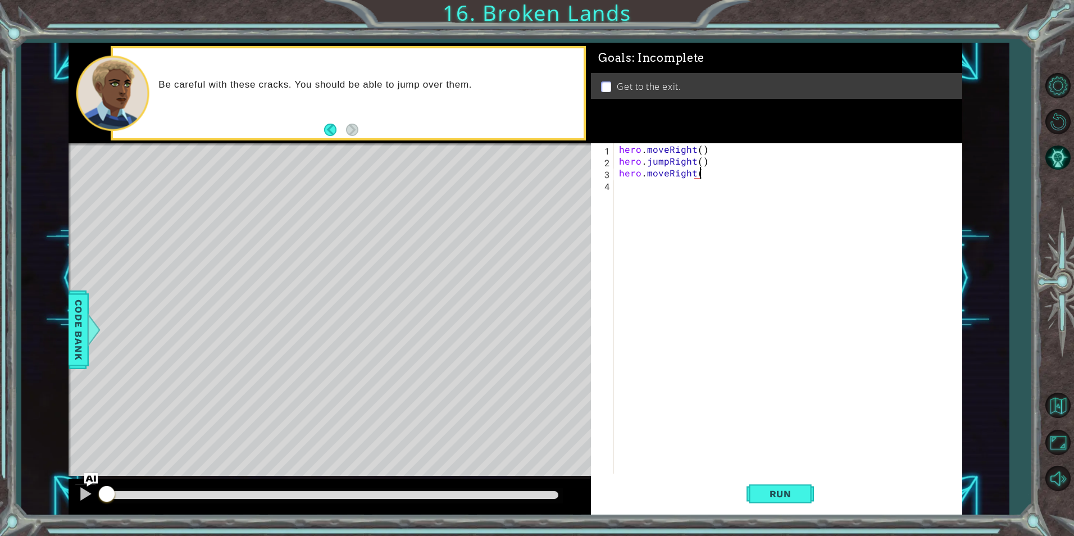
type textarea "hero.moveRight()"
type textarea "hero.moveRight(2)"
type textarea "hero.jumpUp()"
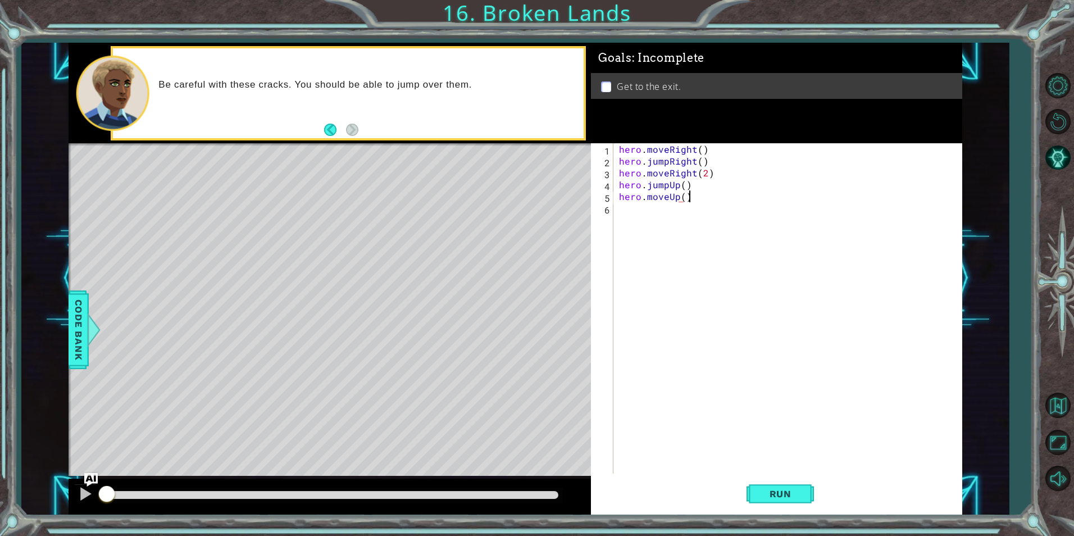
scroll to position [0, 4]
type textarea "hero.moveUp()"
click at [781, 488] on span "Run" at bounding box center [780, 493] width 44 height 11
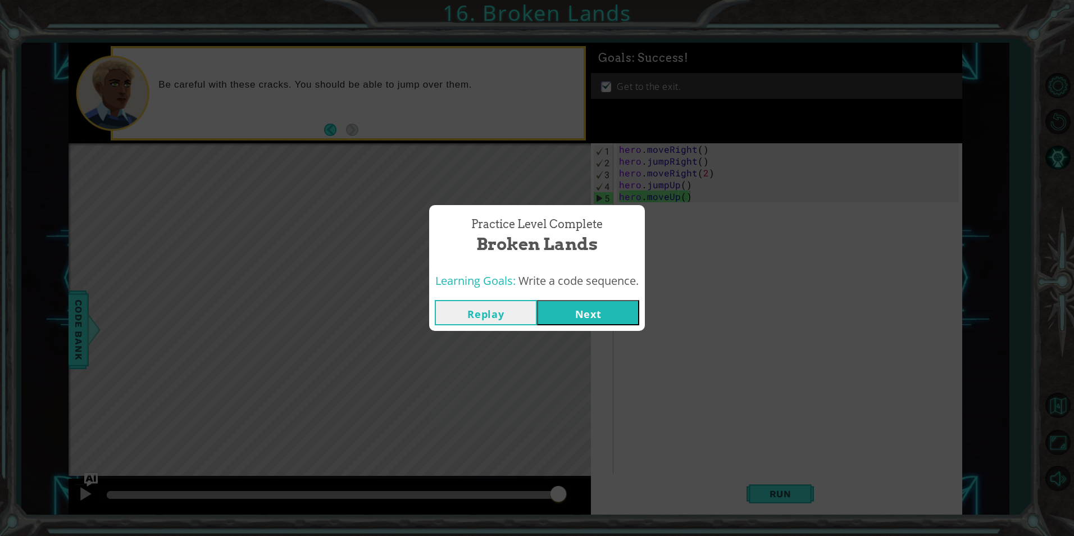
click at [586, 308] on button "Next" at bounding box center [588, 312] width 102 height 25
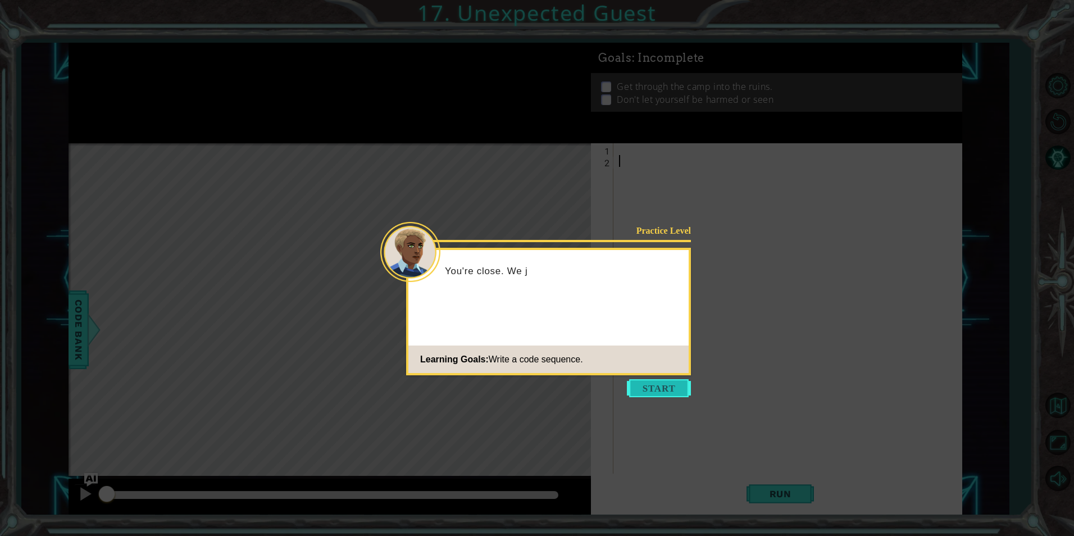
click at [644, 389] on button "Start" at bounding box center [659, 388] width 64 height 18
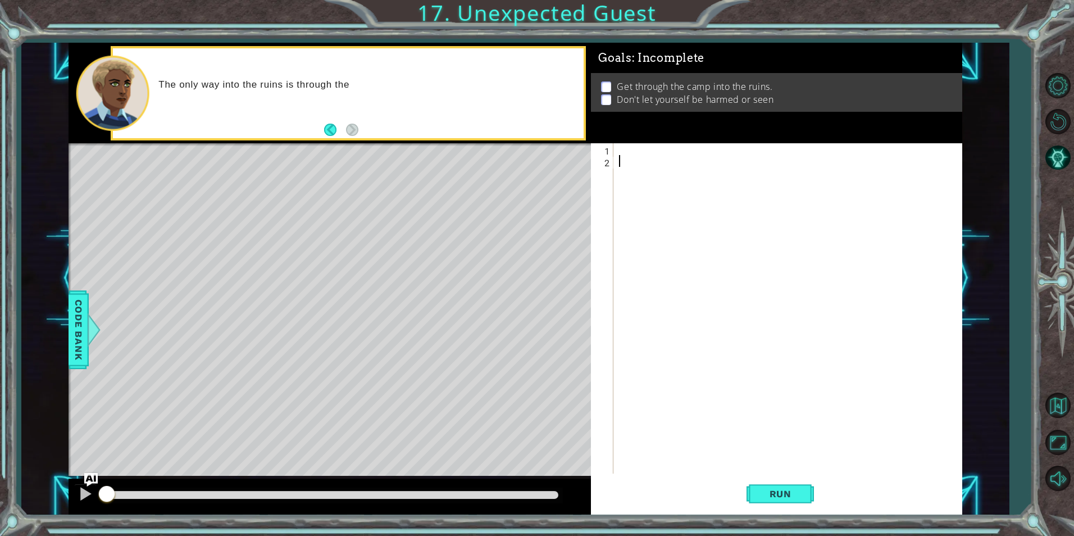
click at [697, 165] on div at bounding box center [790, 320] width 347 height 354
type textarea "hero.jumpDown()"
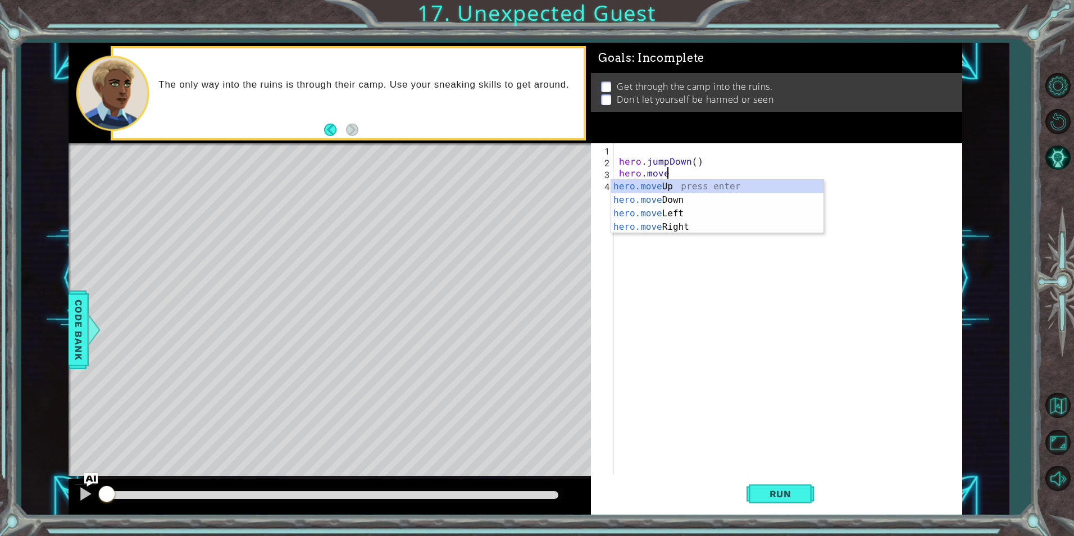
scroll to position [0, 2]
type textarea "hero.jumpRight()"
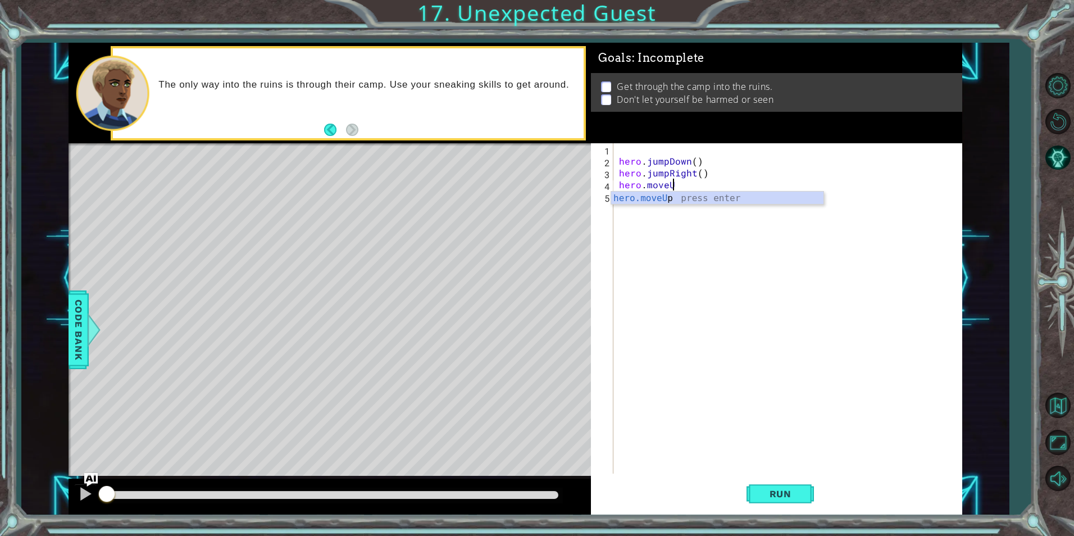
scroll to position [0, 3]
type textarea "hero.moveUp()"
type textarea "hero.sneakLeft()"
type textarea "hero.sneakDown()"
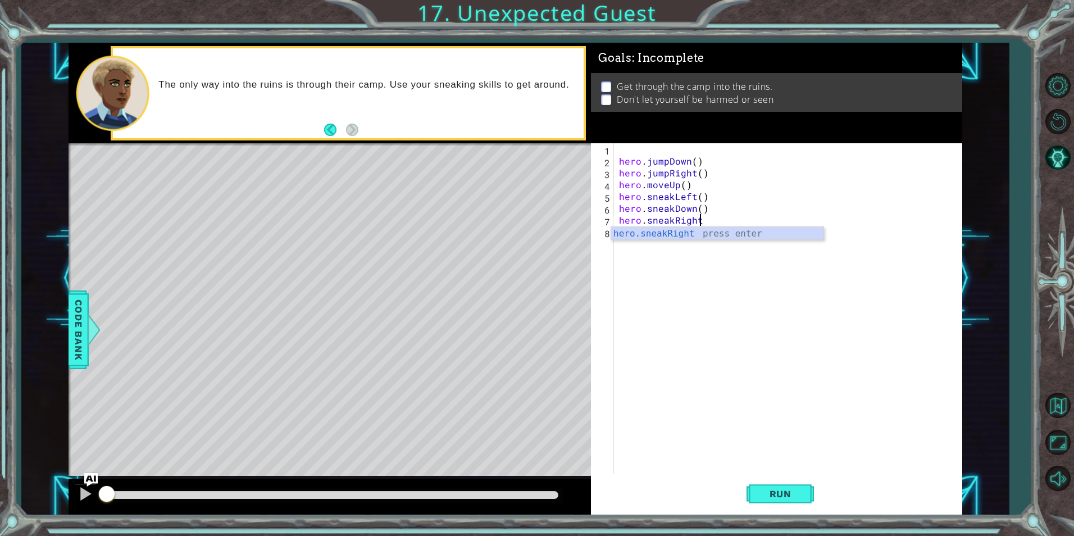
scroll to position [0, 4]
click at [694, 199] on div "hero . jumpDown ( ) hero . jumpRight ( ) hero . moveUp ( ) hero . sneakLeft ( )…" at bounding box center [790, 320] width 347 height 354
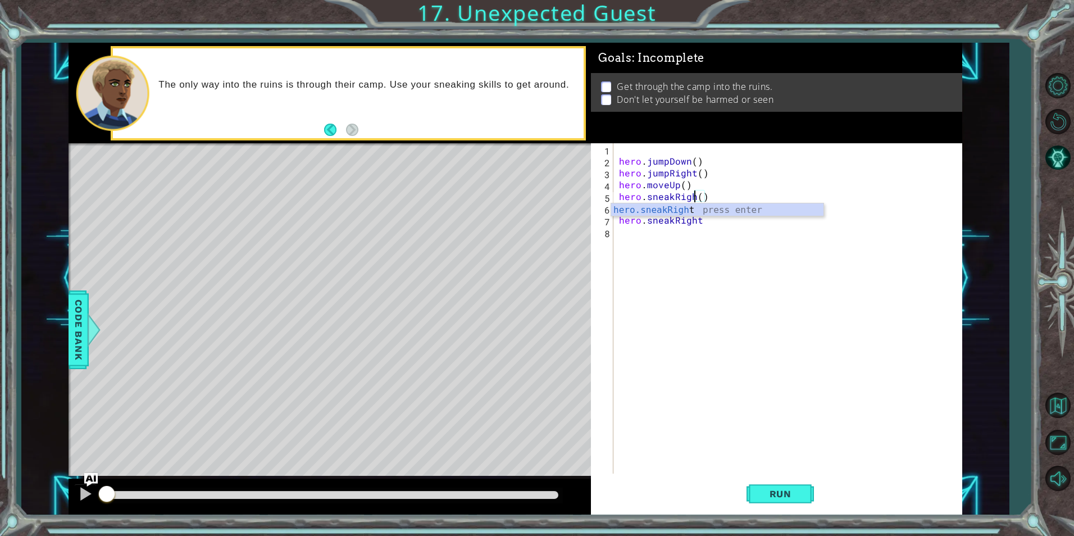
scroll to position [0, 5]
click at [731, 214] on div "hero.sneakRight press enter" at bounding box center [717, 223] width 212 height 40
click at [723, 218] on div "hero . jumpDown ( ) hero . jumpRight ( ) hero . moveUp ( ) hero . sneakRight ( …" at bounding box center [790, 320] width 347 height 354
type textarea "hero.sneakRight()"
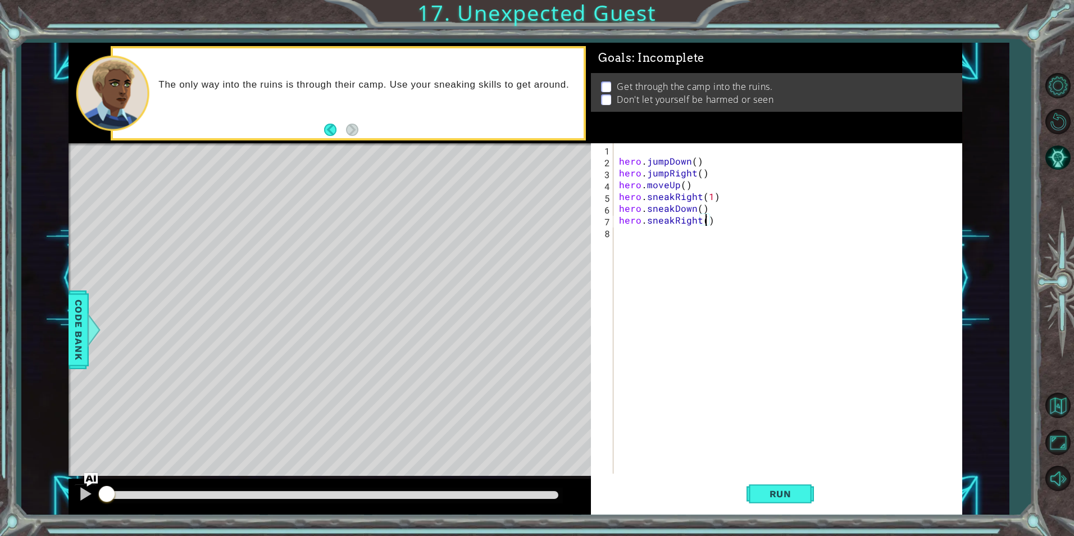
type textarea "hero.sneakRight(2)"
type textarea "hero.sneakUp(1)"
click at [776, 491] on span "Run" at bounding box center [780, 493] width 44 height 11
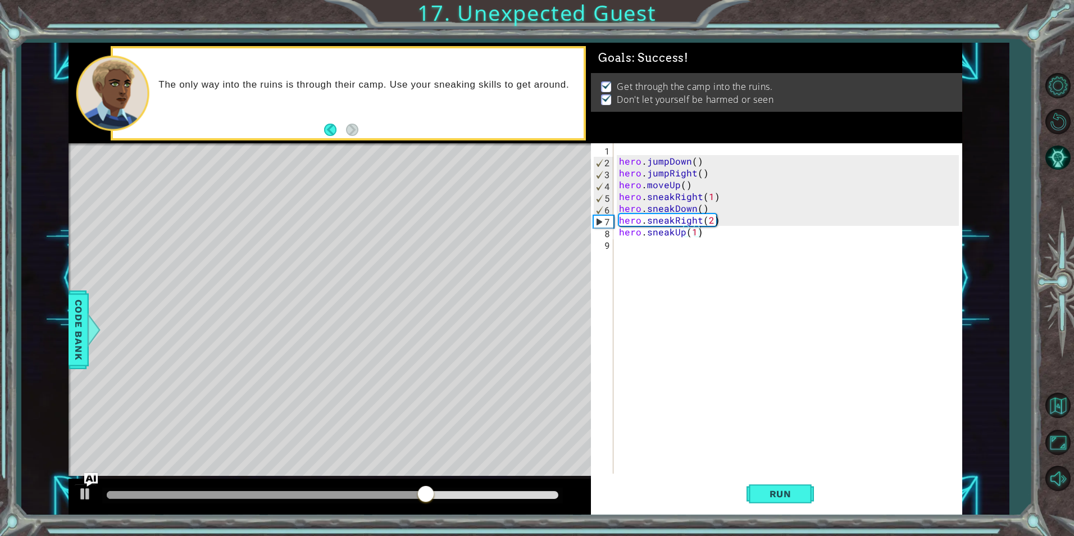
drag, startPoint x: 445, startPoint y: 489, endPoint x: 489, endPoint y: 493, distance: 44.6
click at [489, 493] on div at bounding box center [332, 495] width 460 height 16
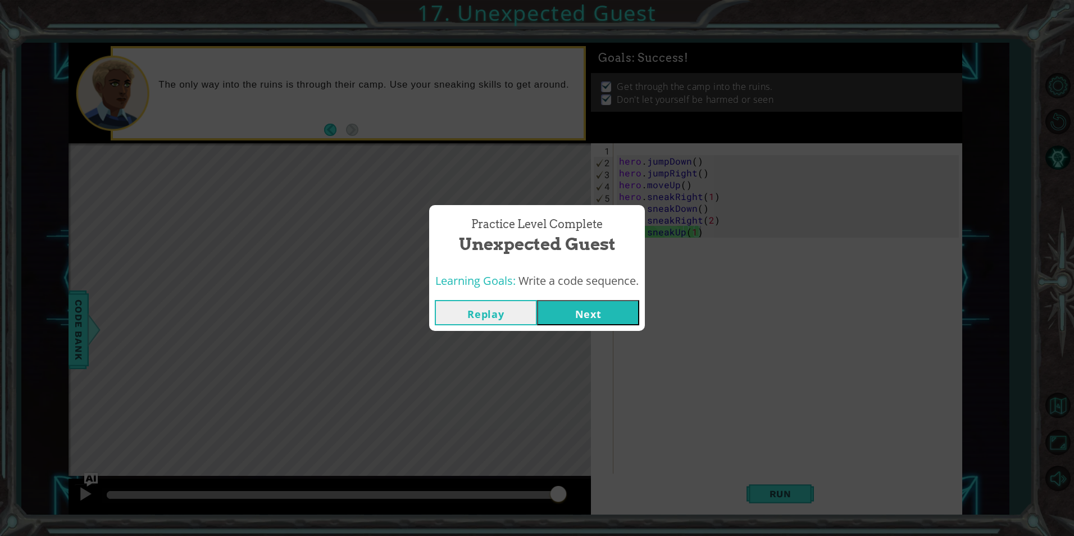
click at [590, 317] on button "Next" at bounding box center [588, 312] width 102 height 25
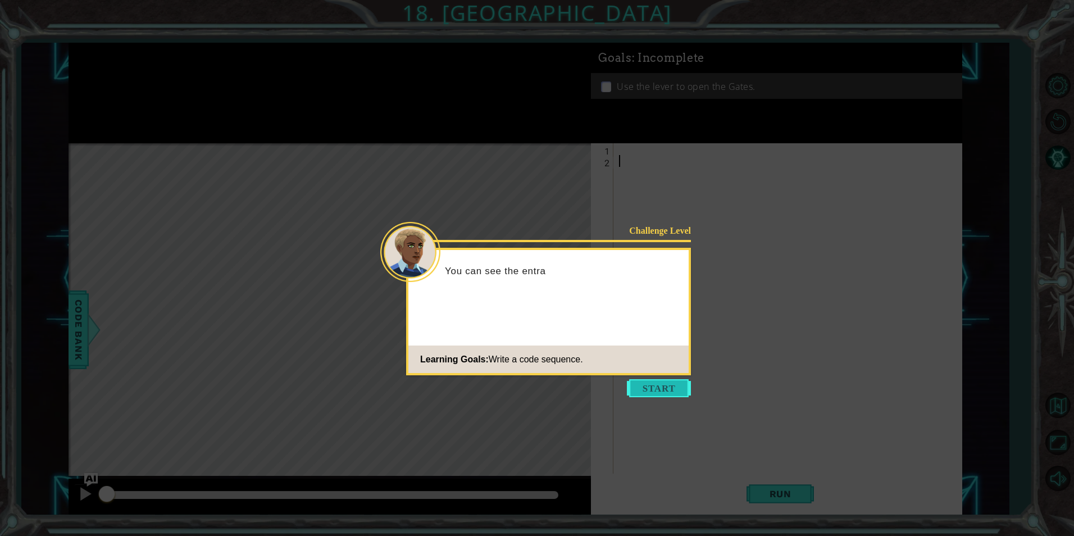
click at [646, 391] on button "Start" at bounding box center [659, 388] width 64 height 18
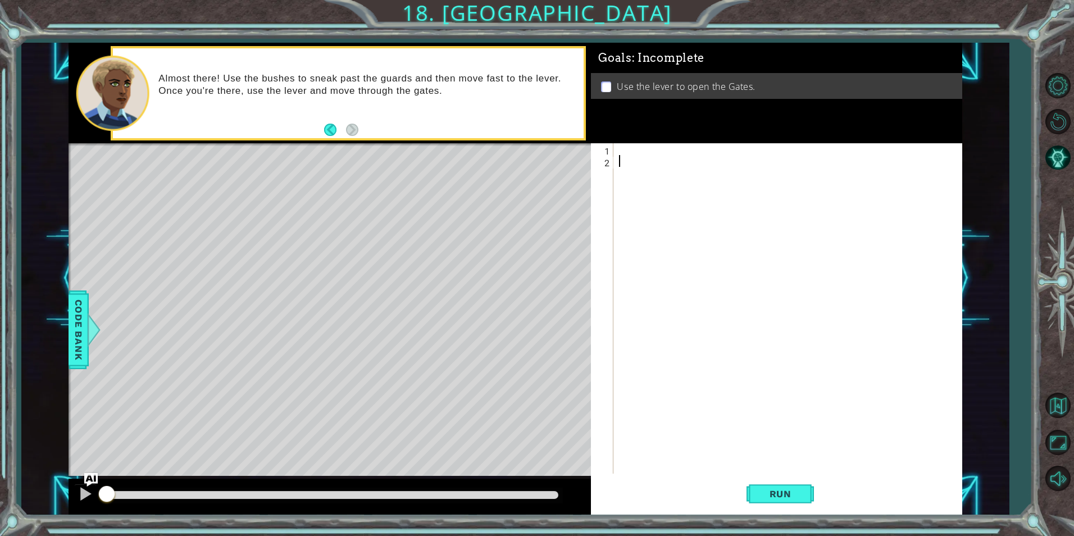
click at [642, 148] on div at bounding box center [790, 320] width 347 height 354
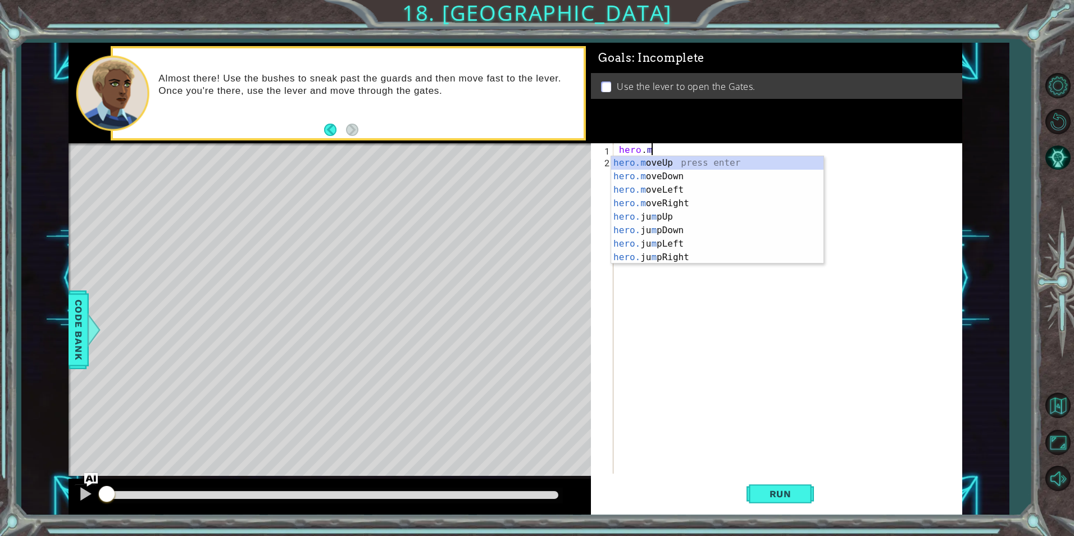
scroll to position [0, 2]
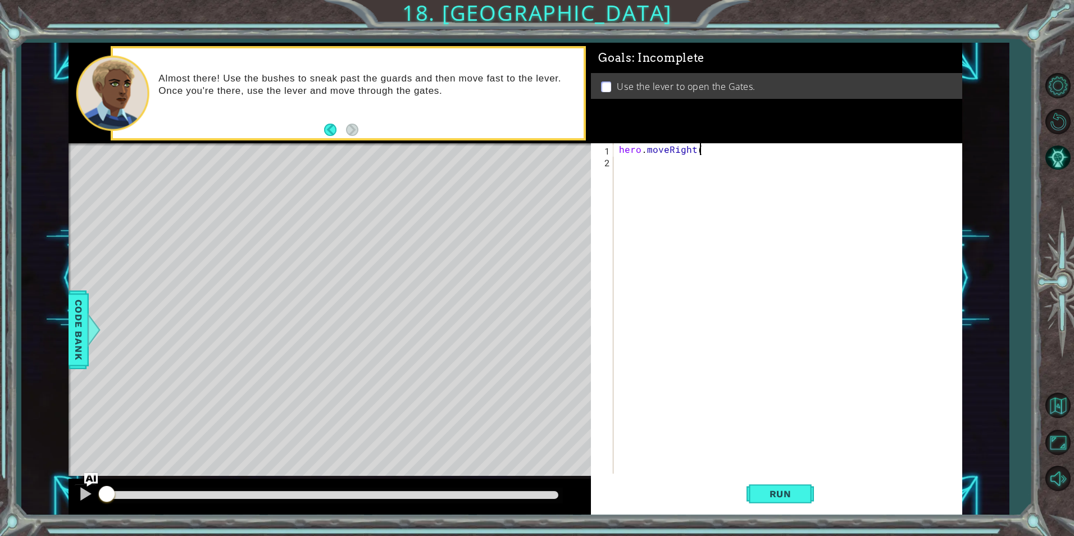
type textarea "hero.moveRight()"
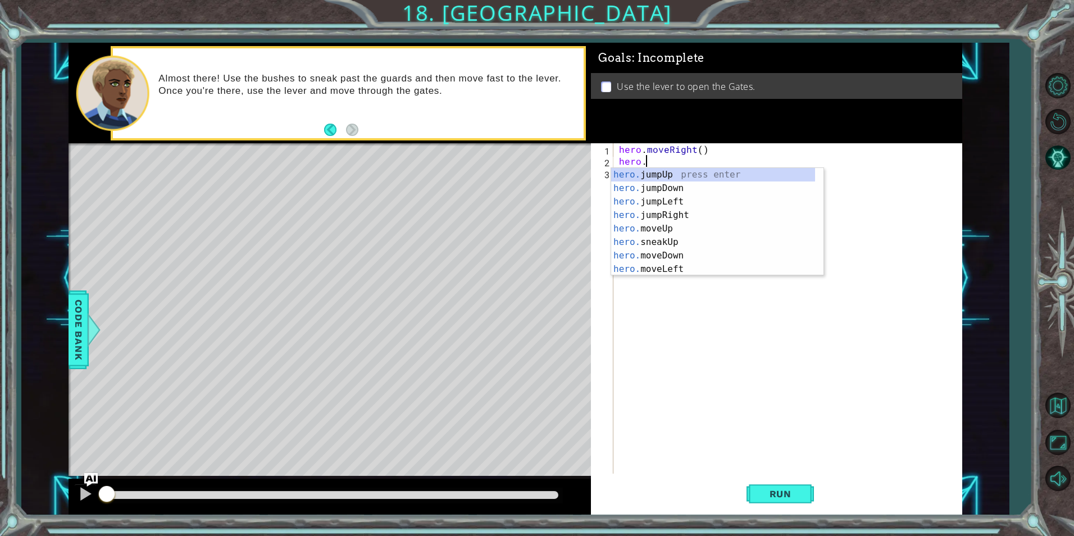
scroll to position [0, 1]
type textarea "h"
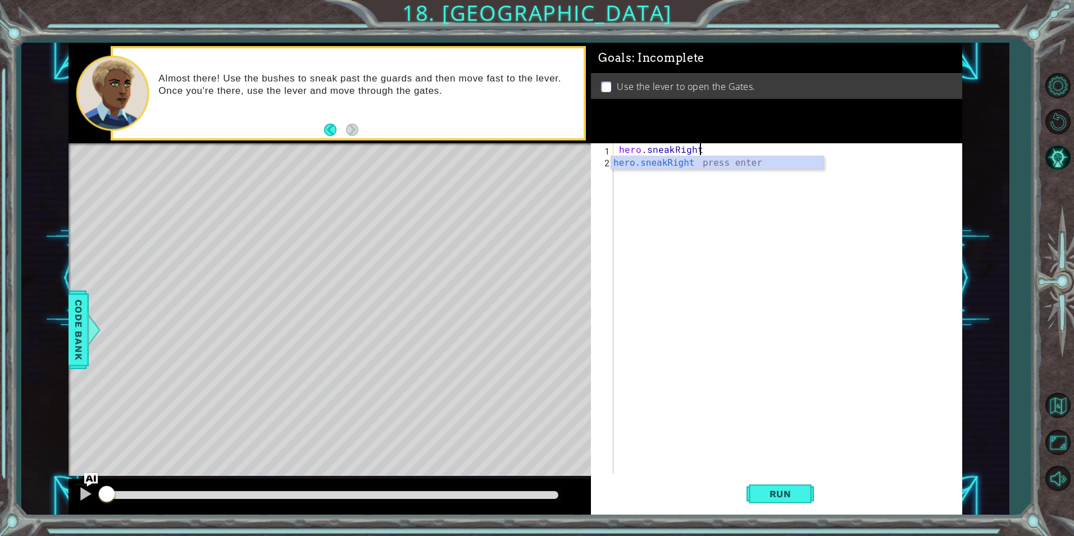
scroll to position [0, 5]
type textarea "hero.sneakRight()"
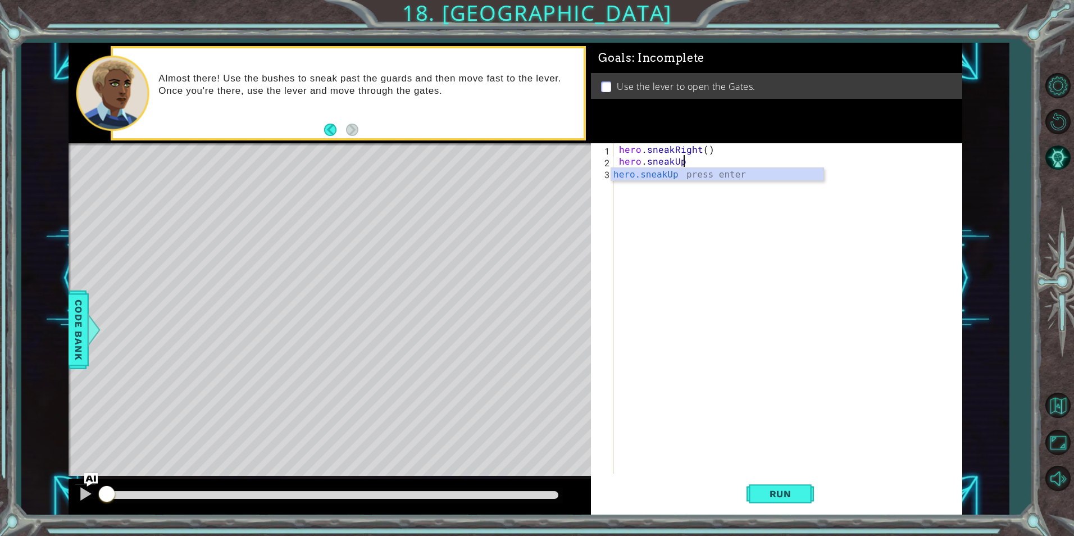
scroll to position [0, 4]
type textarea "hero.sneakUp(2)"
type textarea "hero.sneakRight()"
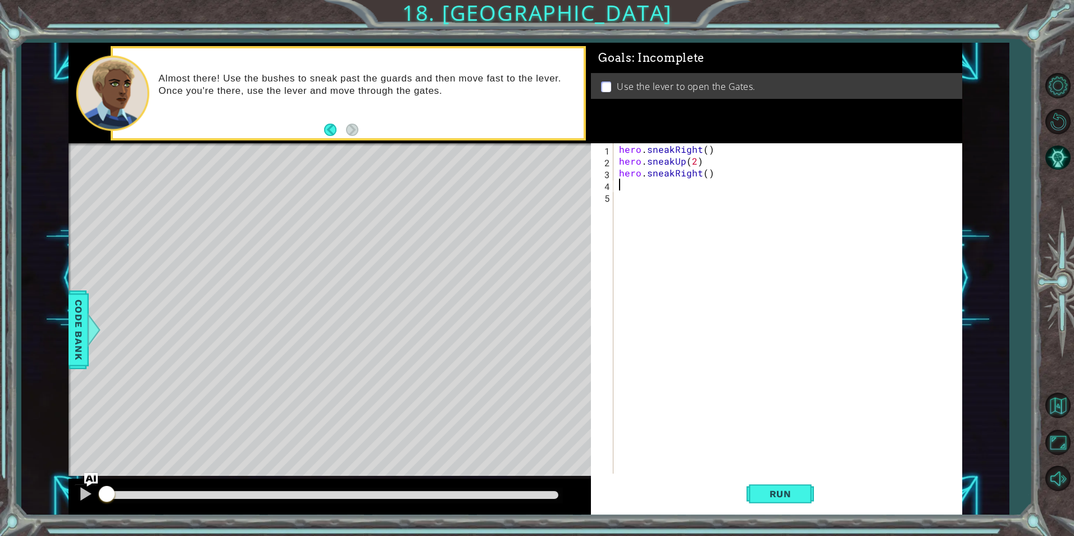
type textarea "e"
type textarea "hero.sneakUp(1)"
type textarea "hero.moveRight(2)"
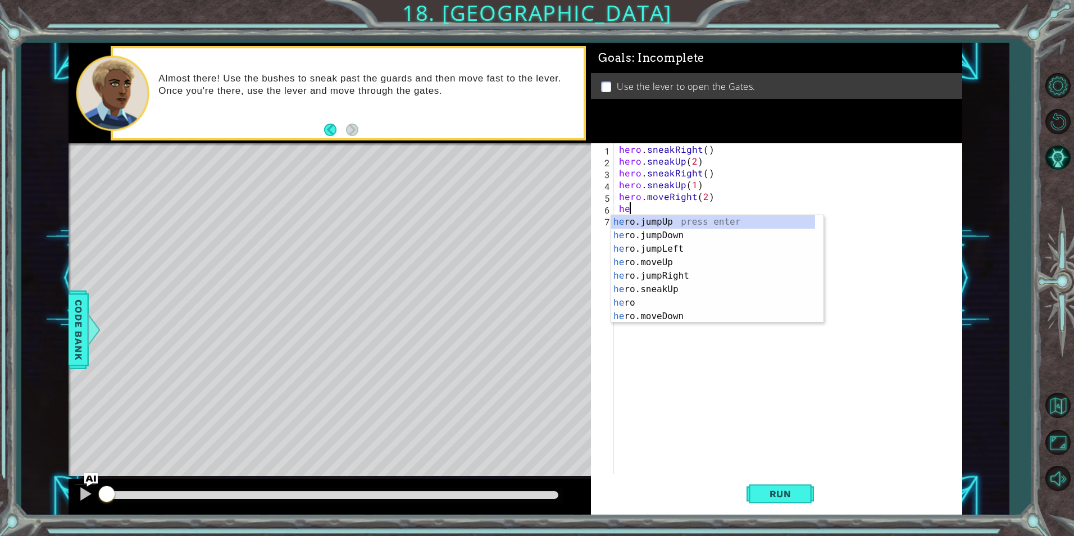
scroll to position [0, 1]
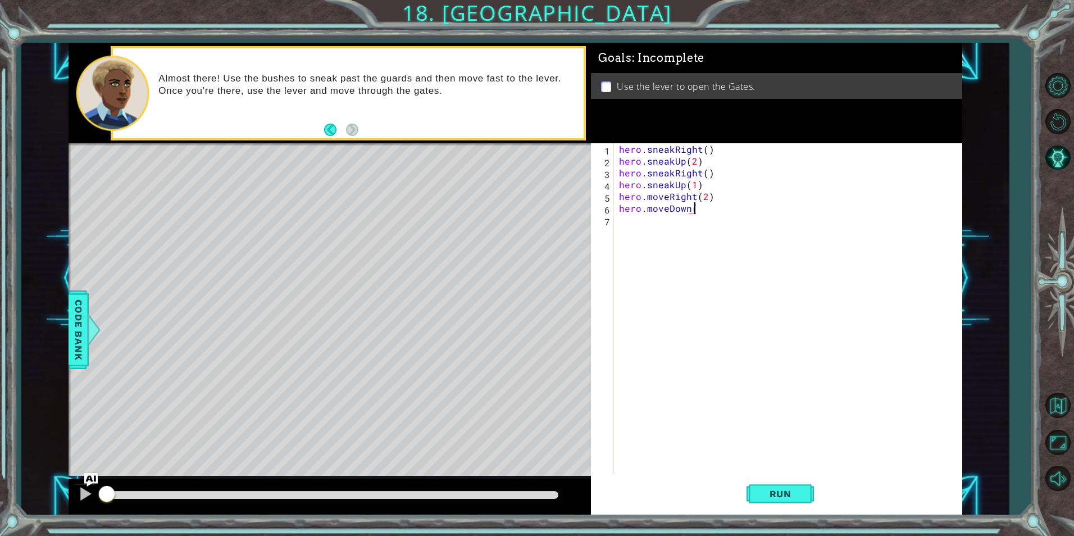
type textarea "hero.moveDown()"
type textarea "hero.jumpDown()"
type textarea "hero.moveRight(2)"
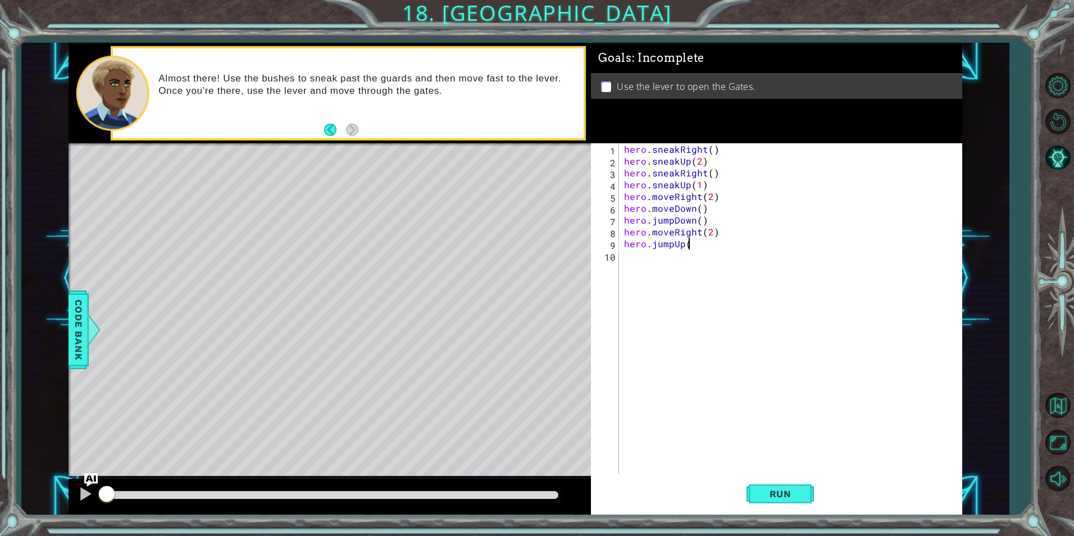
type textarea "hero.jumpUp()"
type textarea "hero.moveUp()"
click at [765, 499] on span "Run" at bounding box center [780, 493] width 44 height 11
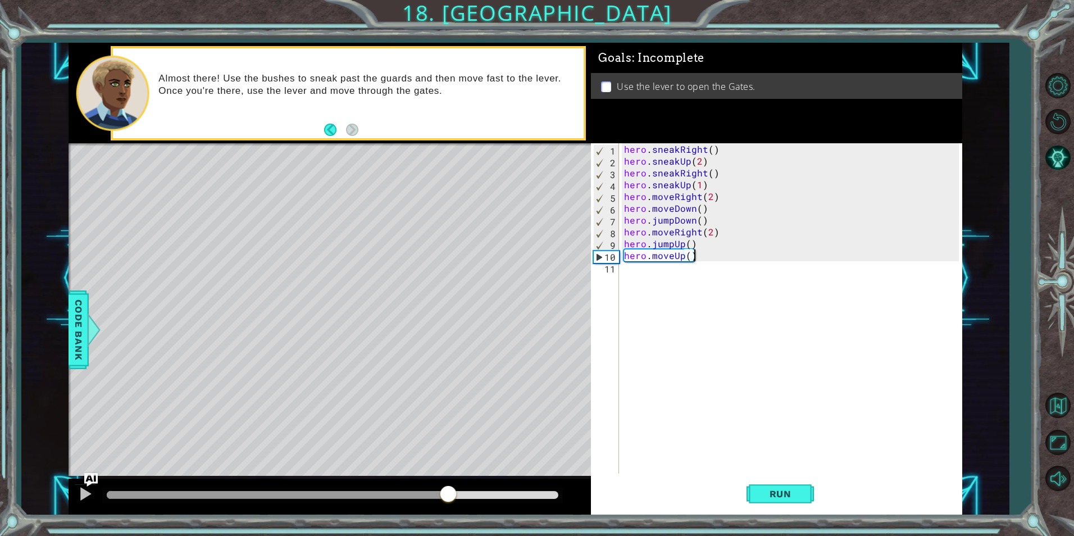
drag, startPoint x: 123, startPoint y: 495, endPoint x: 481, endPoint y: 477, distance: 358.7
click at [477, 478] on div at bounding box center [330, 496] width 522 height 36
click at [716, 257] on div "hero . sneakRight ( ) hero . sneakUp ( 2 ) hero . sneakRight ( ) hero . sneakUp…" at bounding box center [793, 320] width 342 height 354
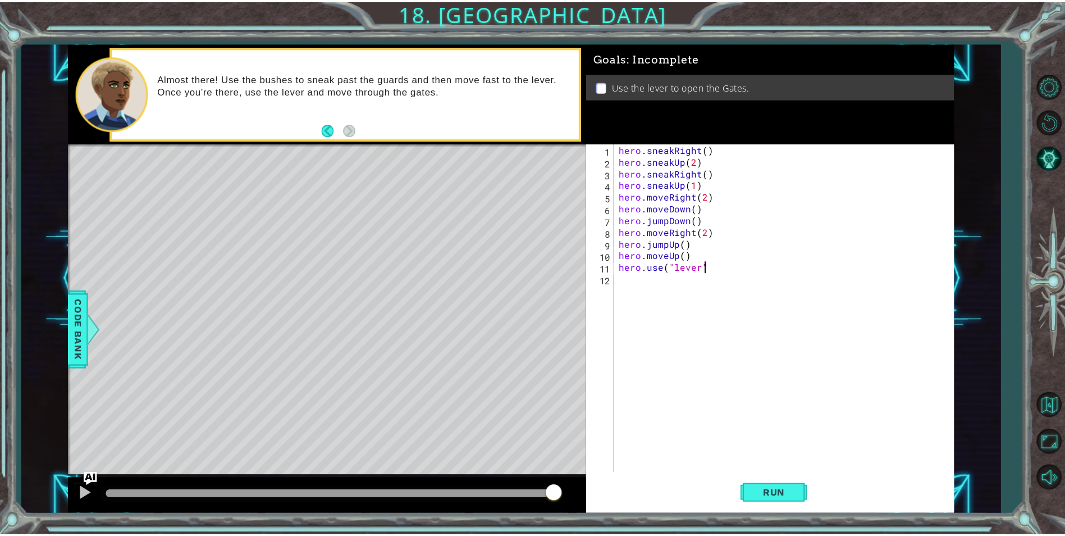
scroll to position [0, 5]
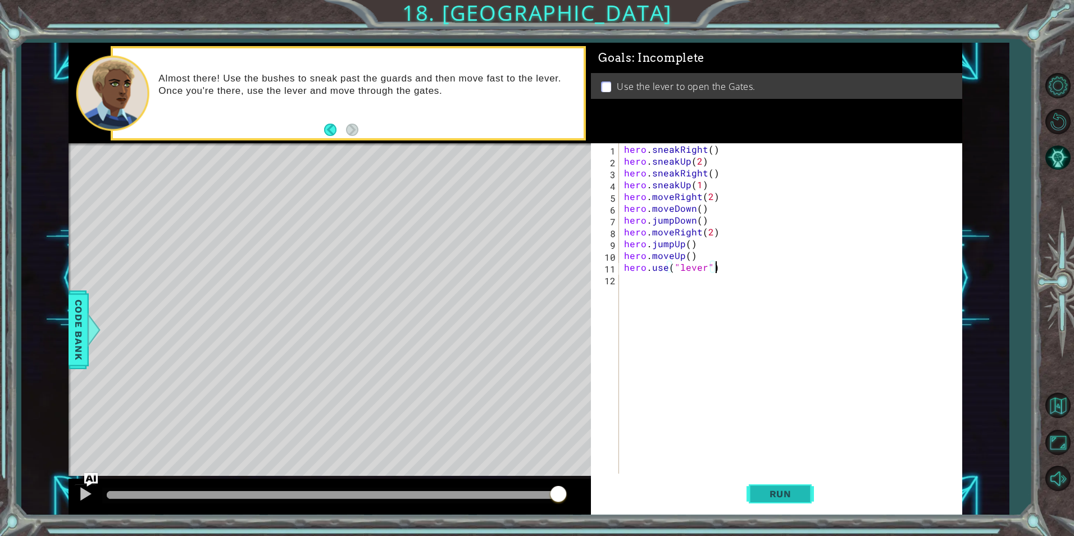
type textarea "hero.use("lever")"
click at [761, 481] on button "Run" at bounding box center [779, 493] width 67 height 37
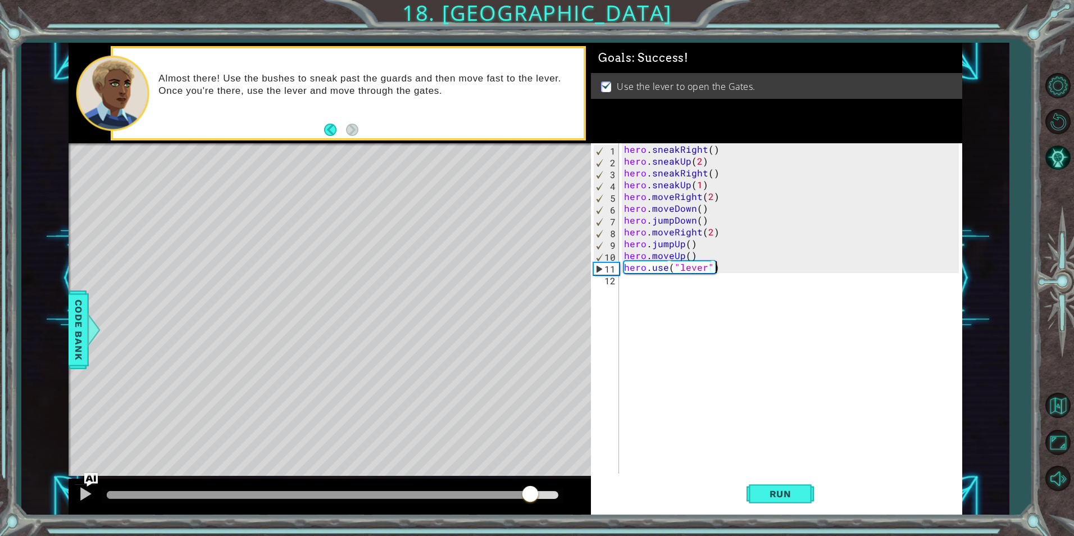
click at [529, 455] on div "methods hero use(thing) moveUp(steps) moveDown(steps) moveLeft(steps) moveRight…" at bounding box center [515, 279] width 893 height 472
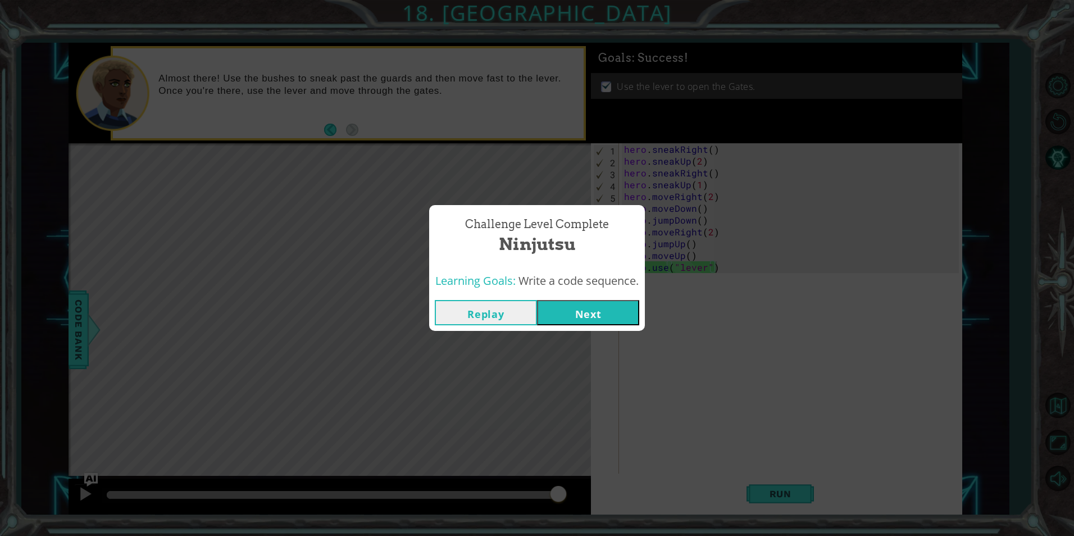
click at [551, 314] on button "Next" at bounding box center [588, 312] width 102 height 25
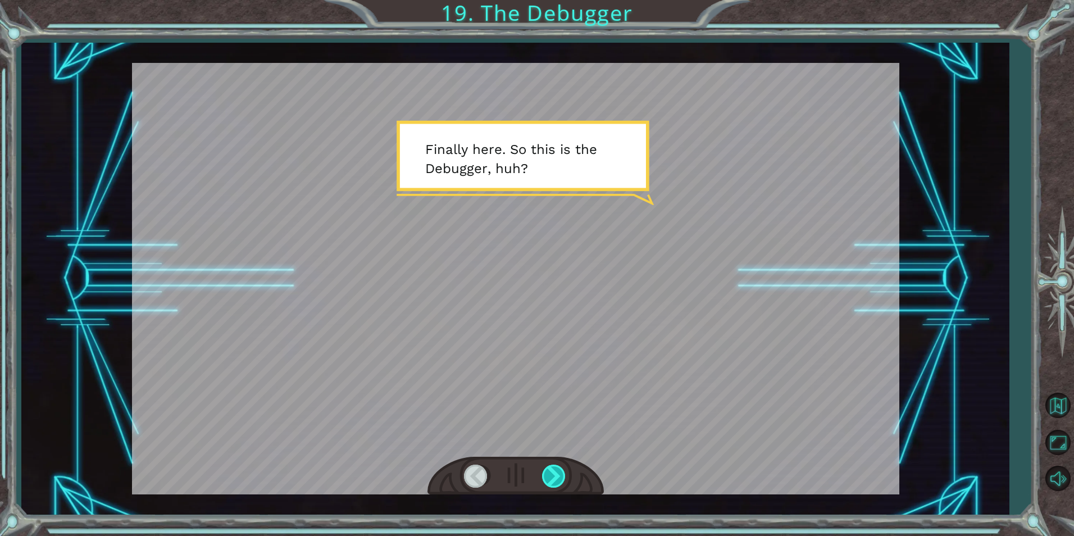
click at [553, 477] on div at bounding box center [554, 475] width 25 height 23
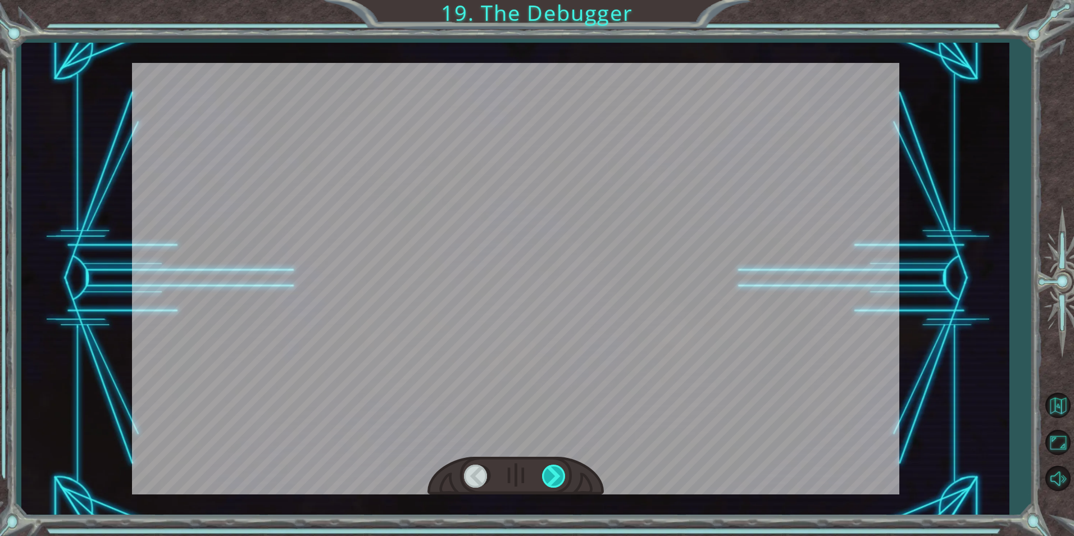
click at [553, 477] on div at bounding box center [554, 475] width 25 height 23
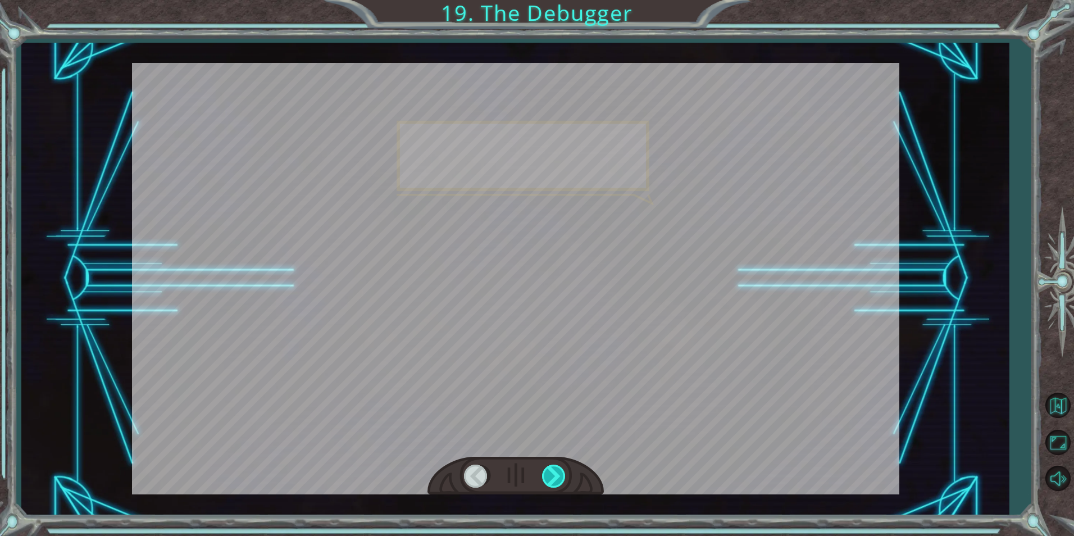
click at [553, 477] on div at bounding box center [554, 475] width 25 height 23
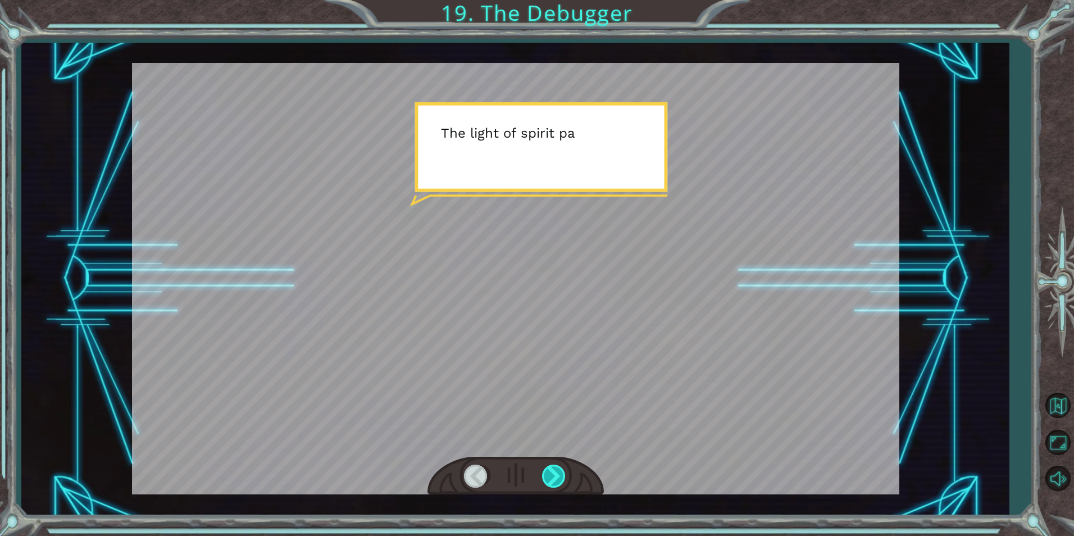
click at [553, 477] on div at bounding box center [554, 475] width 25 height 23
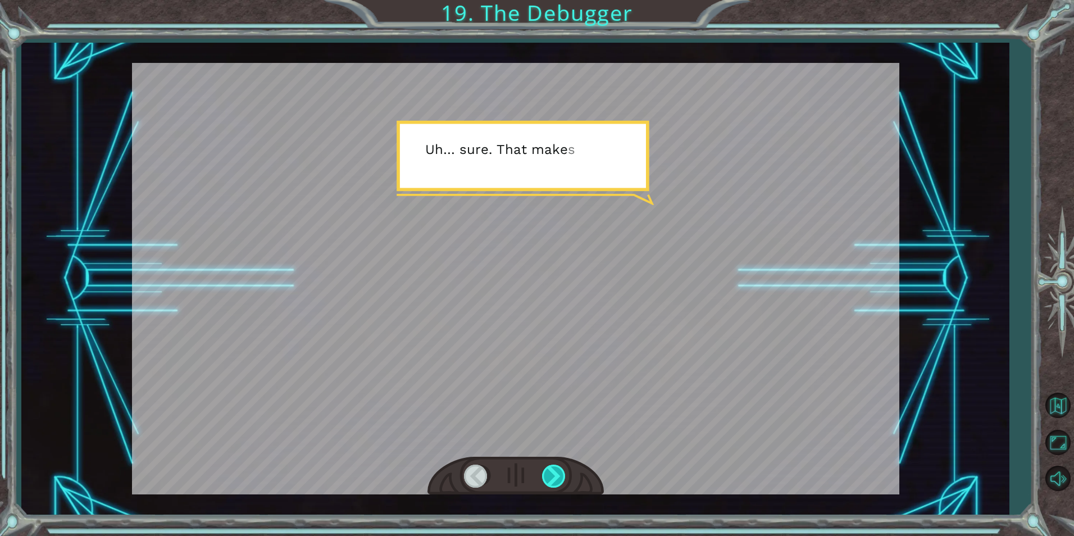
click at [553, 477] on div at bounding box center [554, 475] width 25 height 23
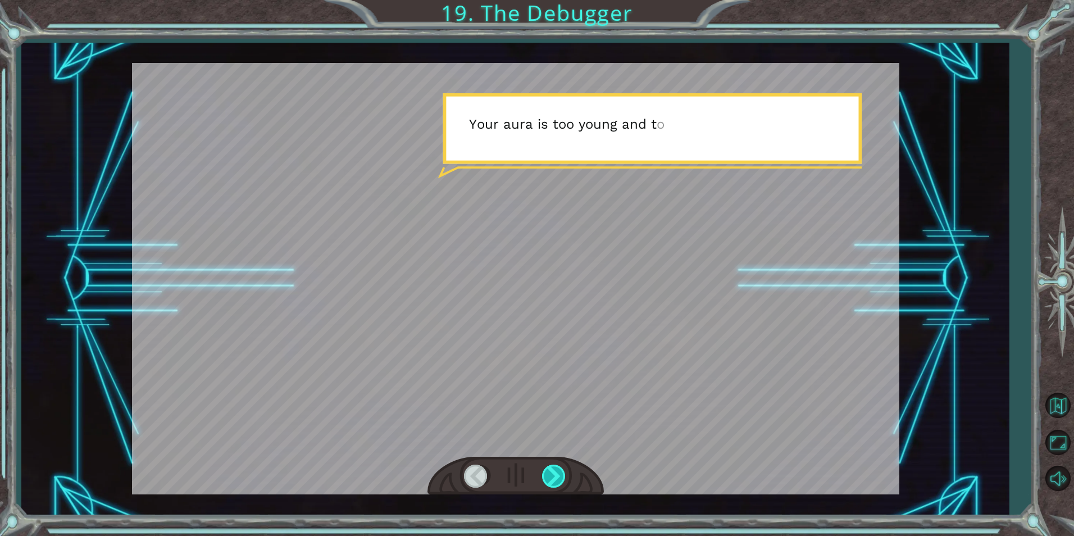
click at [553, 477] on div at bounding box center [554, 475] width 25 height 23
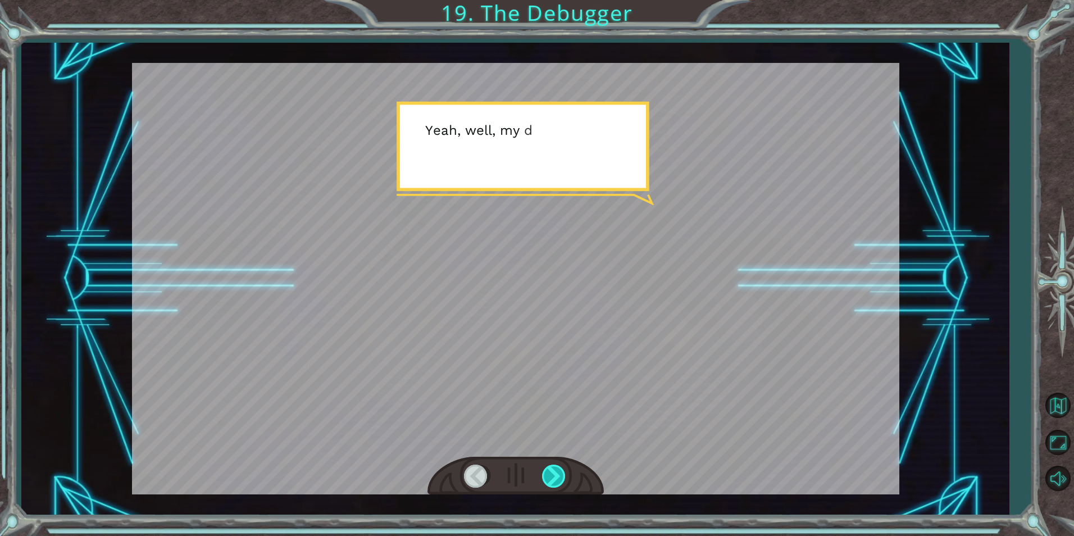
click at [553, 477] on div at bounding box center [554, 475] width 25 height 23
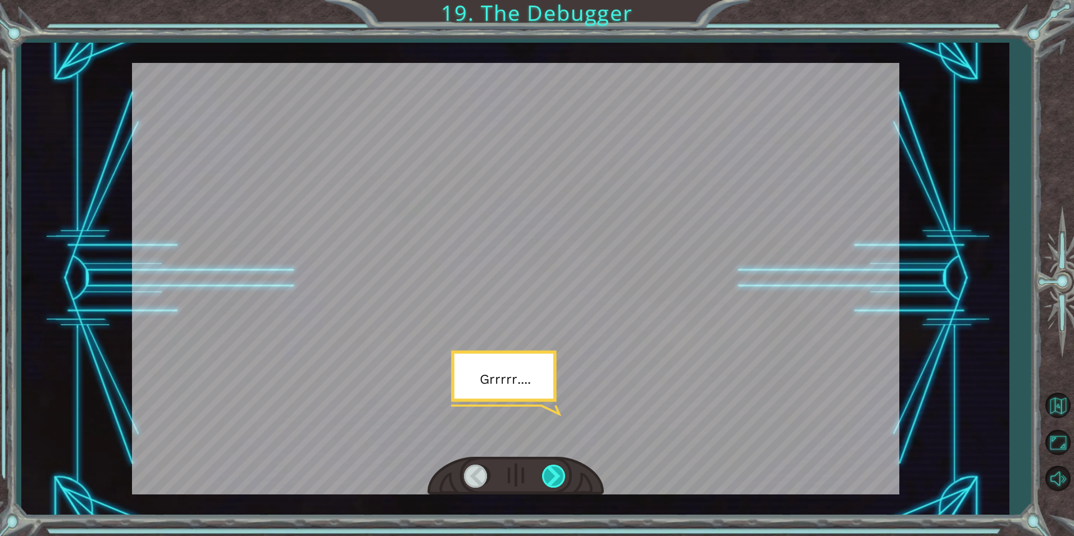
click at [553, 477] on div at bounding box center [554, 475] width 25 height 23
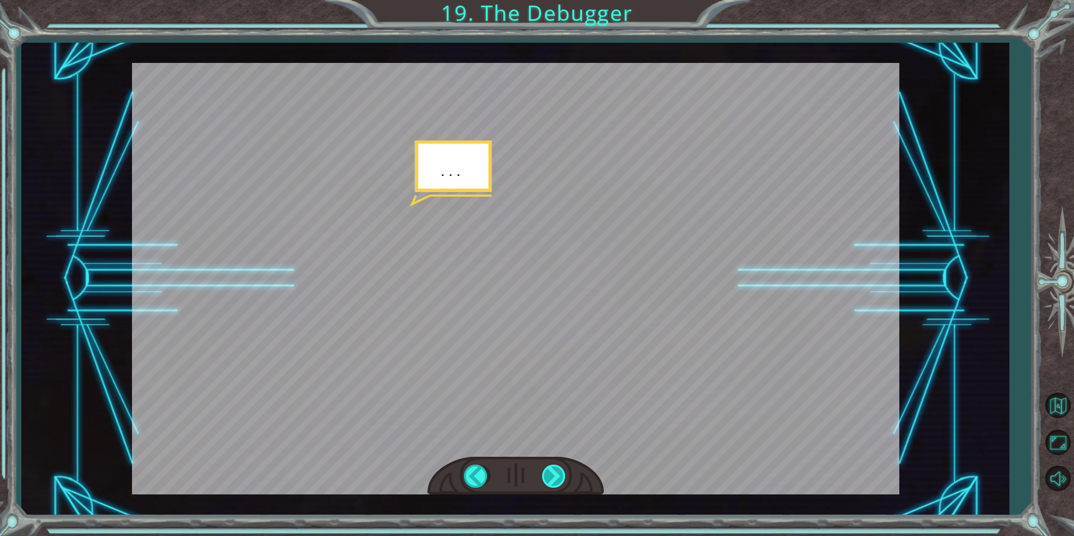
click at [553, 477] on div at bounding box center [554, 475] width 25 height 23
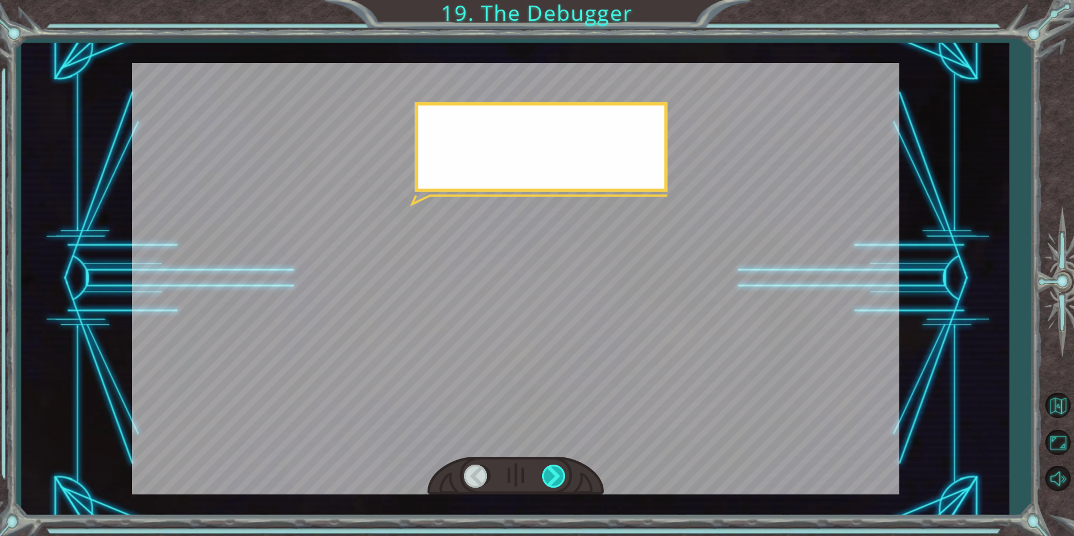
click at [553, 477] on div at bounding box center [554, 475] width 25 height 23
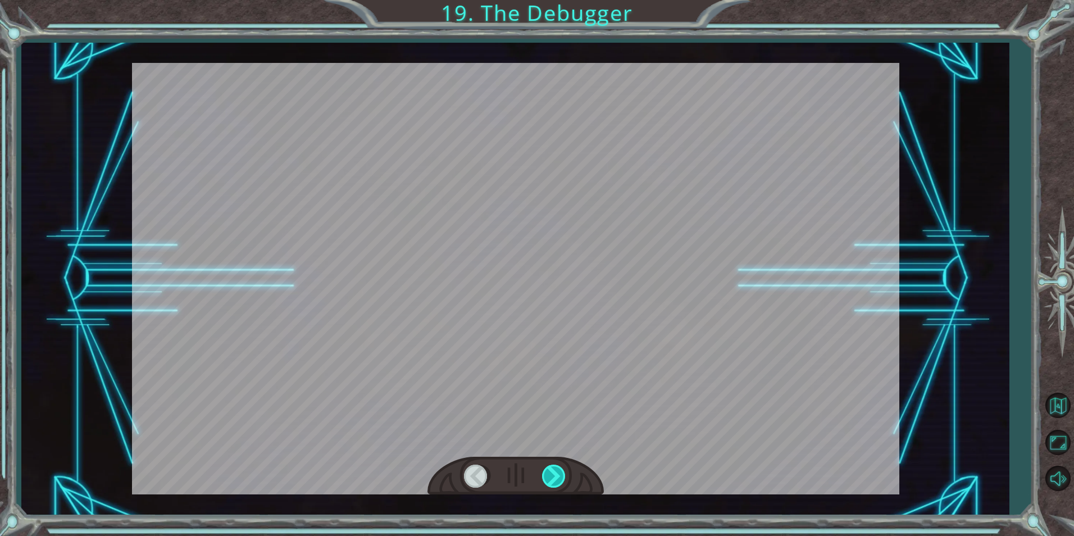
click at [553, 477] on div at bounding box center [554, 475] width 25 height 23
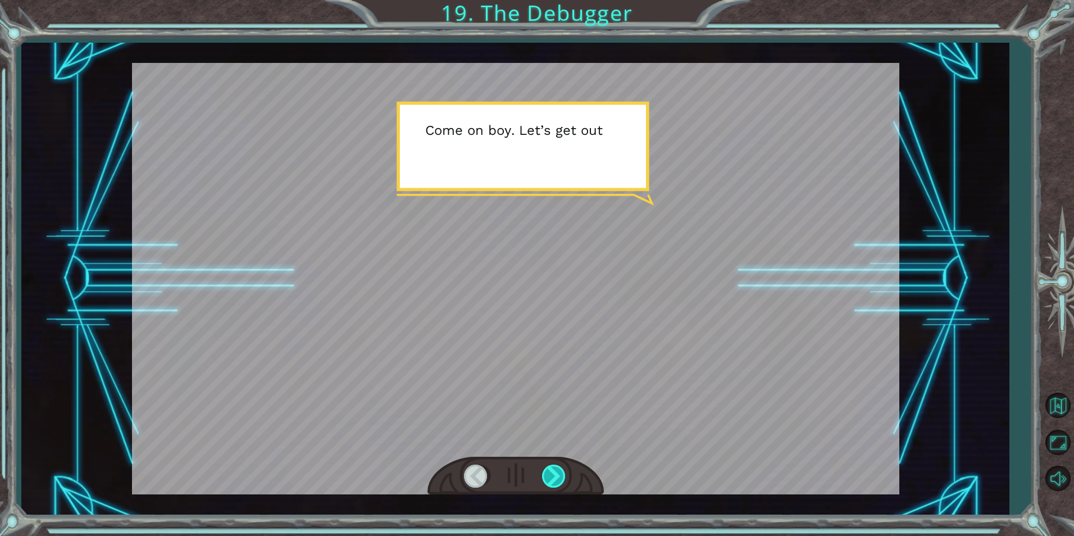
click at [553, 477] on div at bounding box center [554, 475] width 25 height 23
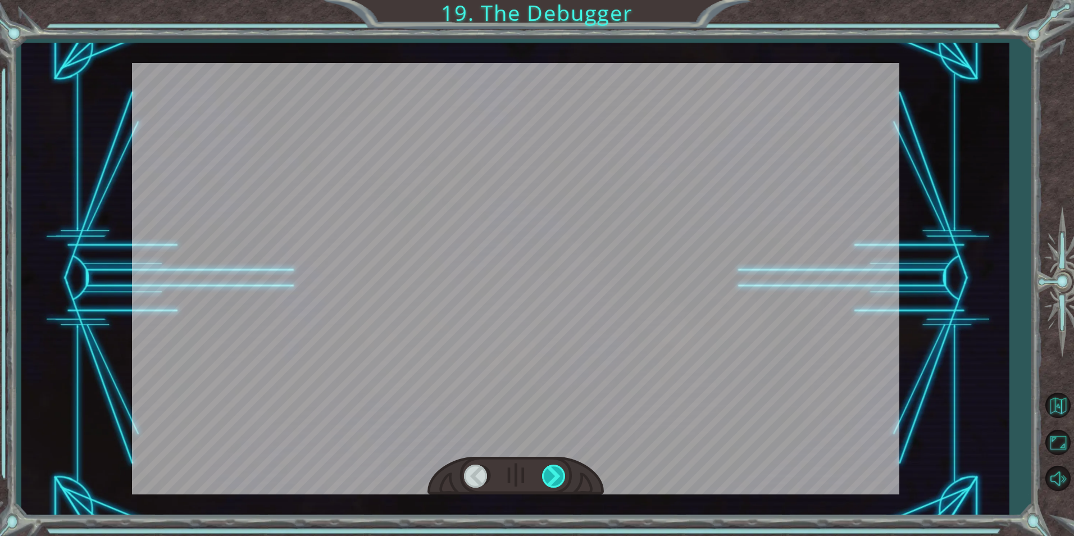
click at [553, 477] on div at bounding box center [554, 475] width 25 height 23
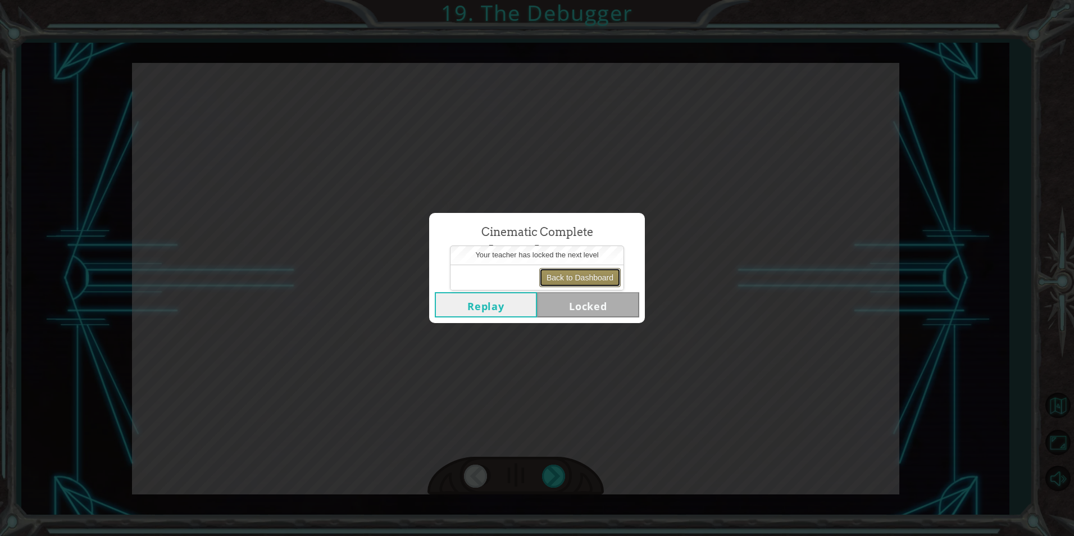
click at [555, 270] on button "Back to Dashboard" at bounding box center [579, 277] width 81 height 19
